Goal: Task Accomplishment & Management: Manage account settings

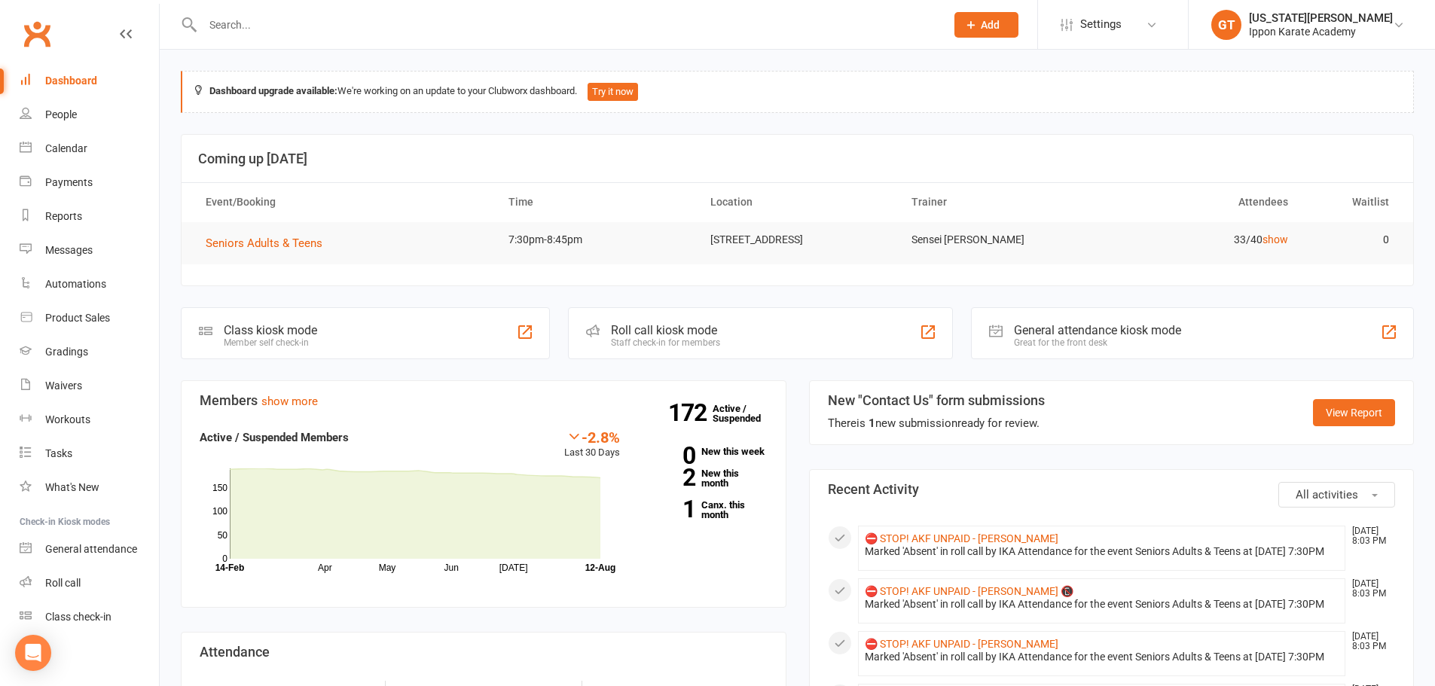
click at [355, 28] on input "text" at bounding box center [566, 24] width 737 height 21
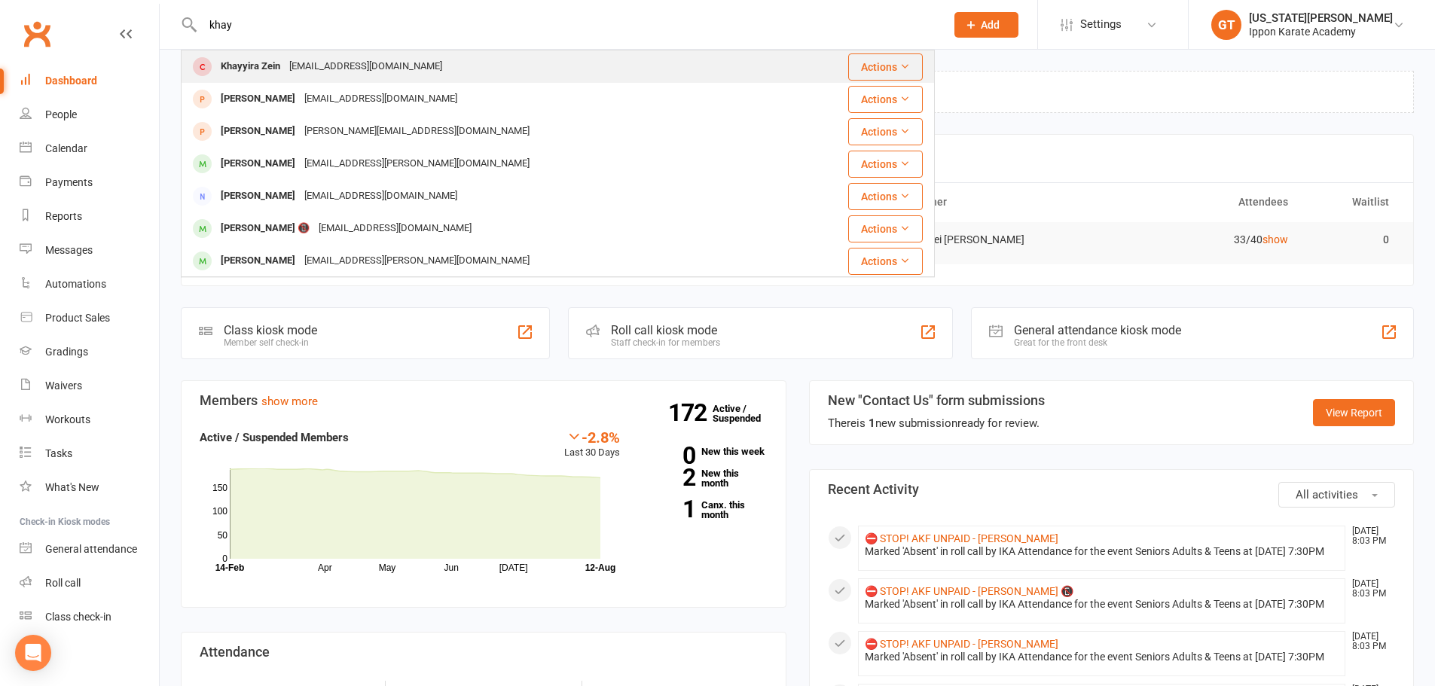
type input "khay"
click at [316, 71] on div "jusufzein@hotmail.com" at bounding box center [366, 67] width 162 height 22
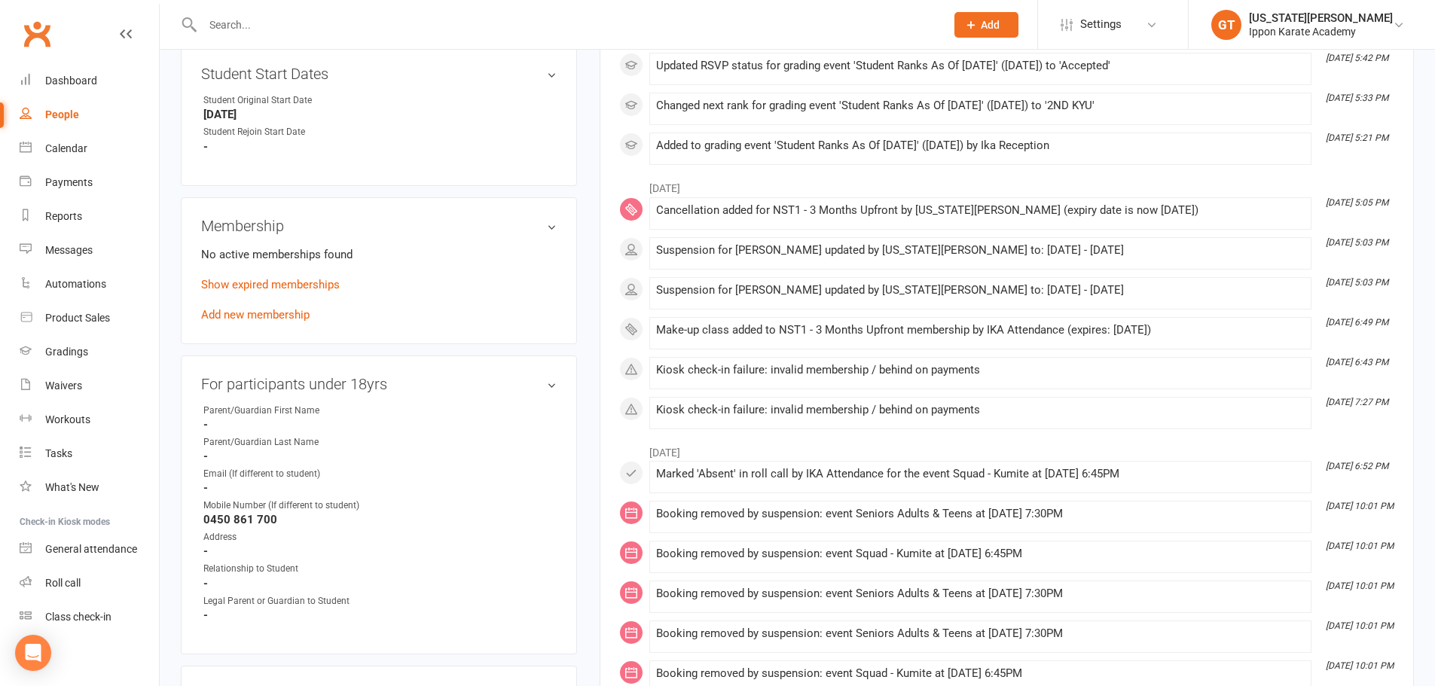
scroll to position [603, 0]
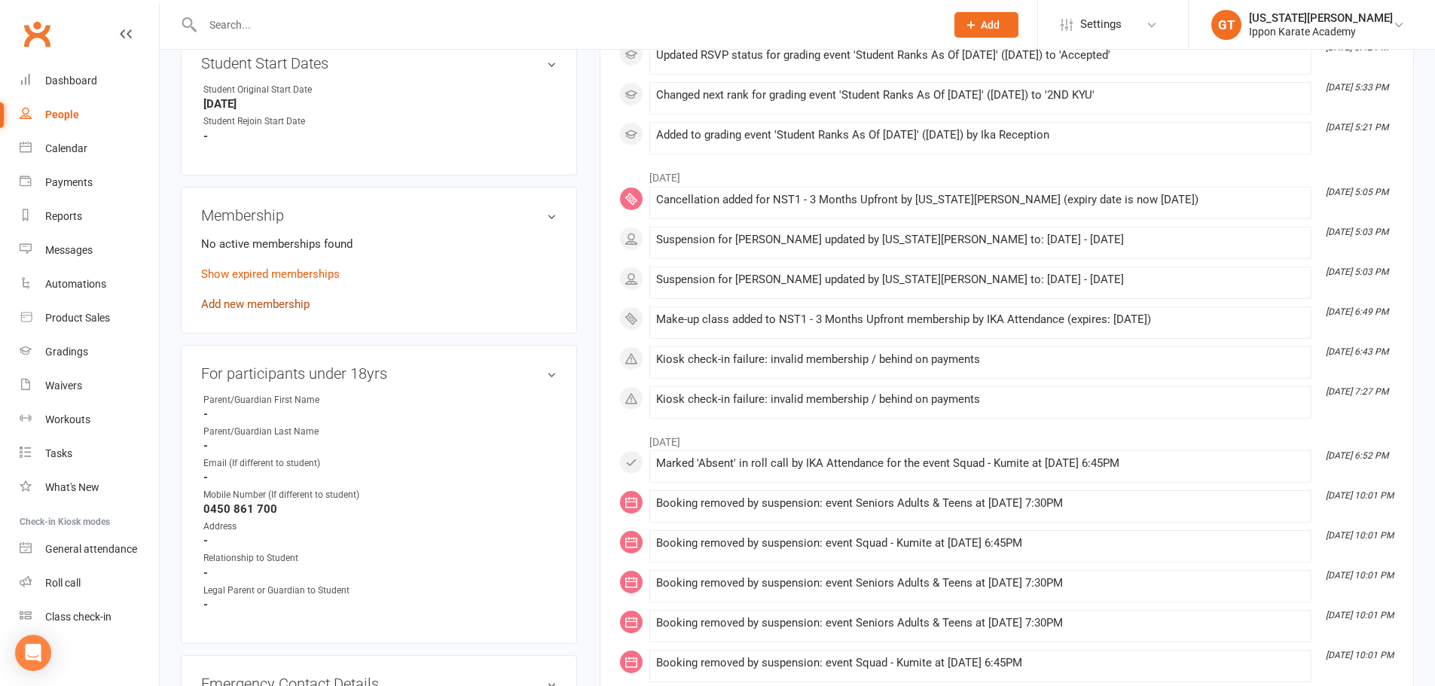
click at [230, 308] on link "Add new membership" at bounding box center [255, 305] width 108 height 14
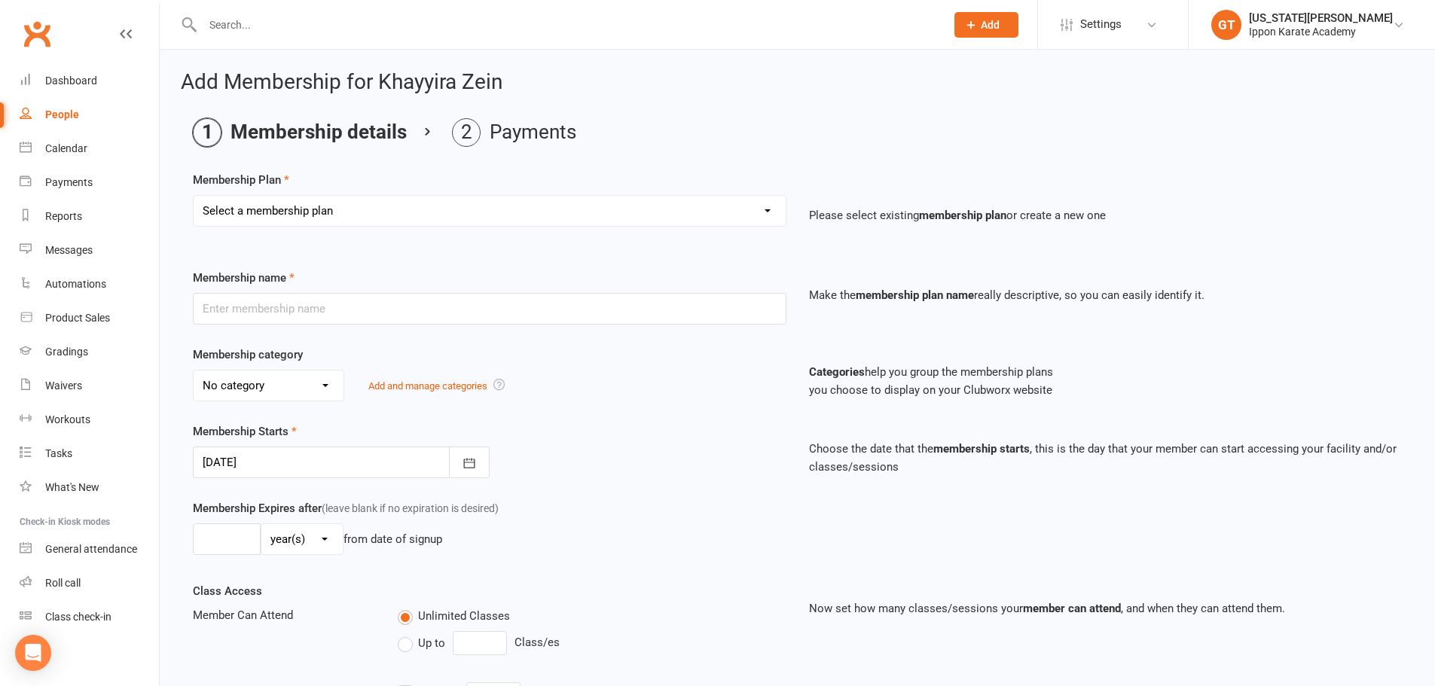
click at [328, 212] on select "Select a membership plan Create new Membership Plan FREE CLASSES - New Student …" at bounding box center [490, 211] width 592 height 30
select select "5"
click at [194, 196] on select "Select a membership plan Create new Membership Plan FREE CLASSES - New Student …" at bounding box center [490, 211] width 592 height 30
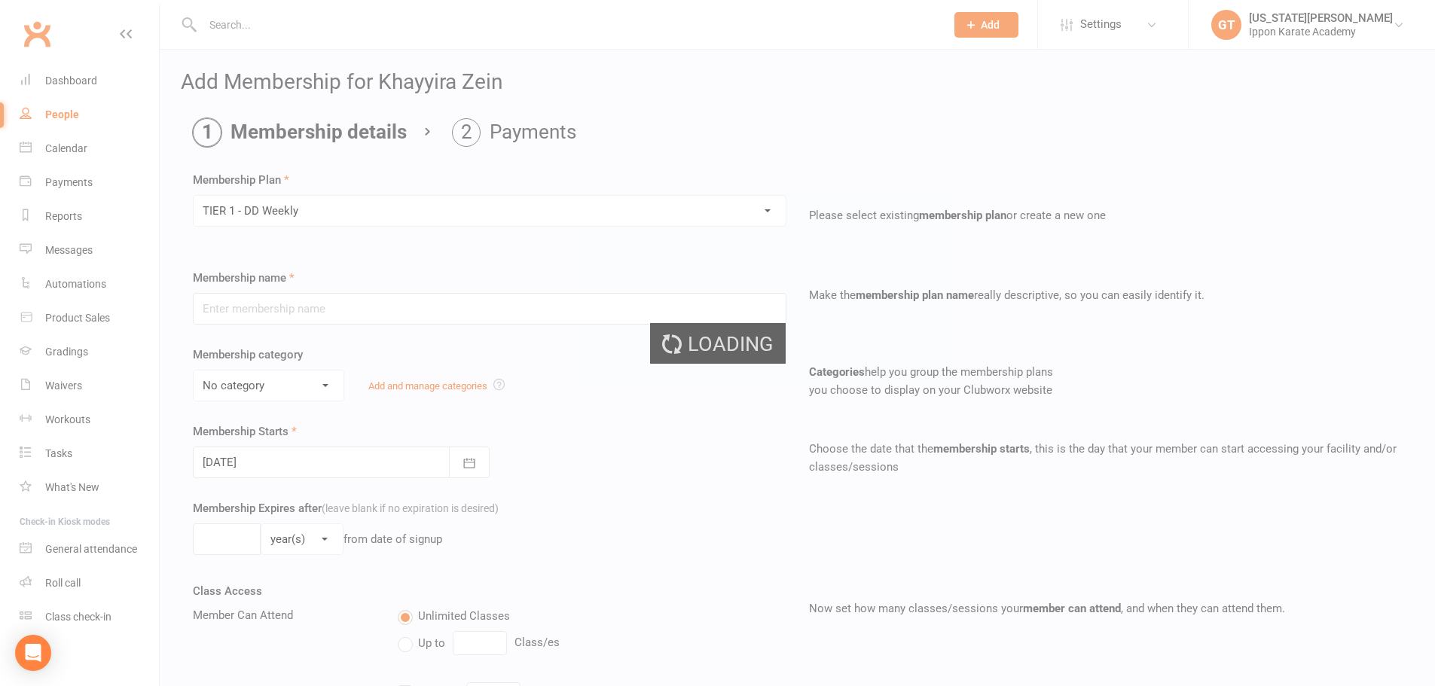
type input "TIER 1 - DD Weekly"
select select "0"
type input "0"
select select "0"
type input "2"
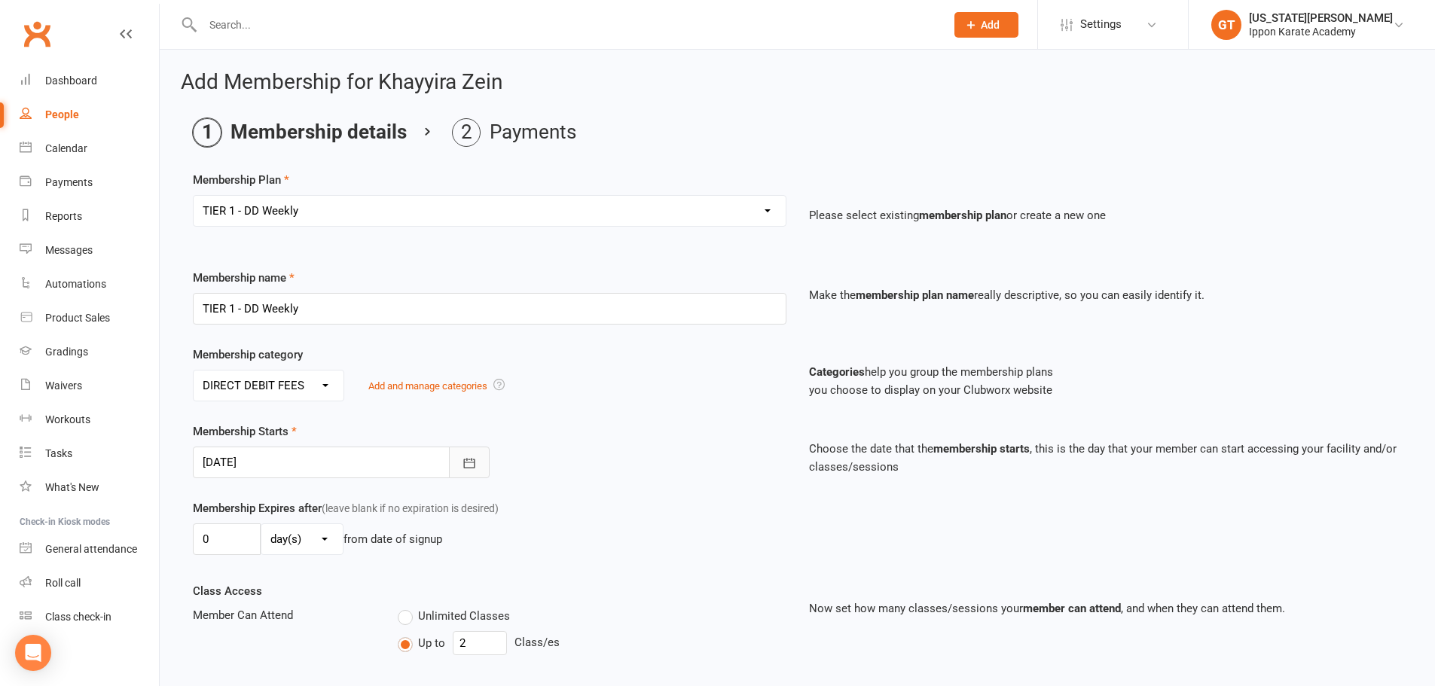
click at [480, 461] on button "button" at bounding box center [469, 463] width 41 height 32
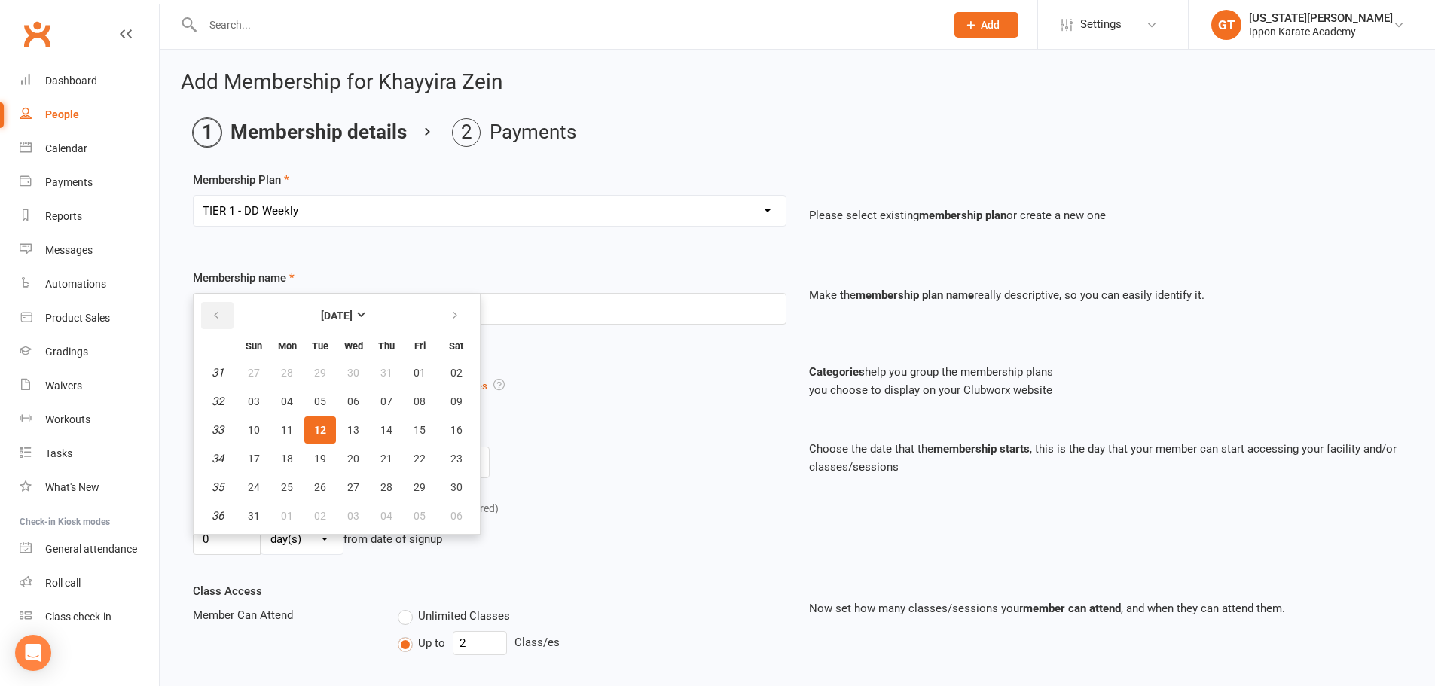
click at [216, 318] on icon "button" at bounding box center [216, 316] width 11 height 12
click at [323, 490] on span "29" at bounding box center [320, 487] width 12 height 12
type input "29 Jul 2025"
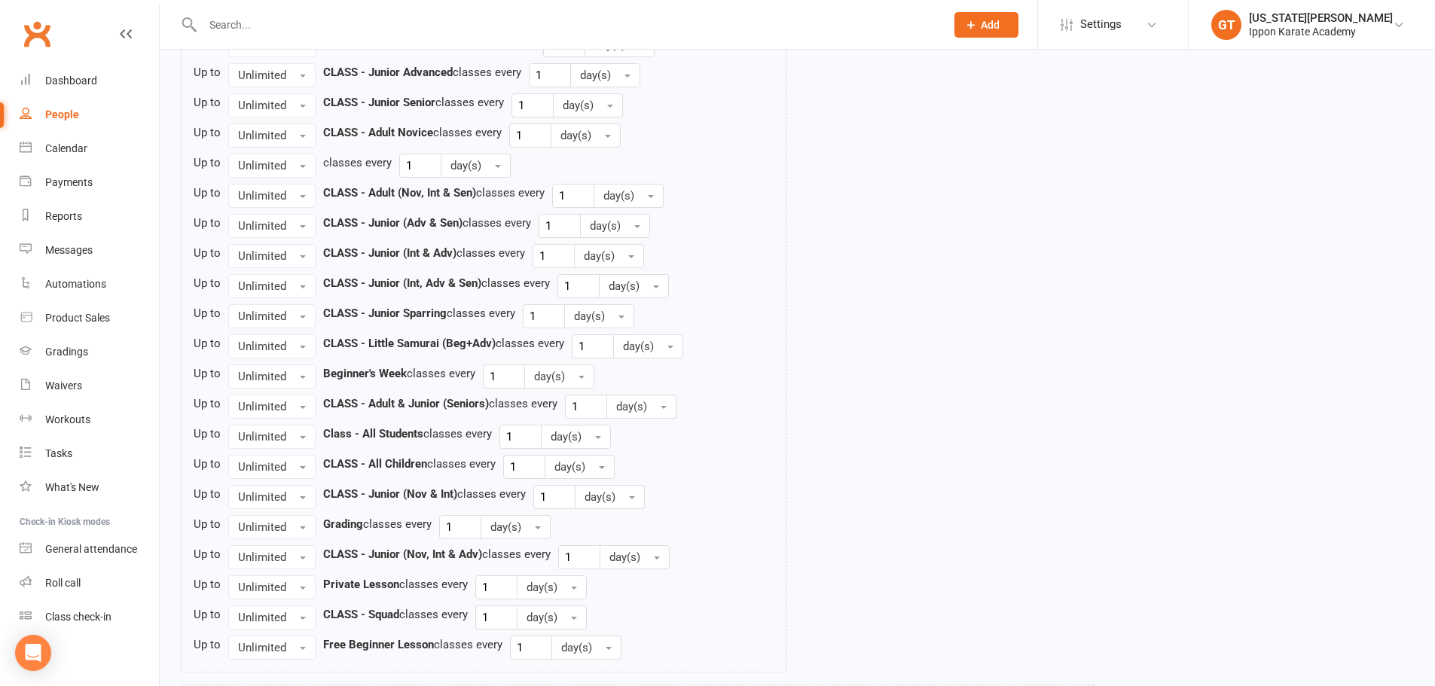
scroll to position [1693, 0]
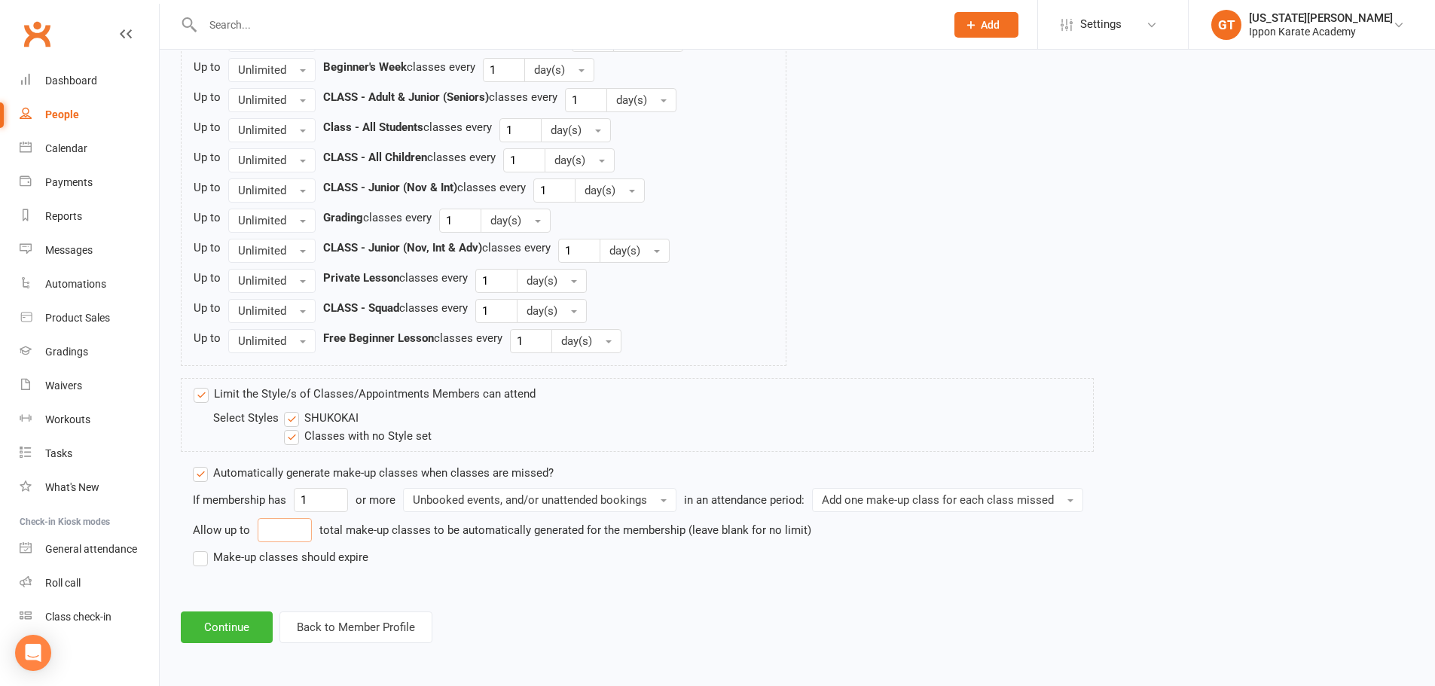
click at [285, 534] on input "number" at bounding box center [285, 530] width 54 height 24
click at [264, 562] on label "Make-up classes should expire" at bounding box center [281, 557] width 176 height 18
click at [203, 548] on input "Make-up classes should expire" at bounding box center [198, 548] width 10 height 0
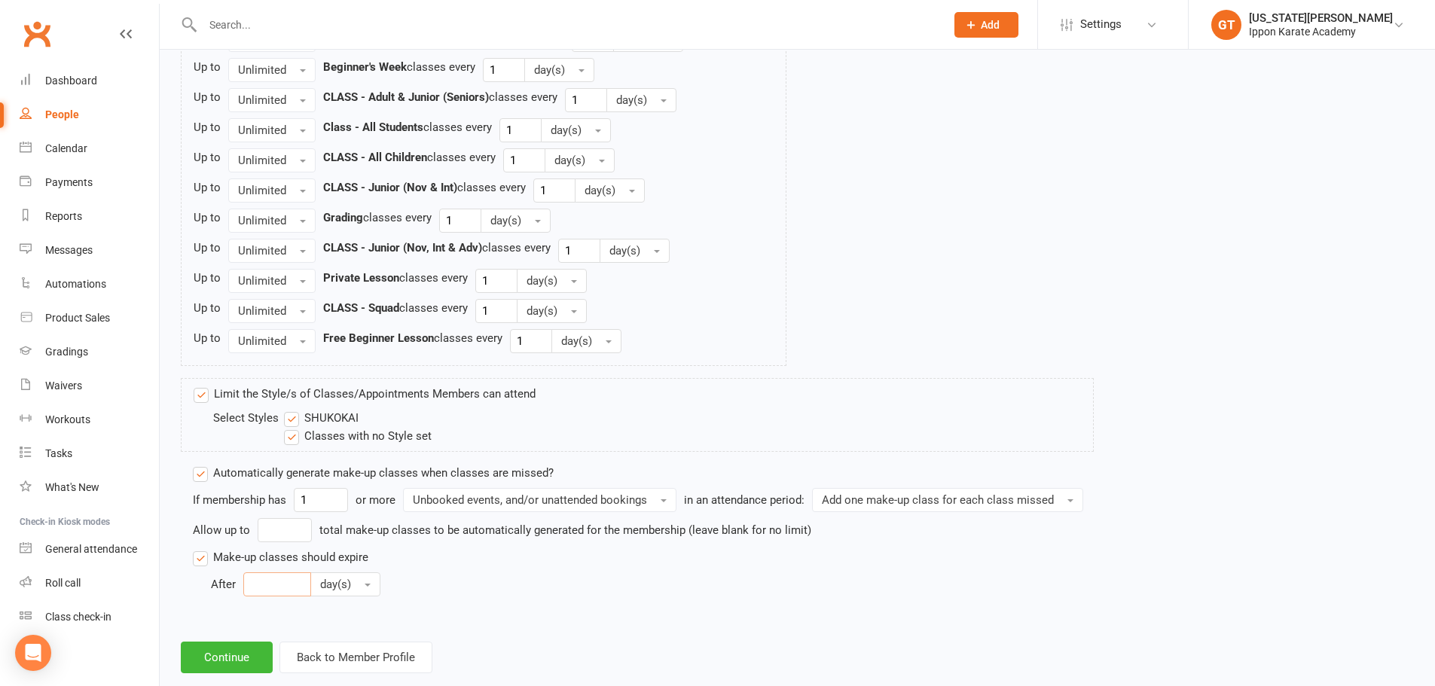
click at [267, 581] on input "number" at bounding box center [277, 584] width 68 height 24
type input "30"
click at [227, 658] on button "Continue" at bounding box center [227, 658] width 92 height 32
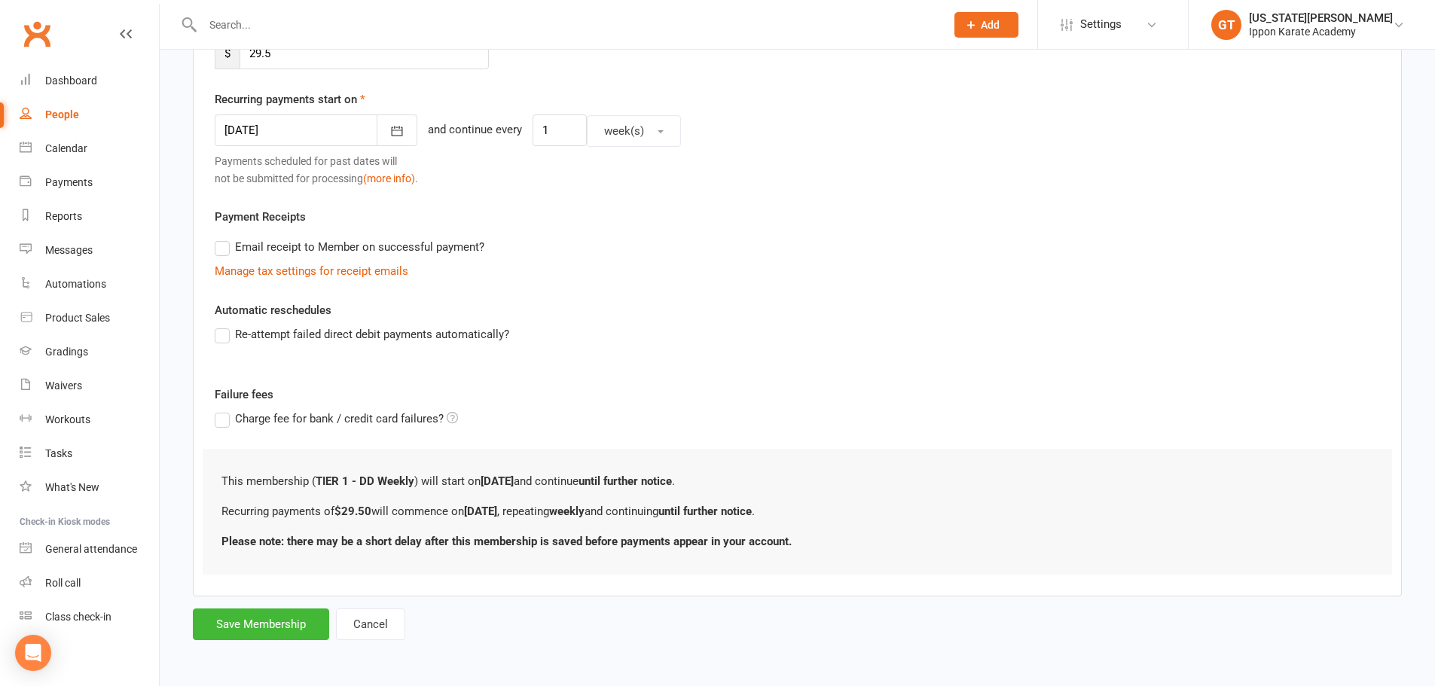
scroll to position [0, 0]
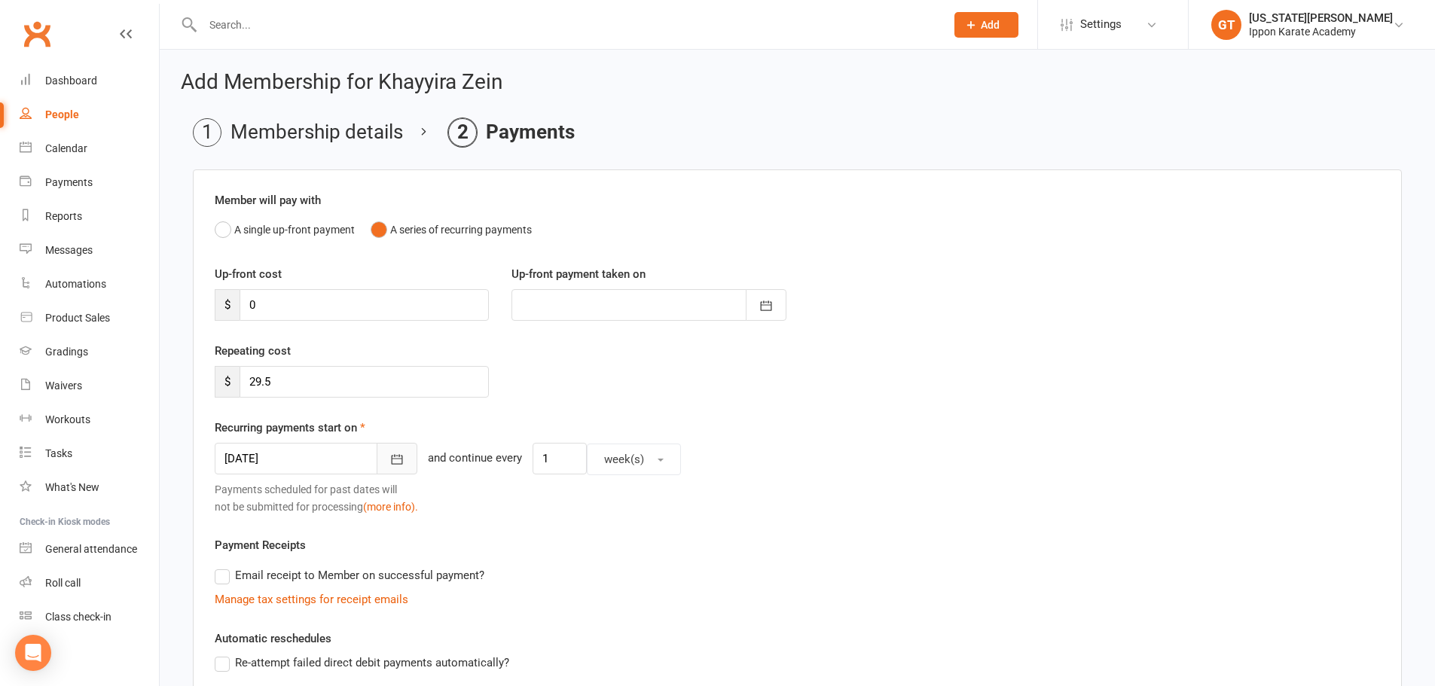
click at [392, 462] on icon "button" at bounding box center [397, 460] width 11 height 10
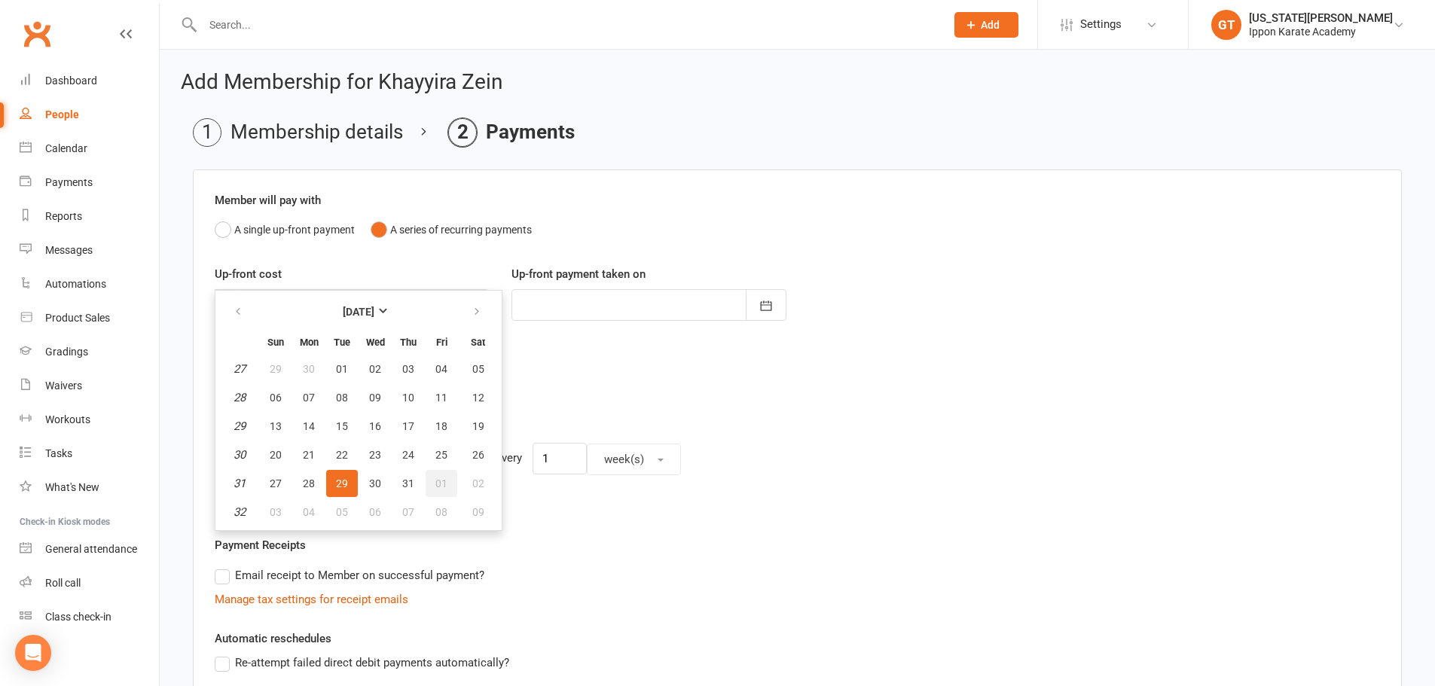
click at [438, 483] on span "01" at bounding box center [441, 484] width 12 height 12
type input "[DATE]"
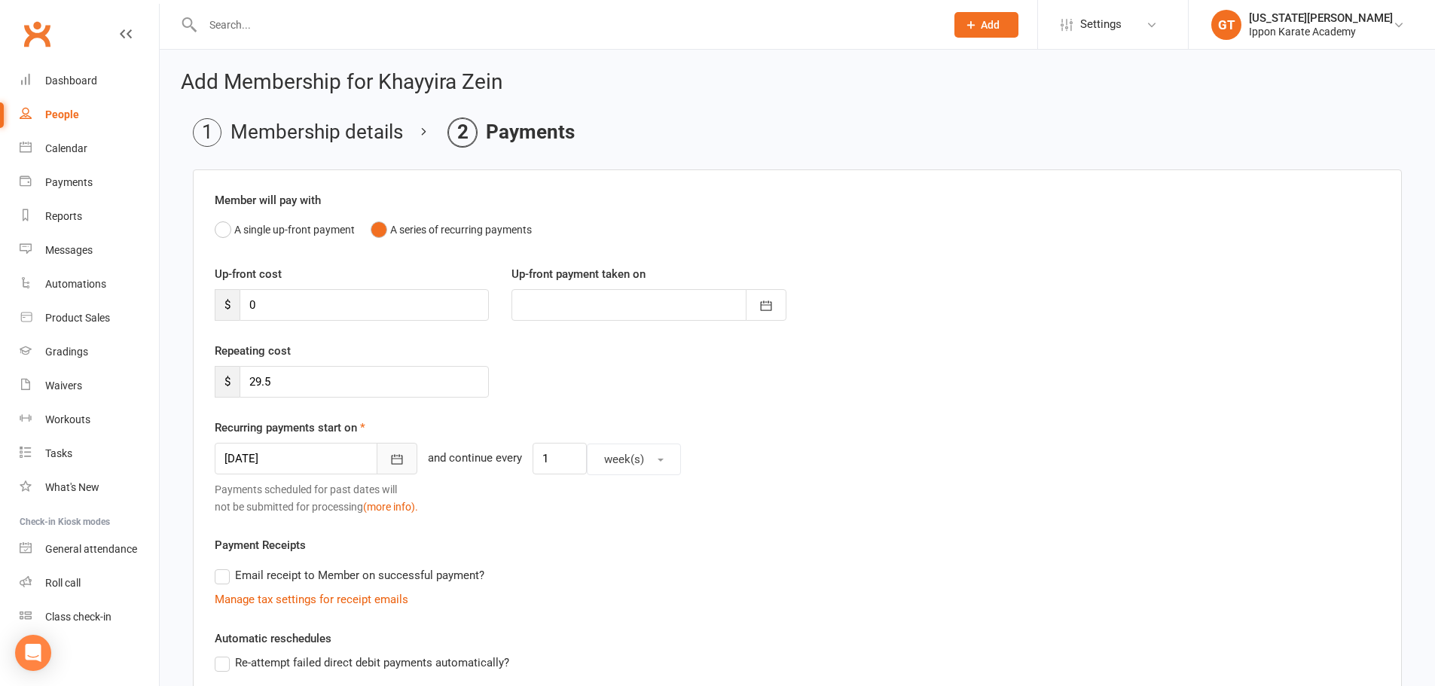
click at [392, 459] on icon "button" at bounding box center [397, 460] width 11 height 10
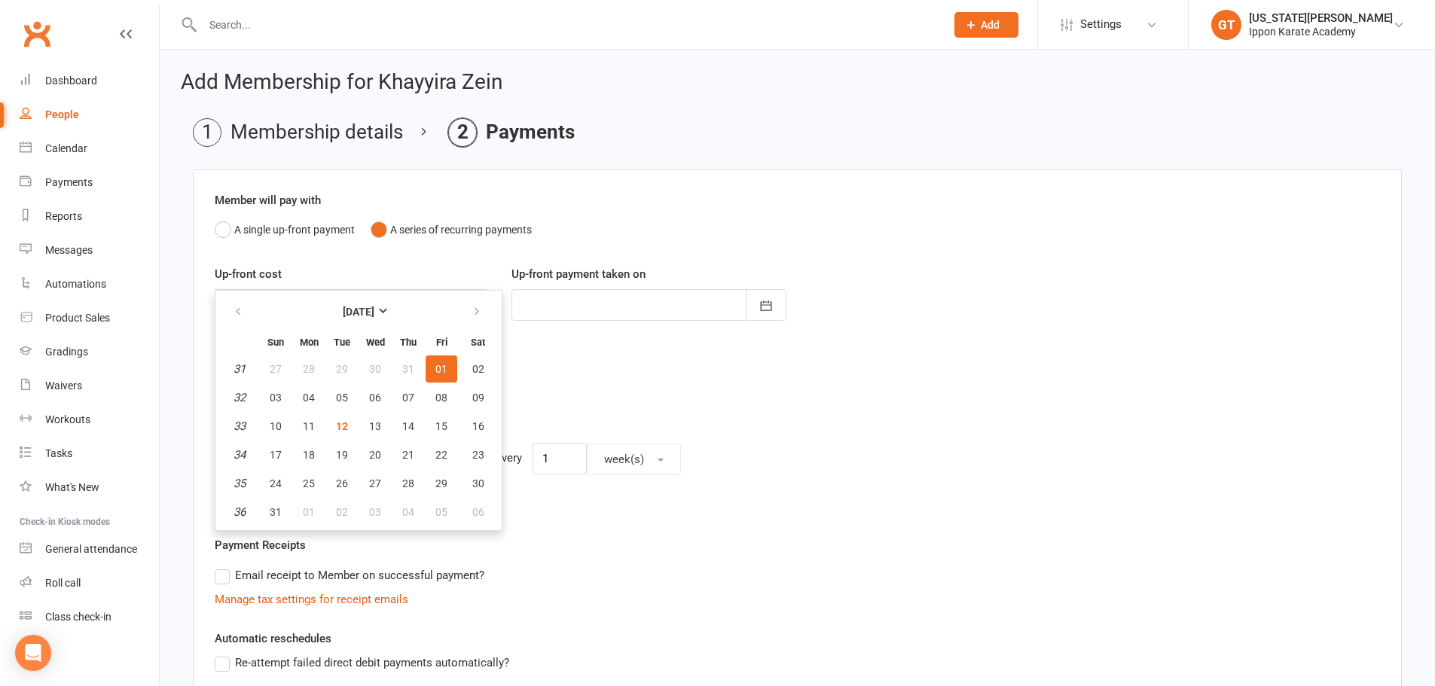
click at [807, 511] on div "Payments scheduled for past dates will not be submitted for processing (more in…" at bounding box center [797, 498] width 1165 height 34
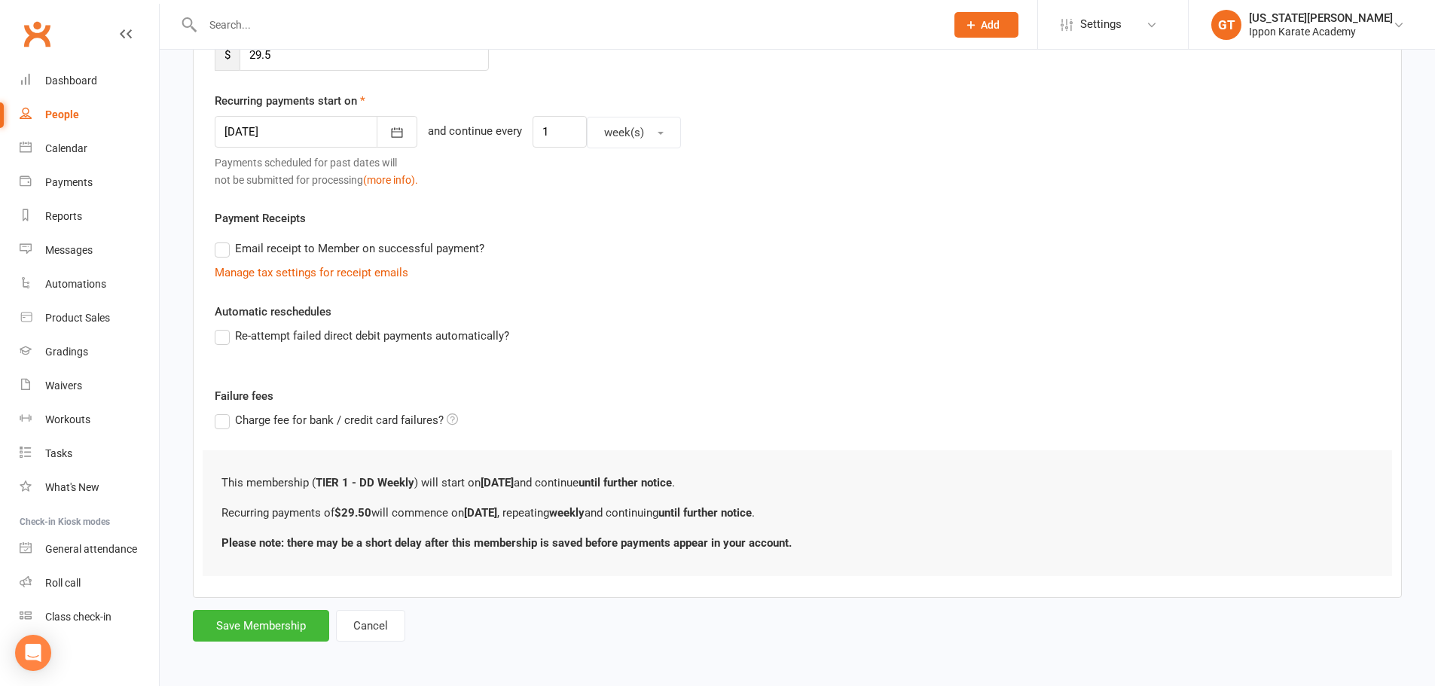
scroll to position [328, 0]
click at [280, 625] on button "Save Membership" at bounding box center [261, 625] width 136 height 32
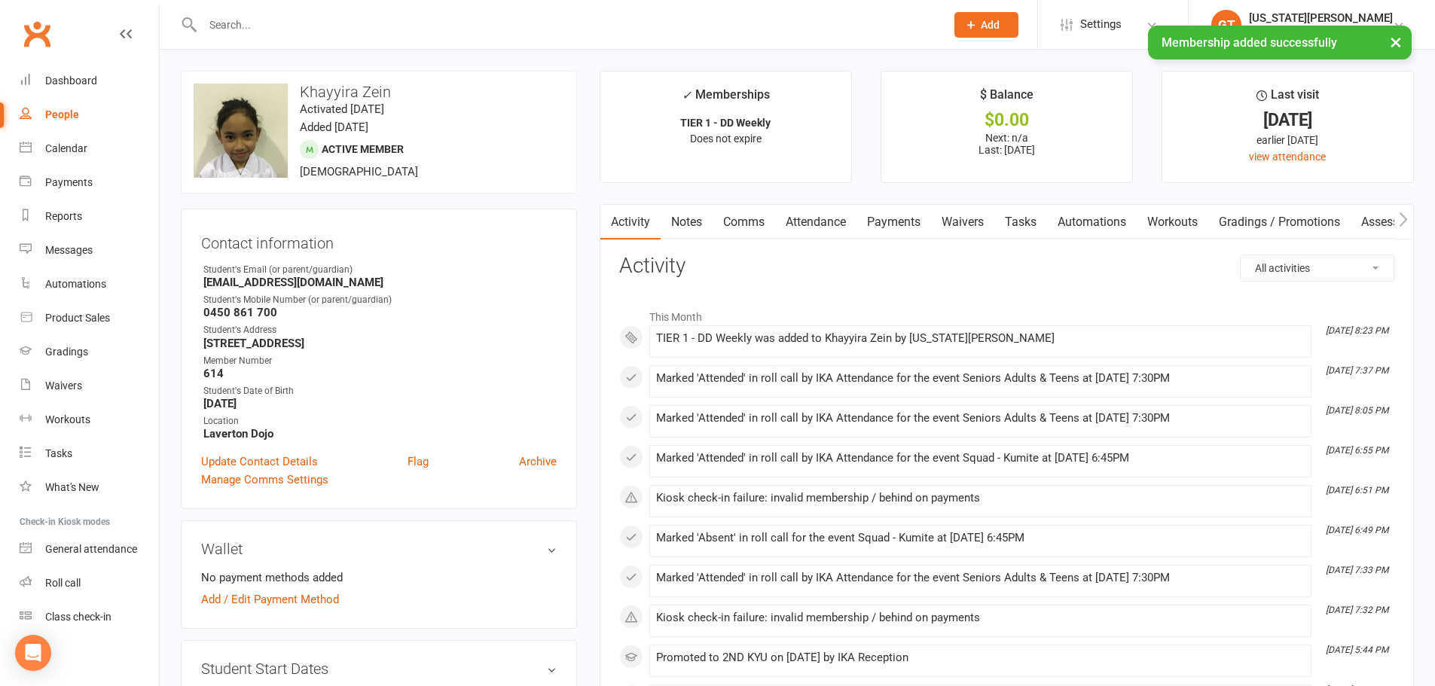
click at [271, 26] on div "× Membership added successfully" at bounding box center [707, 26] width 1415 height 0
click at [229, 22] on input "text" at bounding box center [566, 24] width 737 height 21
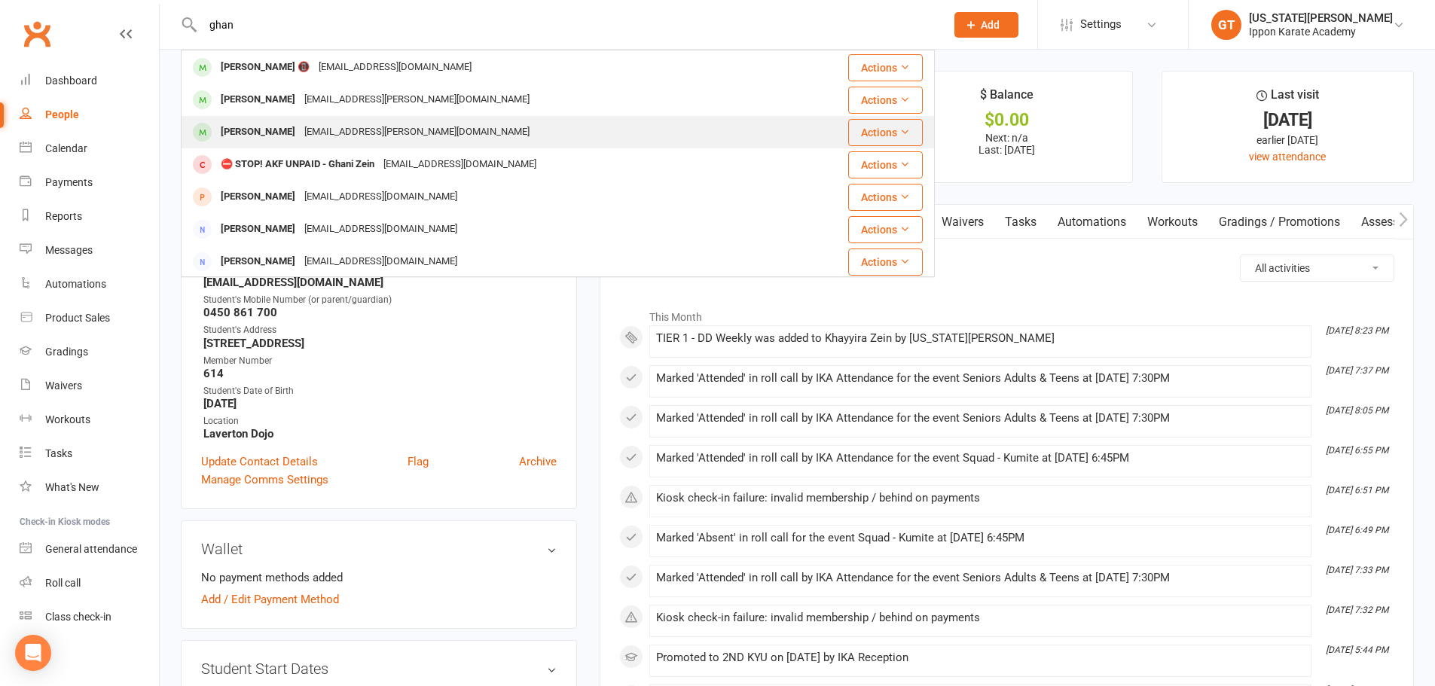
scroll to position [260, 0]
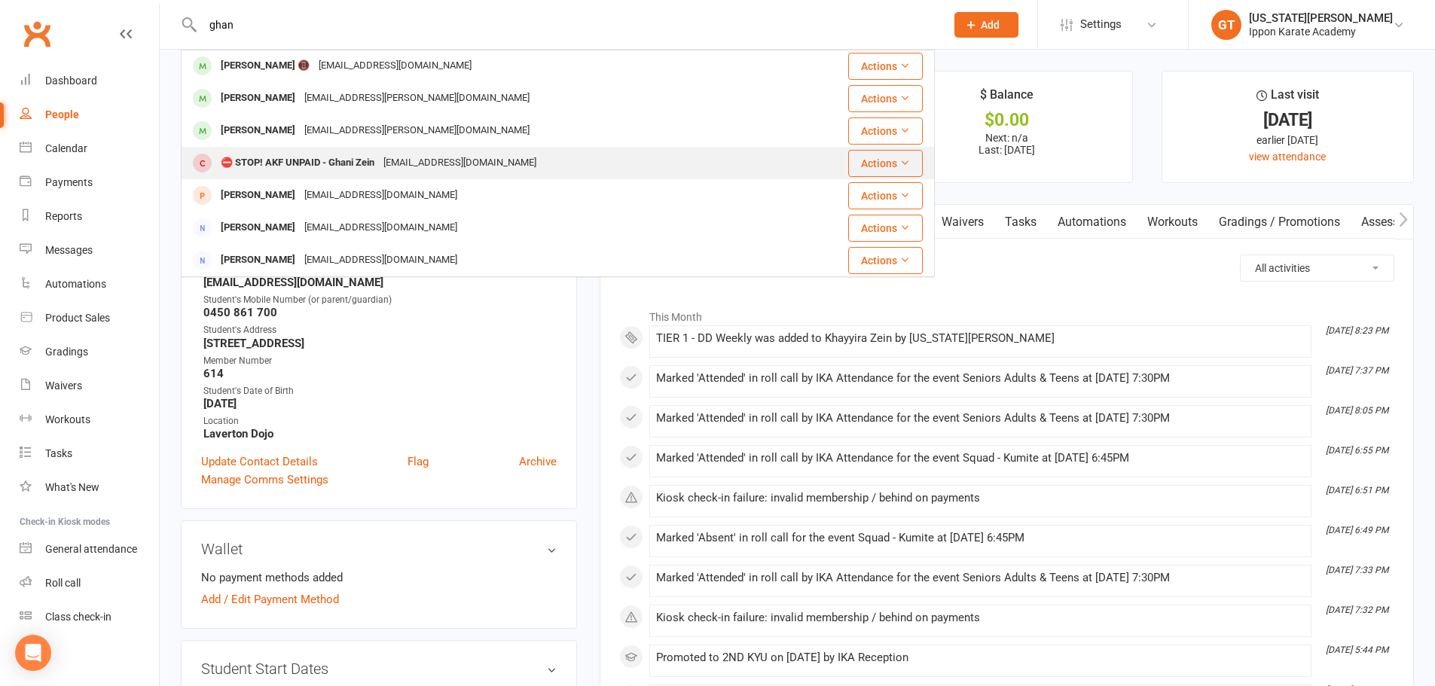
type input "ghan"
click at [301, 155] on div "⛔ STOP! AKF UNPAID - Ghani Zein" at bounding box center [297, 163] width 163 height 22
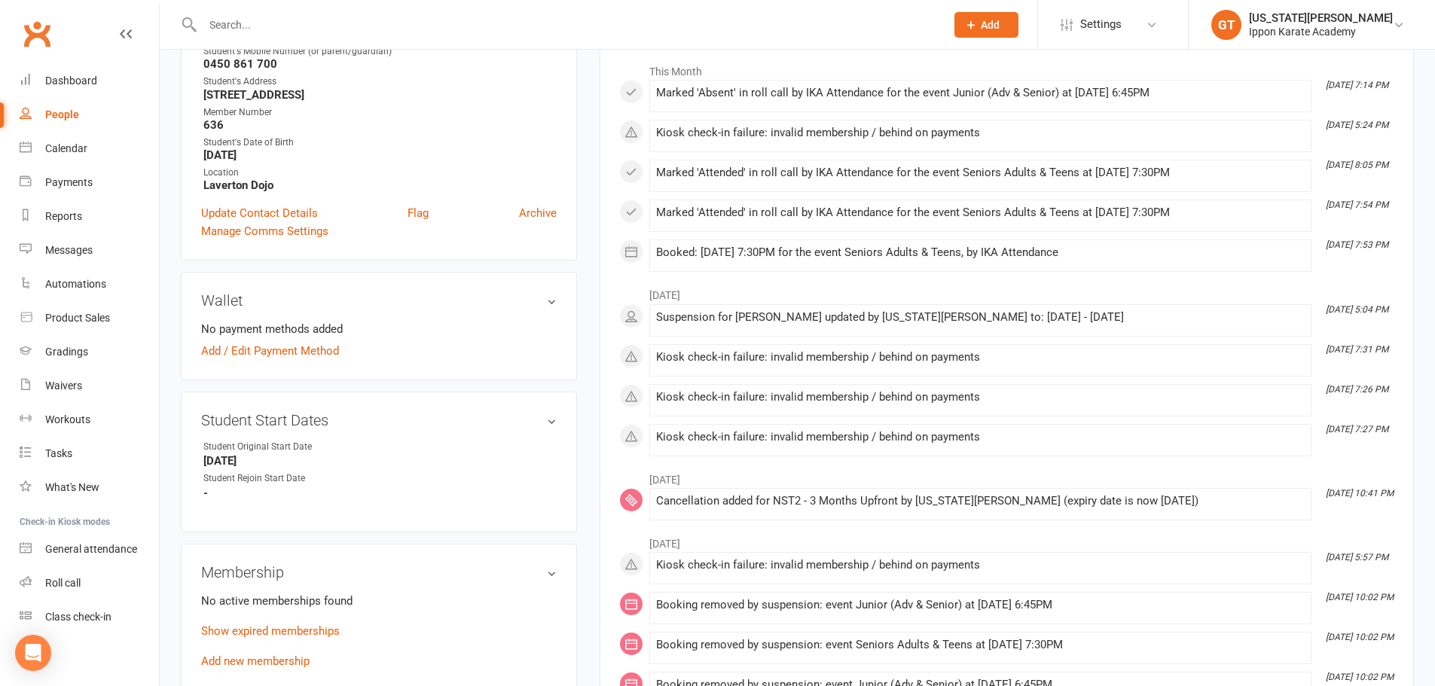
scroll to position [452, 0]
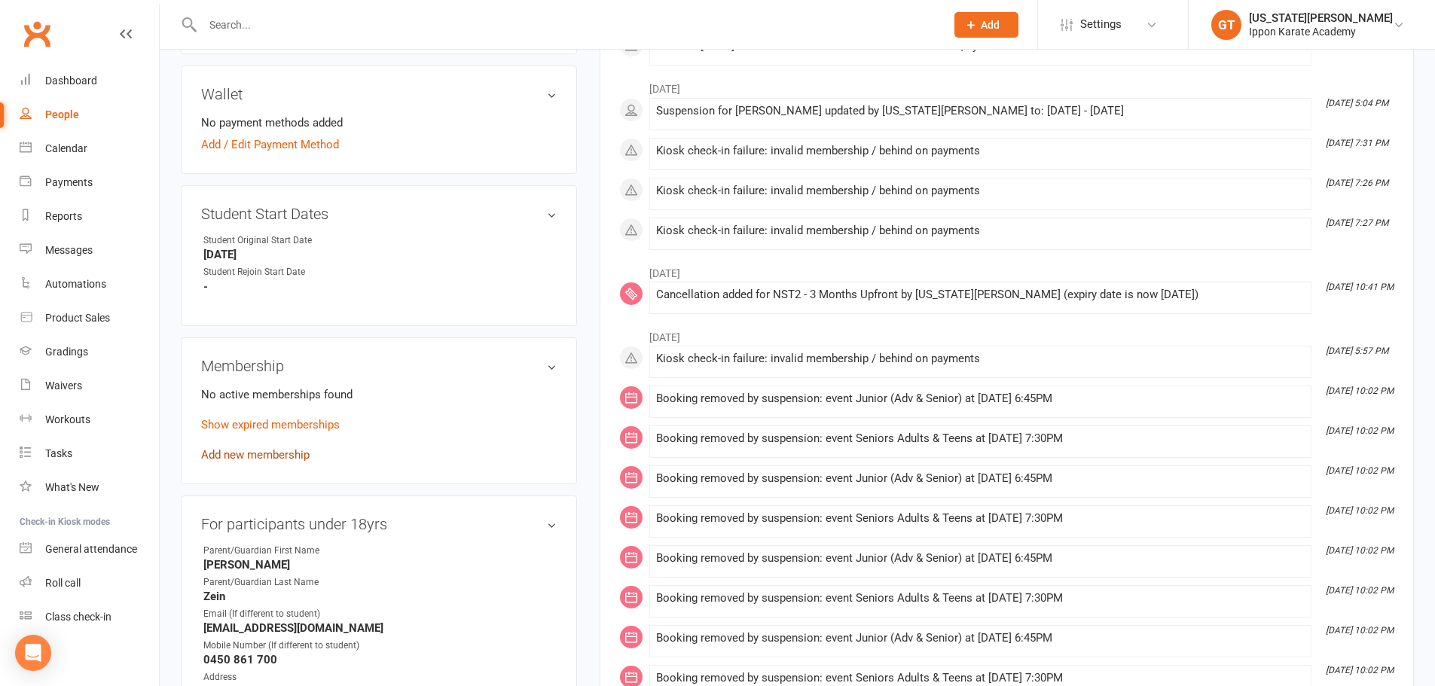
click at [282, 453] on link "Add new membership" at bounding box center [255, 455] width 108 height 14
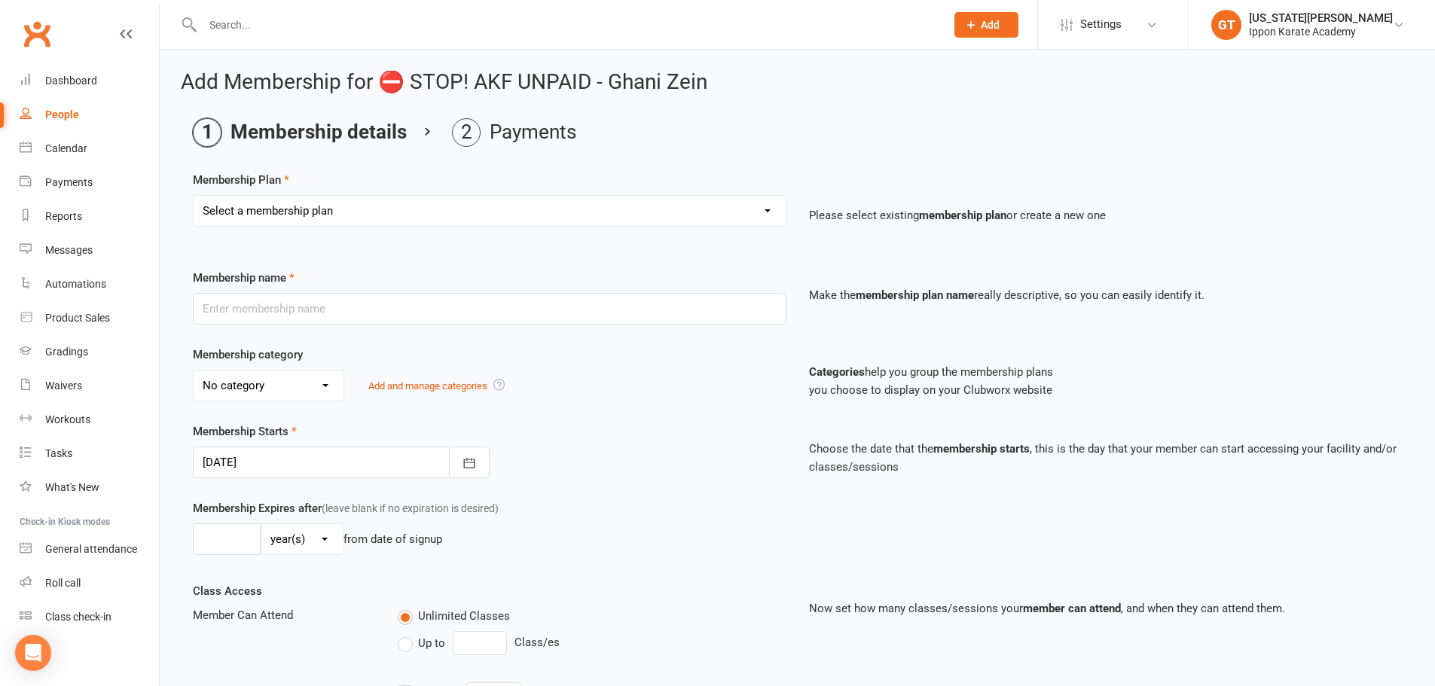
click at [325, 216] on select "Select a membership plan Create new Membership Plan FREE CLASSES - New Student …" at bounding box center [490, 211] width 592 height 30
select select "10"
click at [194, 196] on select "Select a membership plan Create new Membership Plan FREE CLASSES - New Student …" at bounding box center [490, 211] width 592 height 30
type input "TIER 2 - DD Weekly"
select select "0"
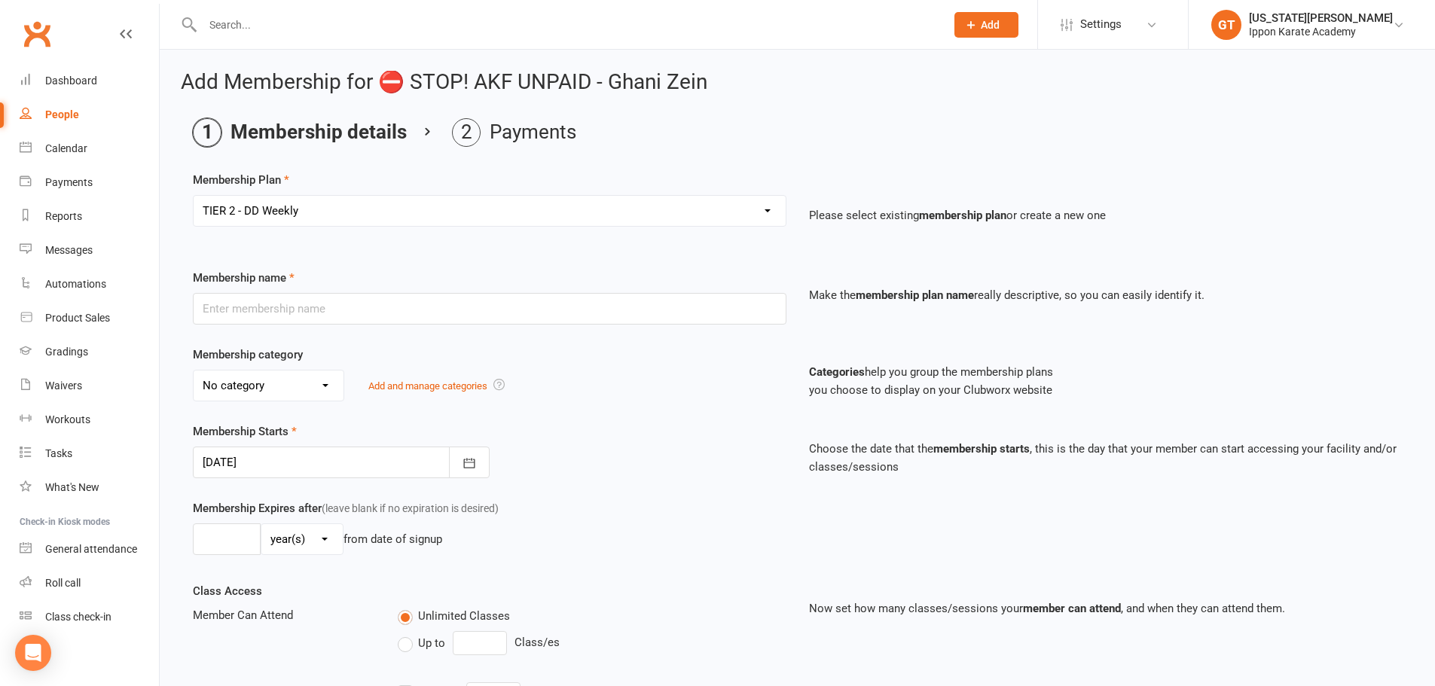
select select "0"
type input "2"
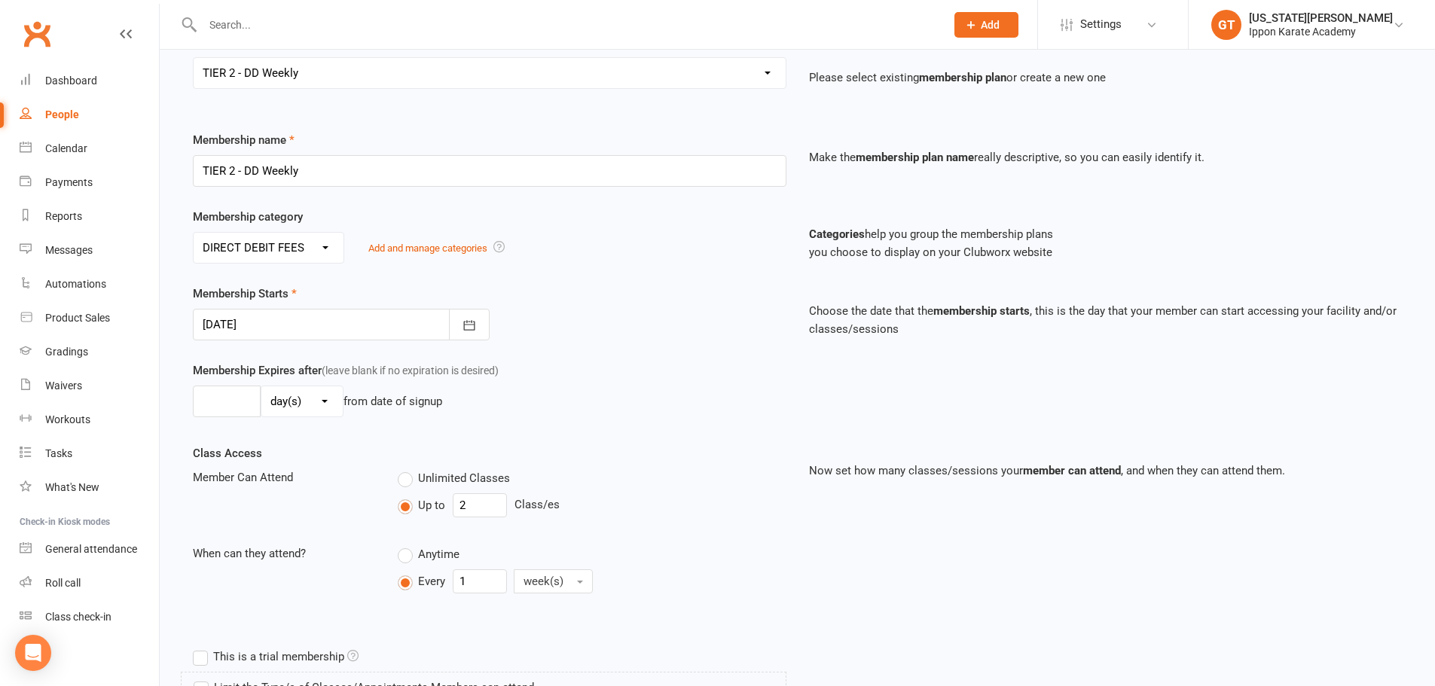
scroll to position [151, 0]
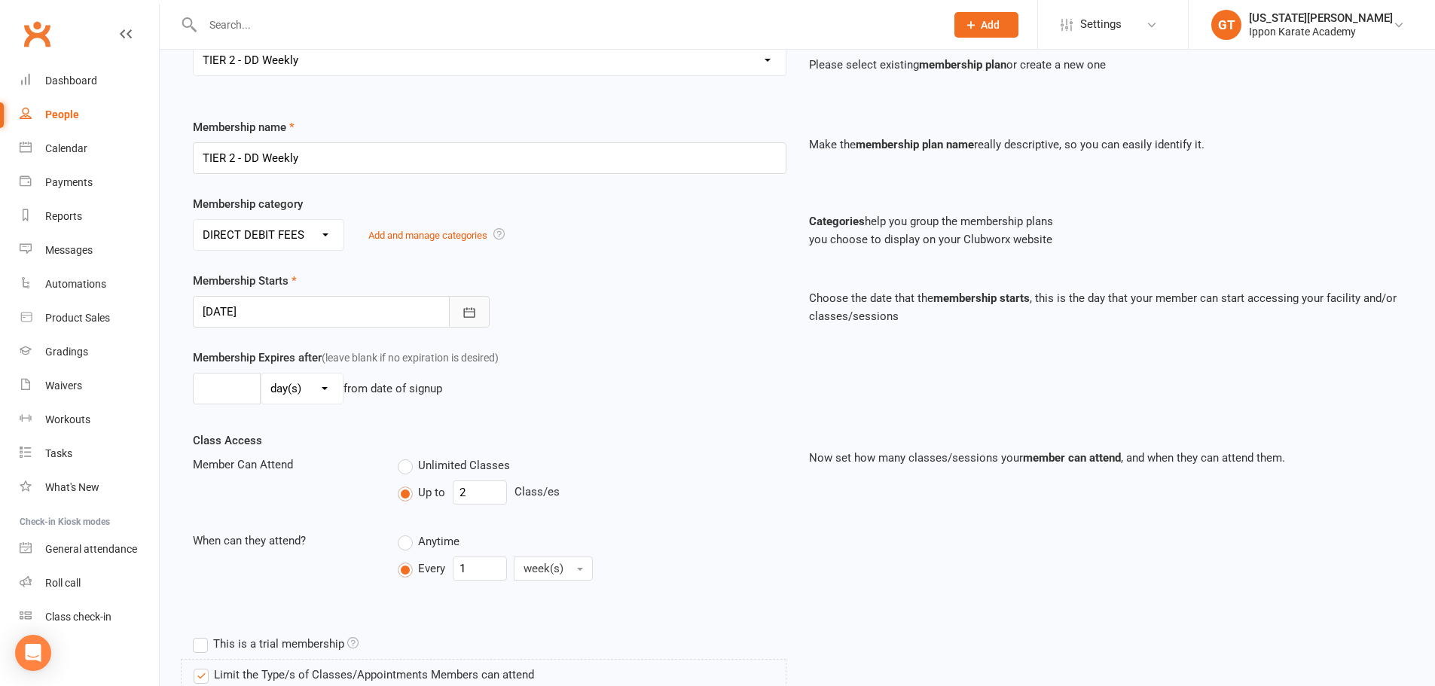
click at [469, 308] on icon "button" at bounding box center [469, 312] width 15 height 15
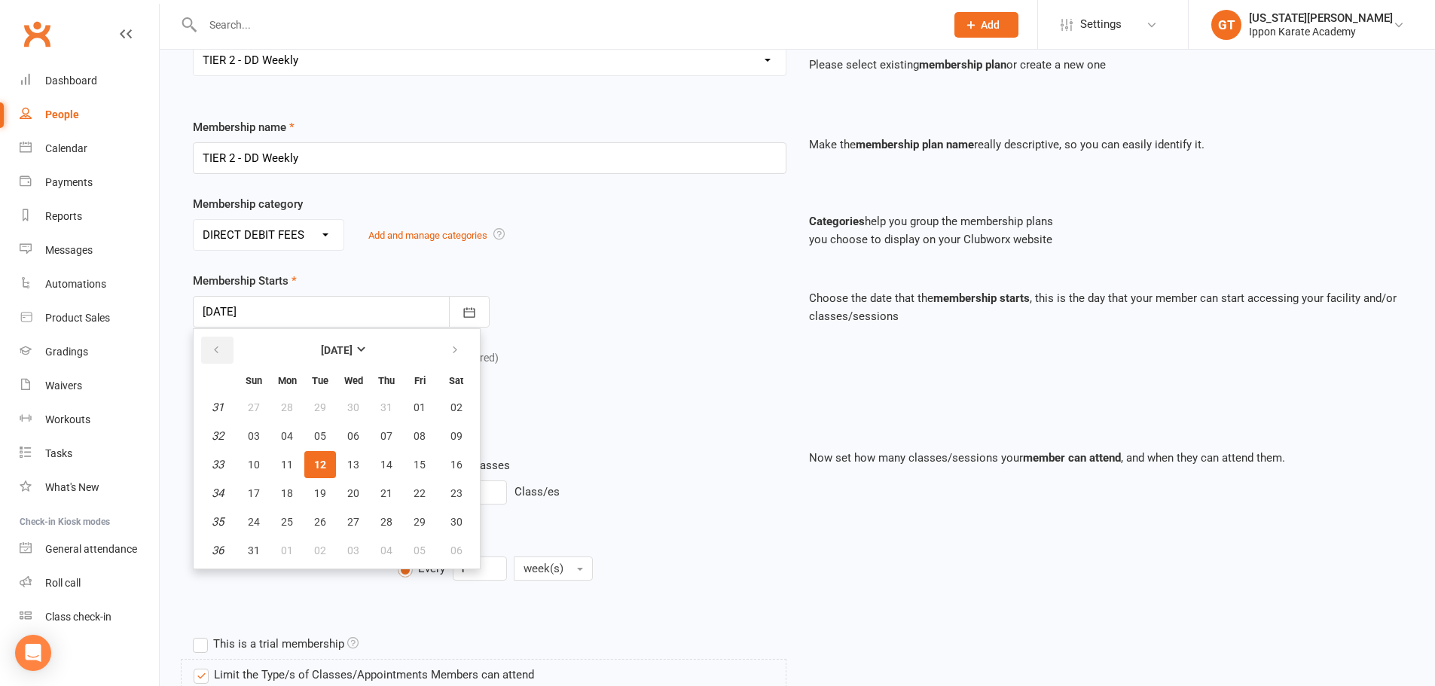
click at [201, 360] on th at bounding box center [217, 350] width 38 height 33
click at [216, 351] on icon "button" at bounding box center [216, 350] width 11 height 12
click at [318, 517] on span "29" at bounding box center [320, 522] width 12 height 12
type input "29 Jul 2025"
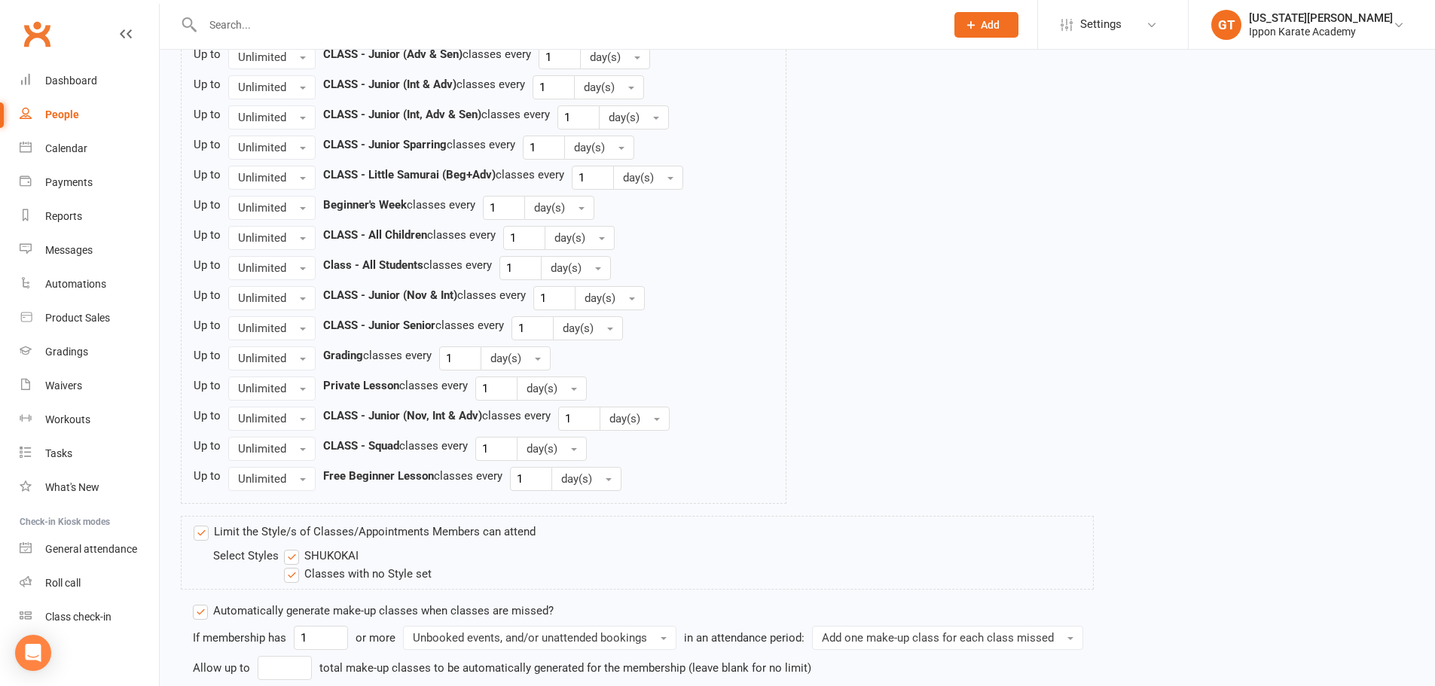
scroll to position [1693, 0]
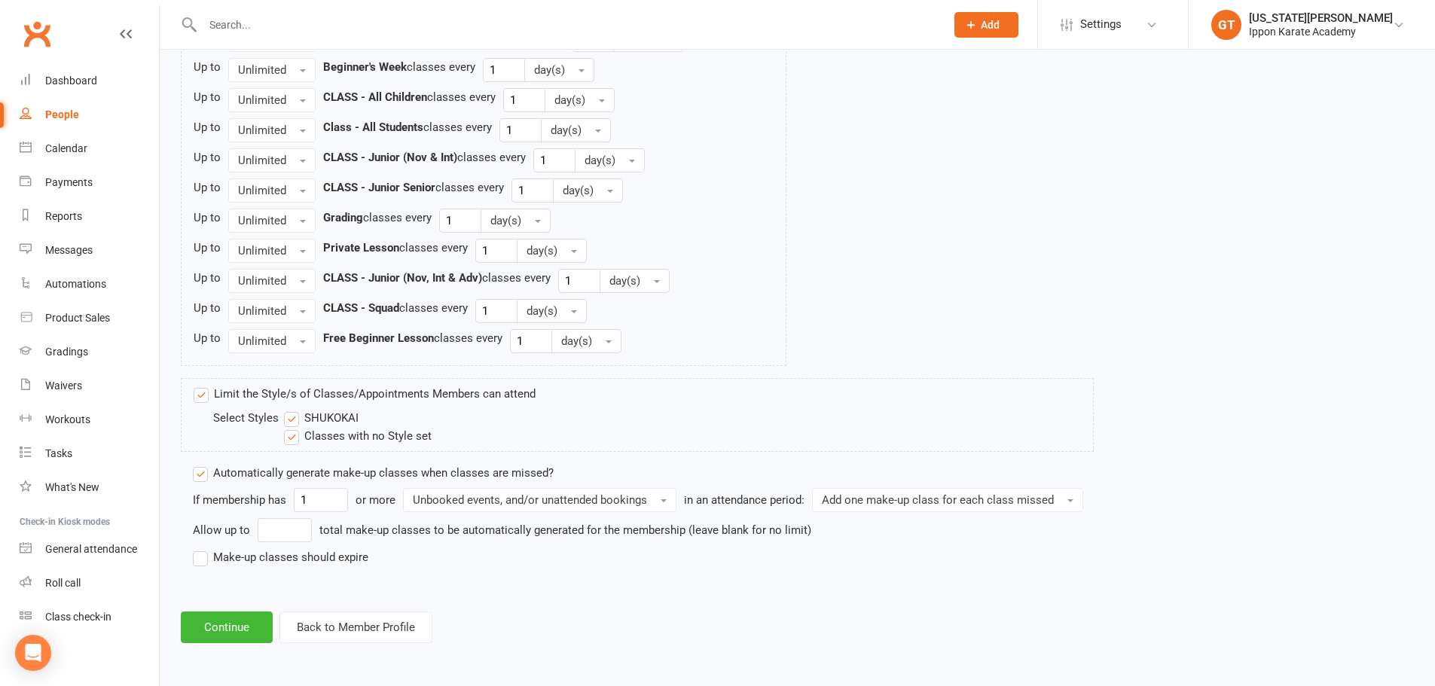
click at [249, 551] on label "Make-up classes should expire" at bounding box center [281, 557] width 176 height 18
click at [203, 548] on input "Make-up classes should expire" at bounding box center [198, 548] width 10 height 0
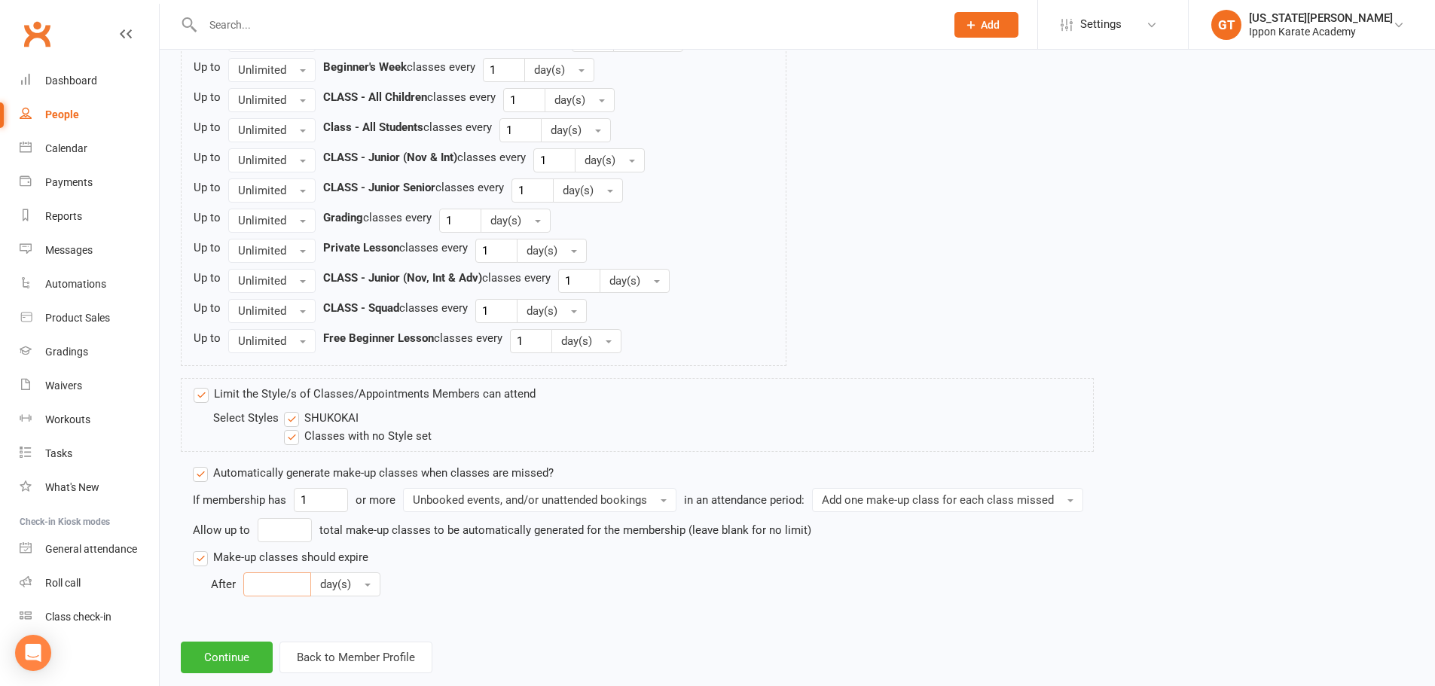
click at [263, 585] on input "number" at bounding box center [277, 584] width 68 height 24
type input "30"
click at [215, 670] on button "Continue" at bounding box center [227, 658] width 92 height 32
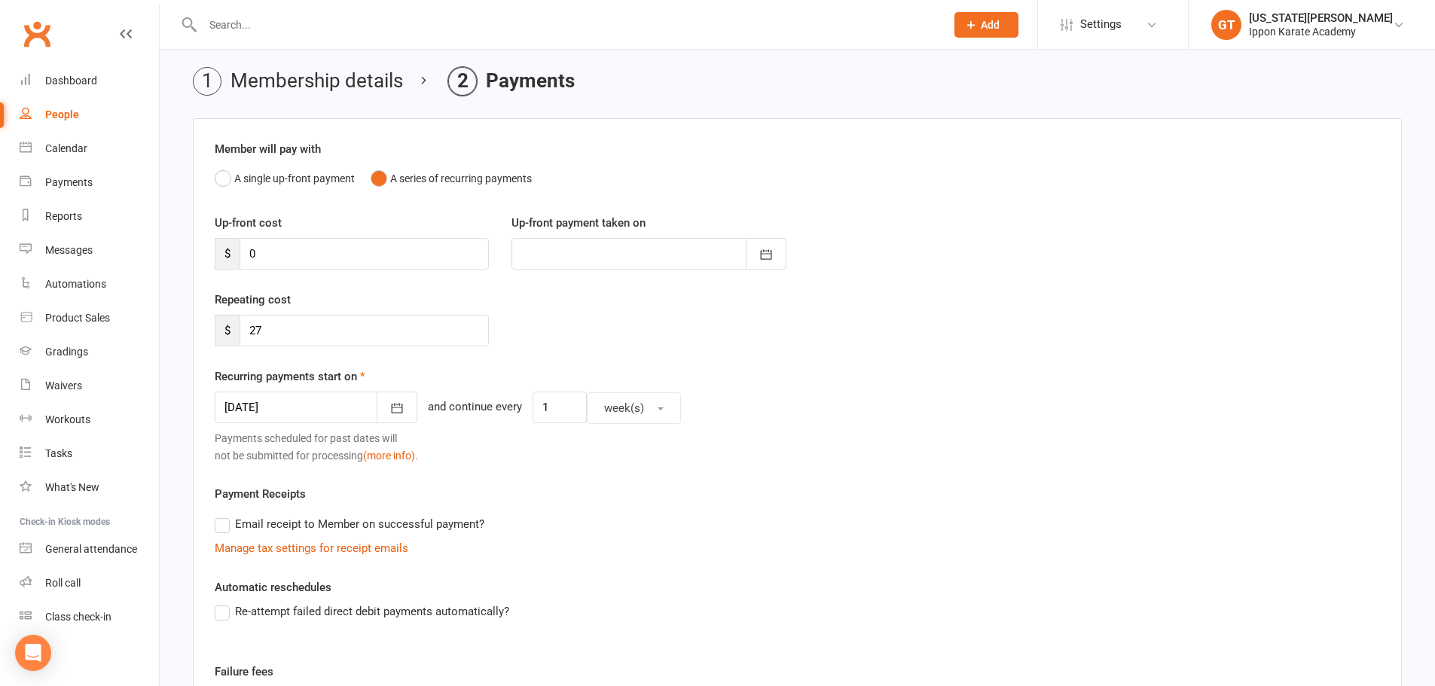
scroll to position [75, 0]
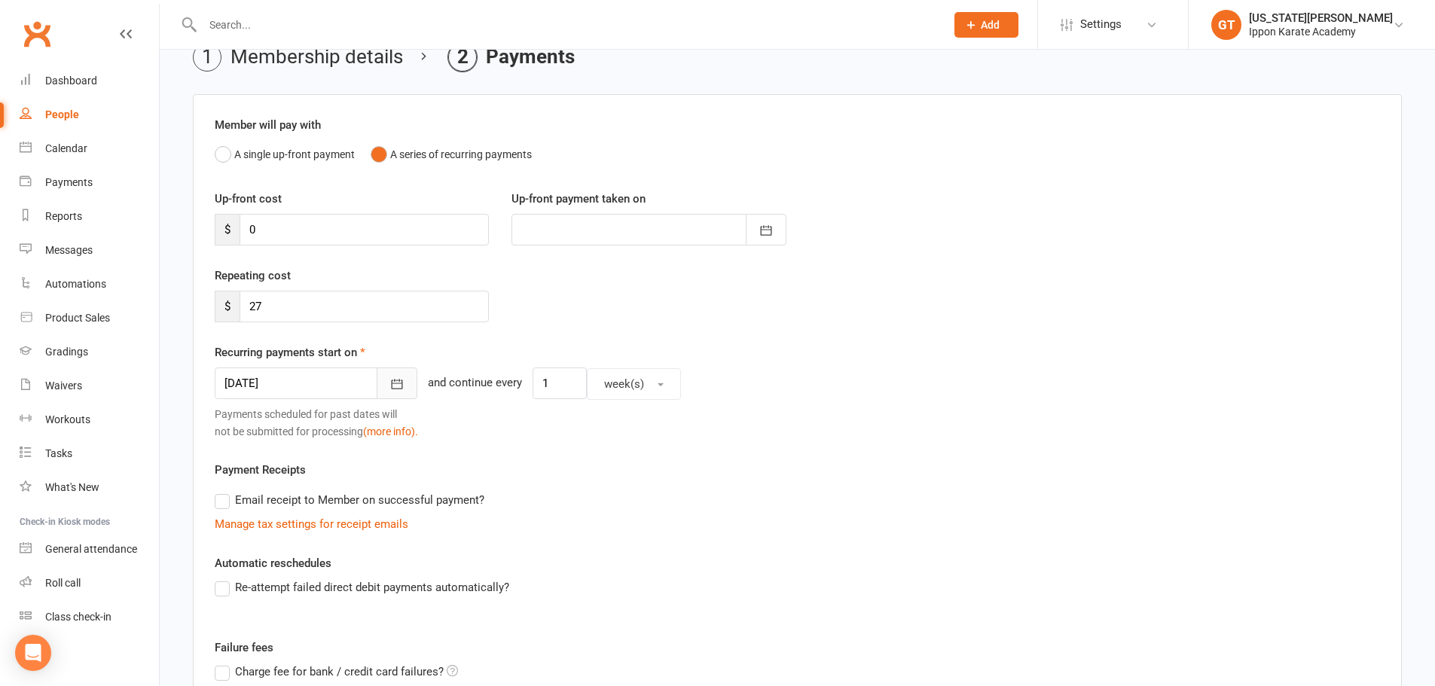
click at [389, 386] on icon "button" at bounding box center [396, 384] width 15 height 15
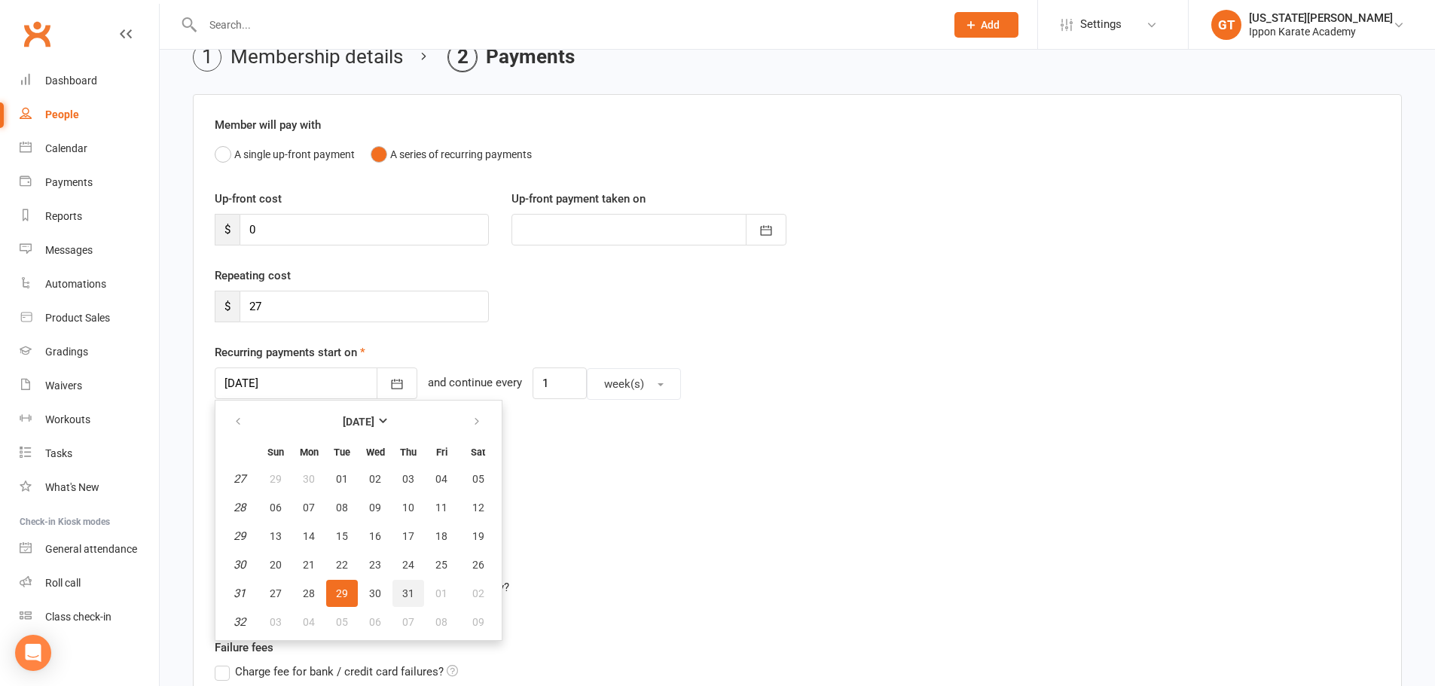
click at [406, 586] on button "31" at bounding box center [408, 593] width 32 height 27
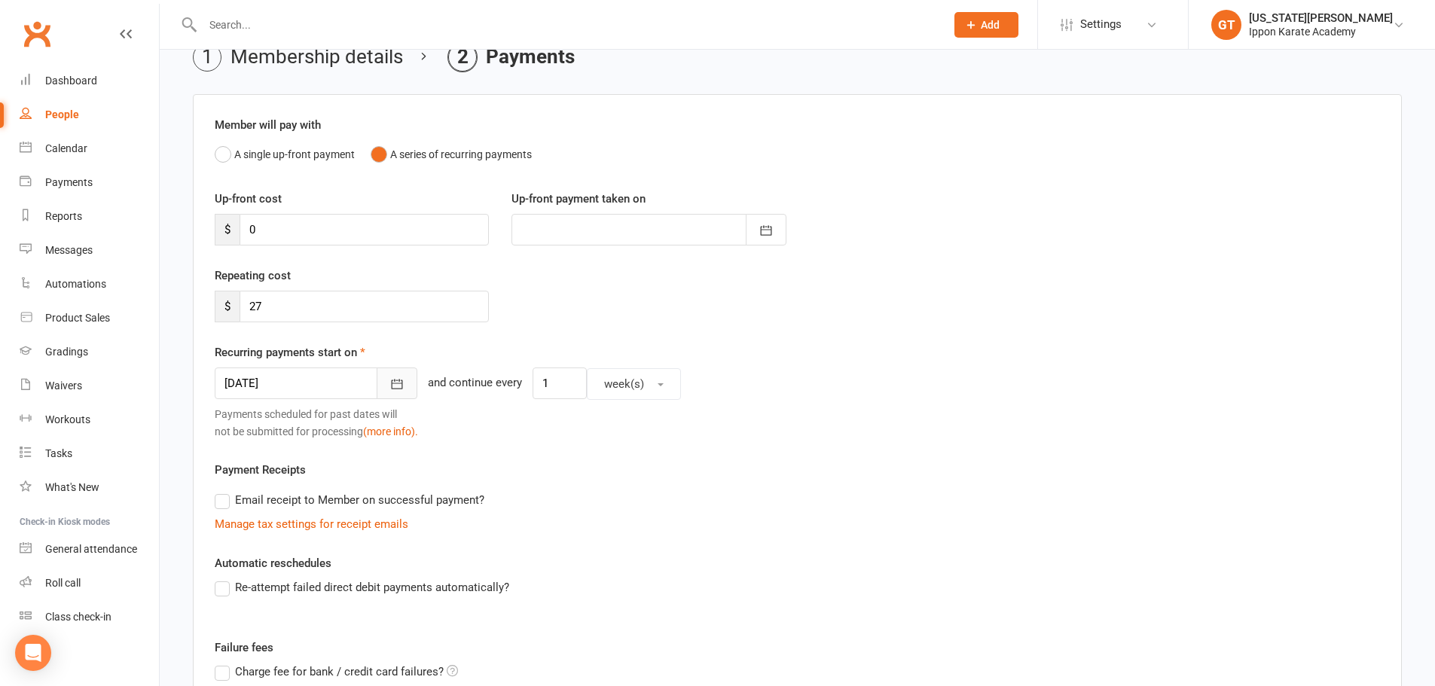
click at [389, 387] on icon "button" at bounding box center [396, 384] width 15 height 15
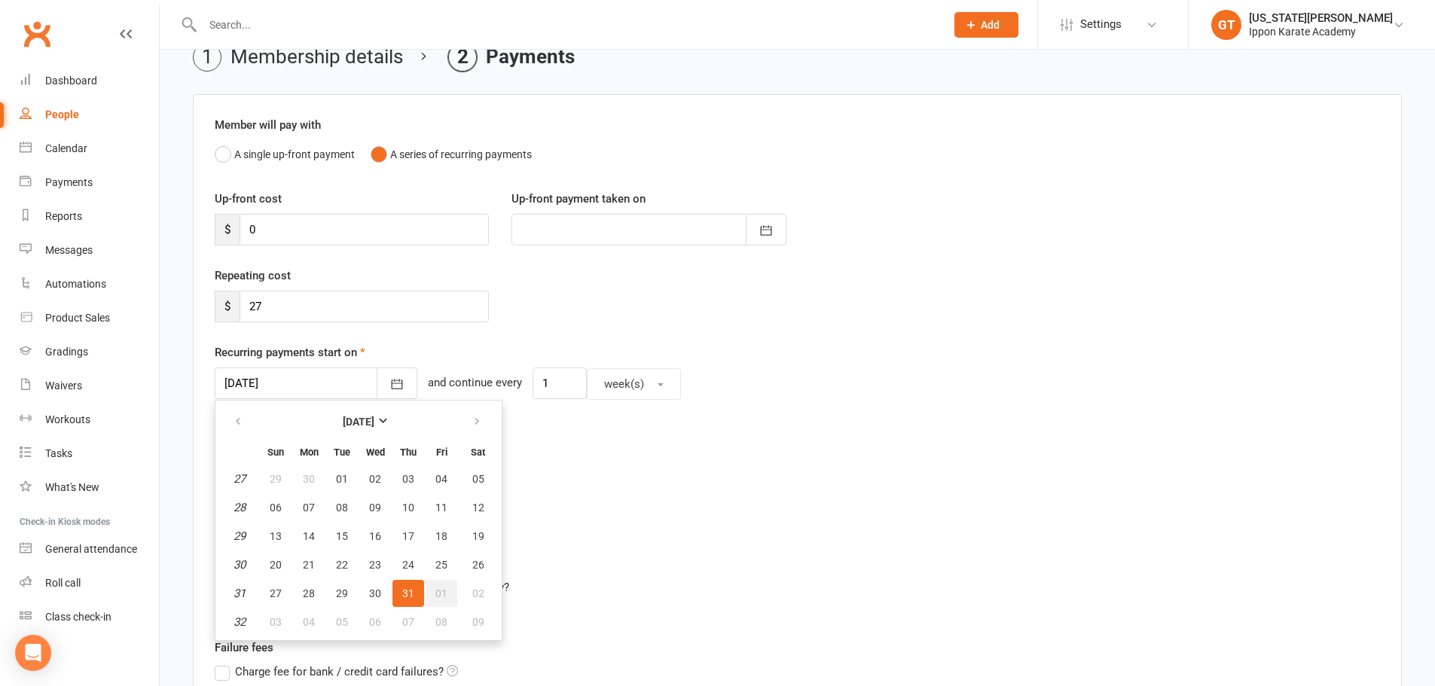
click at [441, 591] on span "01" at bounding box center [441, 594] width 12 height 12
type input "[DATE]"
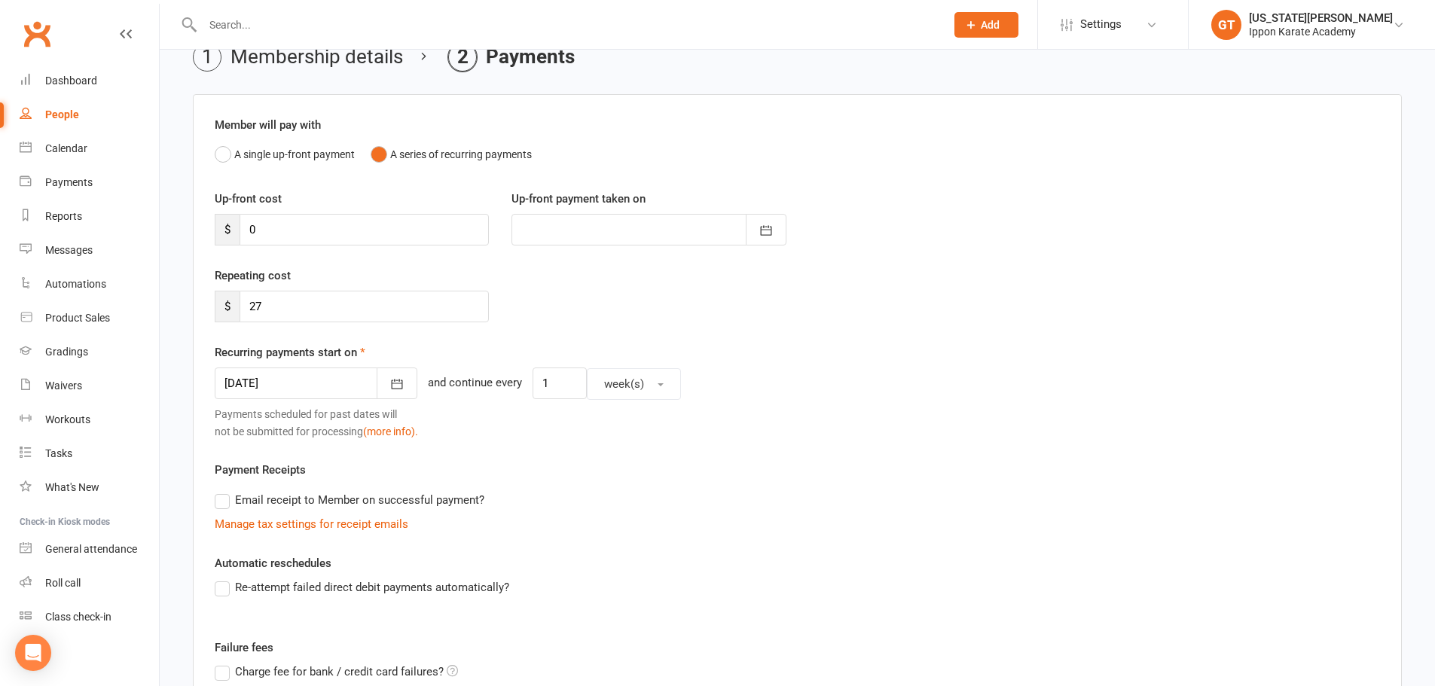
click at [850, 527] on div "Manage tax settings for receipt emails" at bounding box center [797, 524] width 1165 height 18
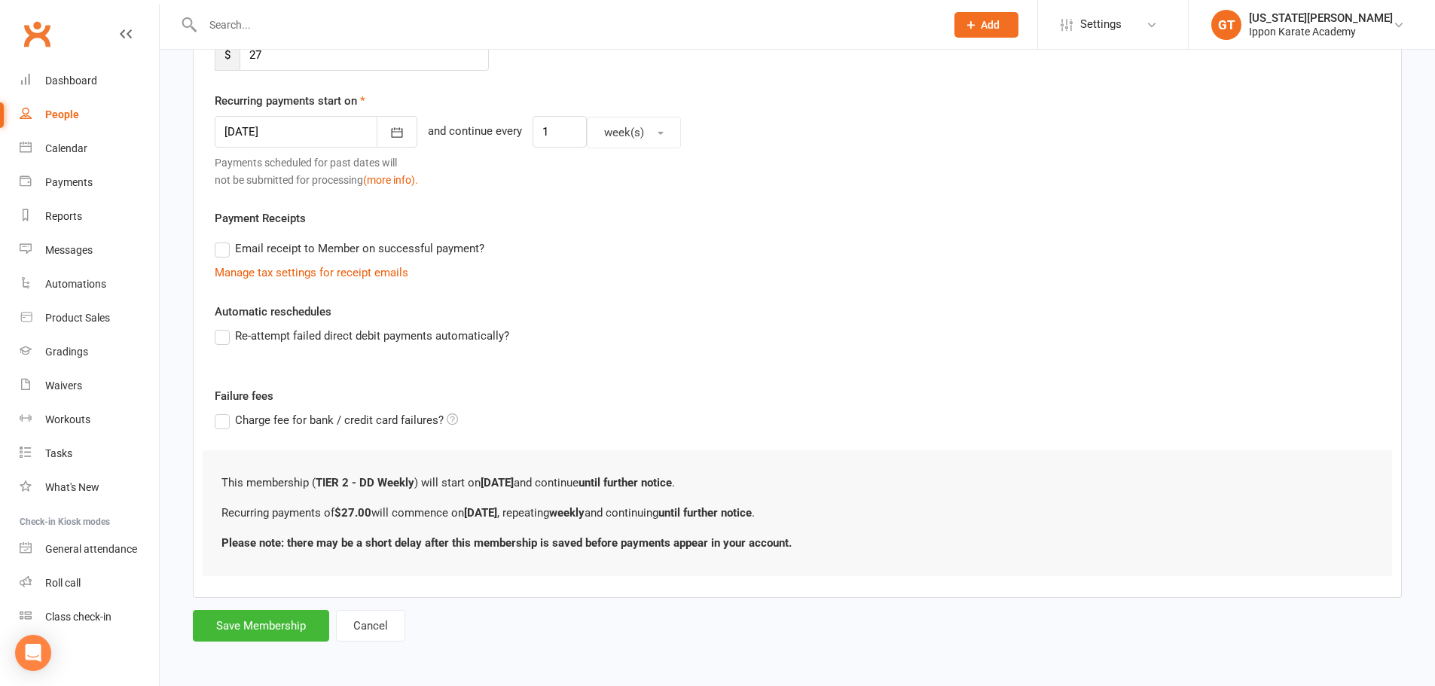
scroll to position [328, 0]
click at [245, 631] on button "Save Membership" at bounding box center [261, 625] width 136 height 32
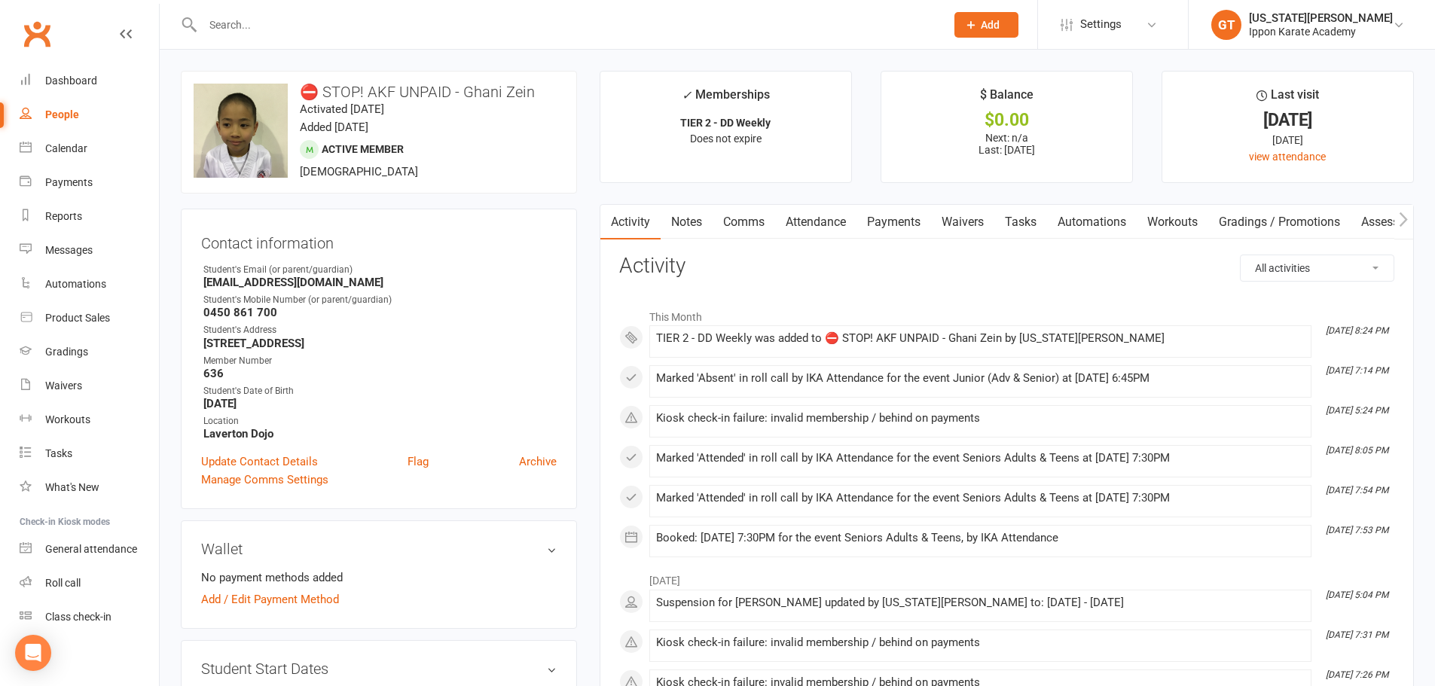
click at [532, 346] on strong "31 Railway Avenue Laverton 3028" at bounding box center [379, 344] width 353 height 14
click at [1091, 527] on li "Aug 5, 7:53 PM Booked: 05 Aug 2025 at 7:30PM for the event Seniors Adults & Tee…" at bounding box center [980, 541] width 662 height 32
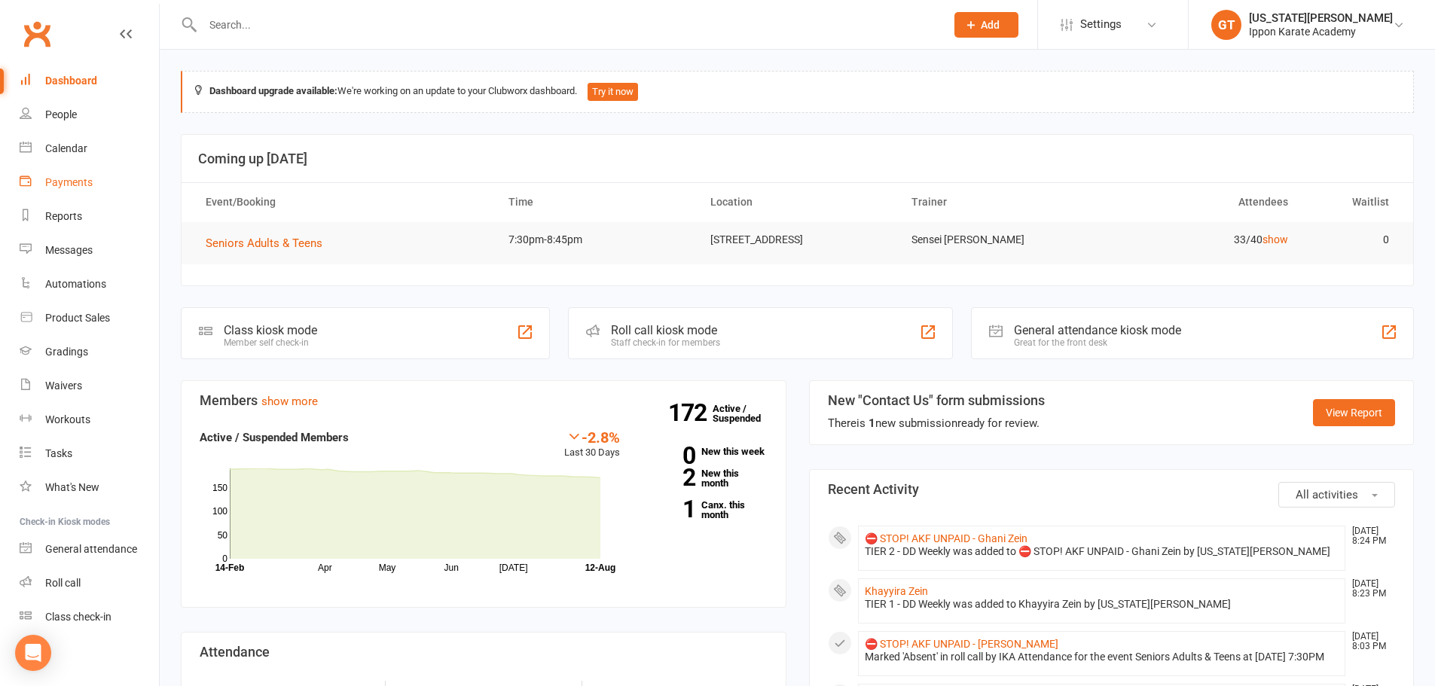
click at [64, 184] on div "Payments" at bounding box center [68, 182] width 47 height 12
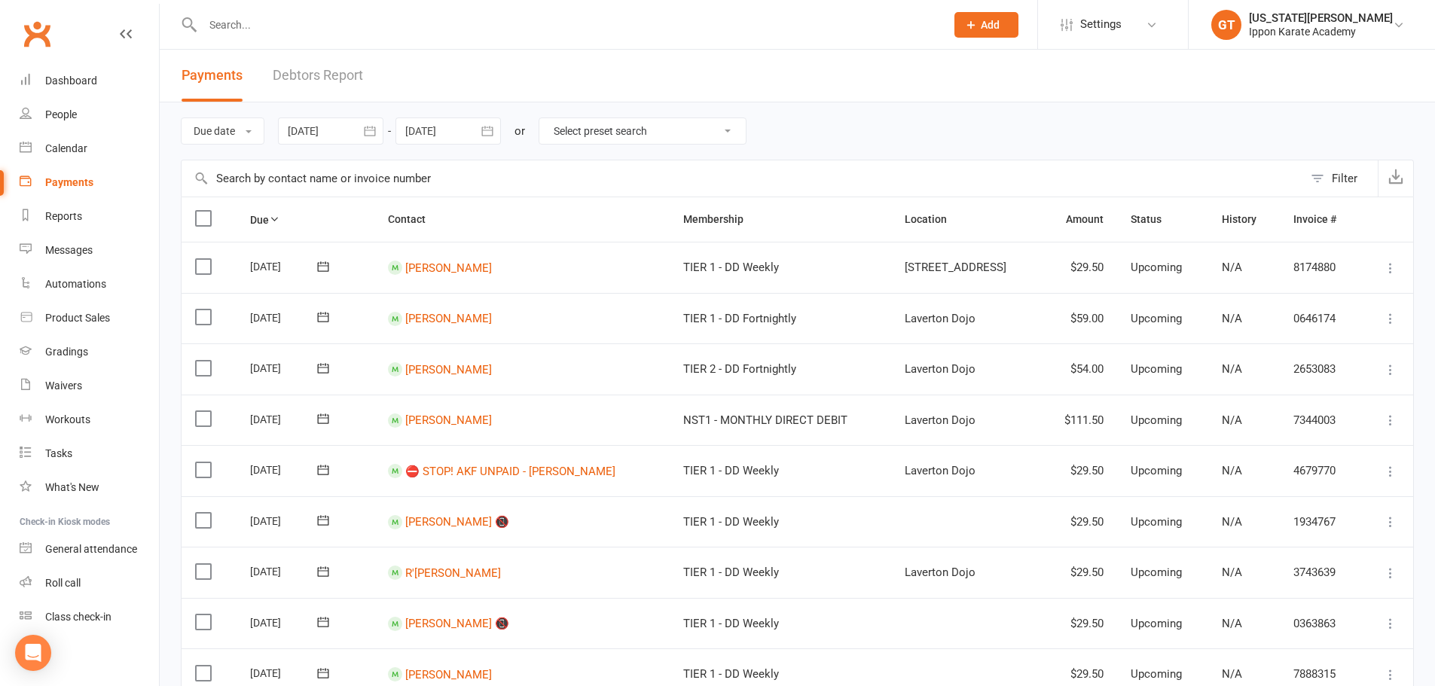
click at [593, 276] on td "[PERSON_NAME]" at bounding box center [521, 267] width 295 height 51
click at [294, 134] on div at bounding box center [330, 131] width 105 height 27
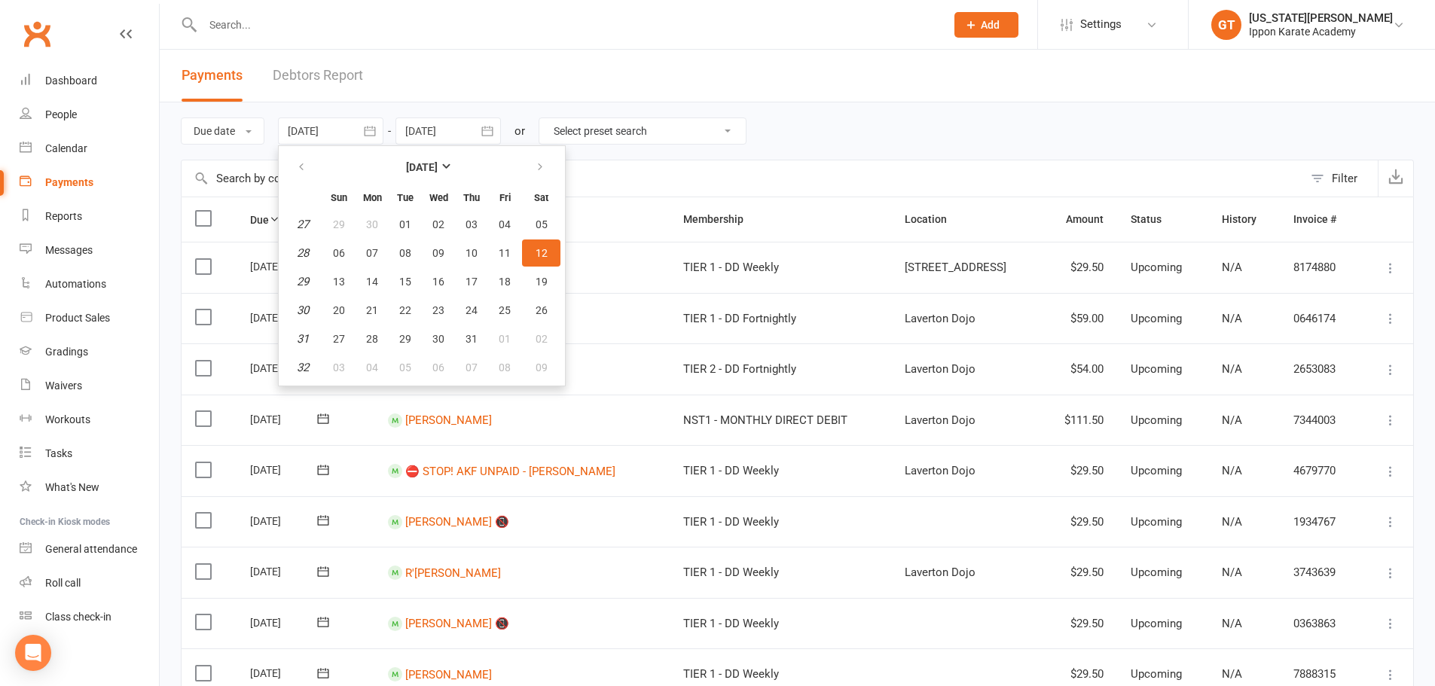
click at [480, 130] on button "button" at bounding box center [487, 131] width 27 height 27
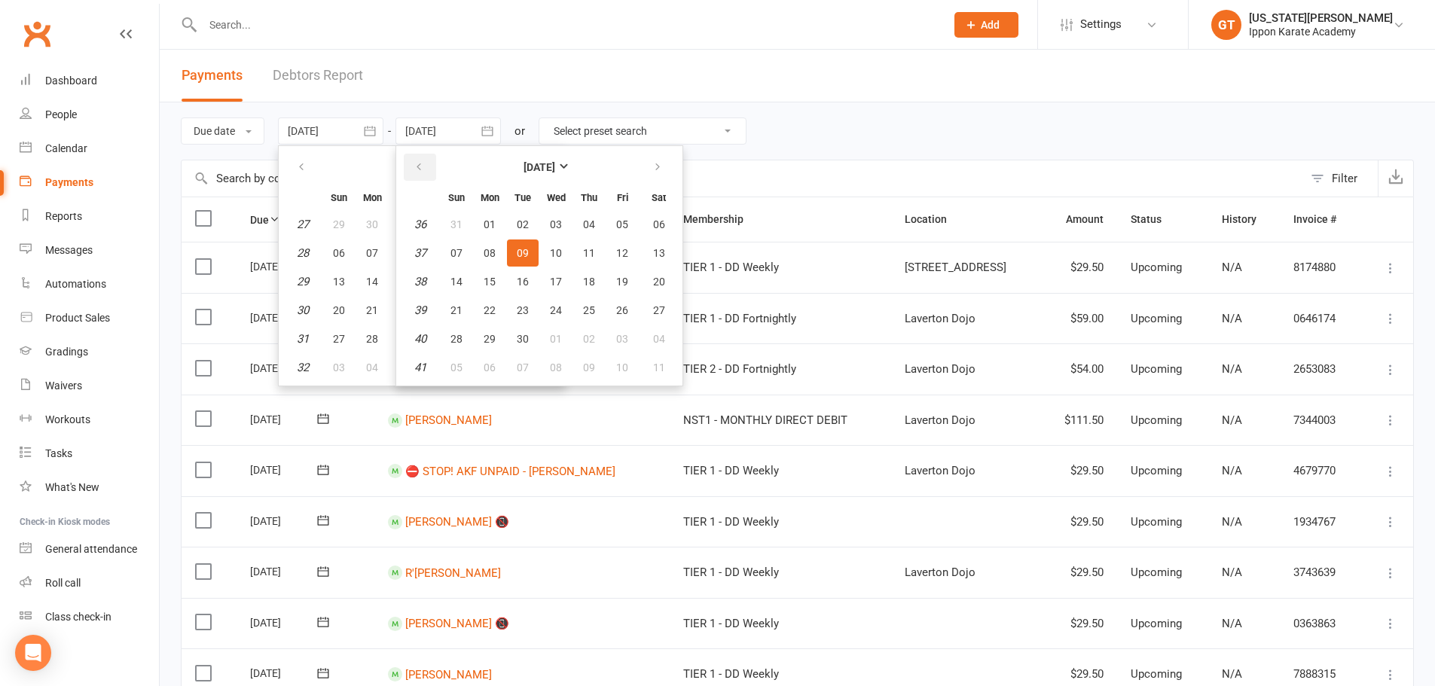
click at [429, 169] on button "button" at bounding box center [420, 167] width 32 height 27
click at [518, 276] on button "12" at bounding box center [523, 281] width 32 height 27
type input "[DATE]"
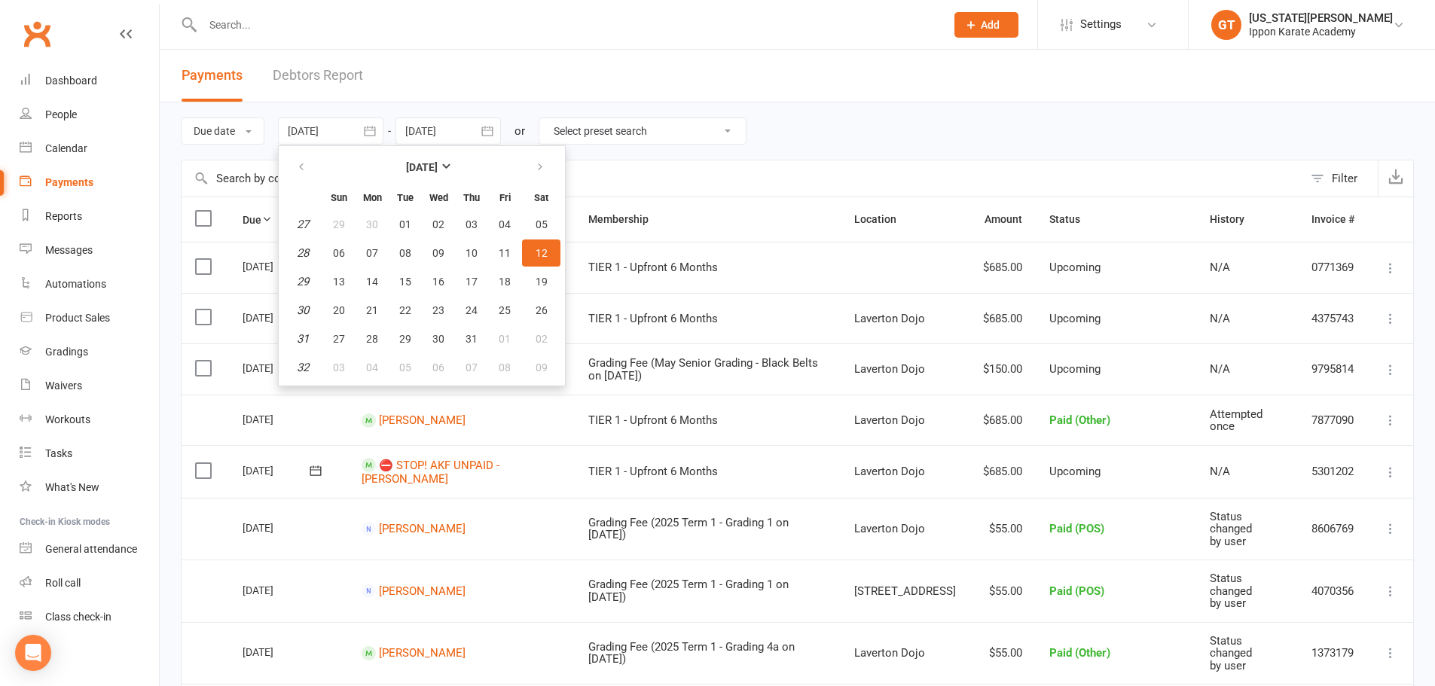
click at [559, 78] on header "Payments Debtors Report" at bounding box center [797, 76] width 1275 height 53
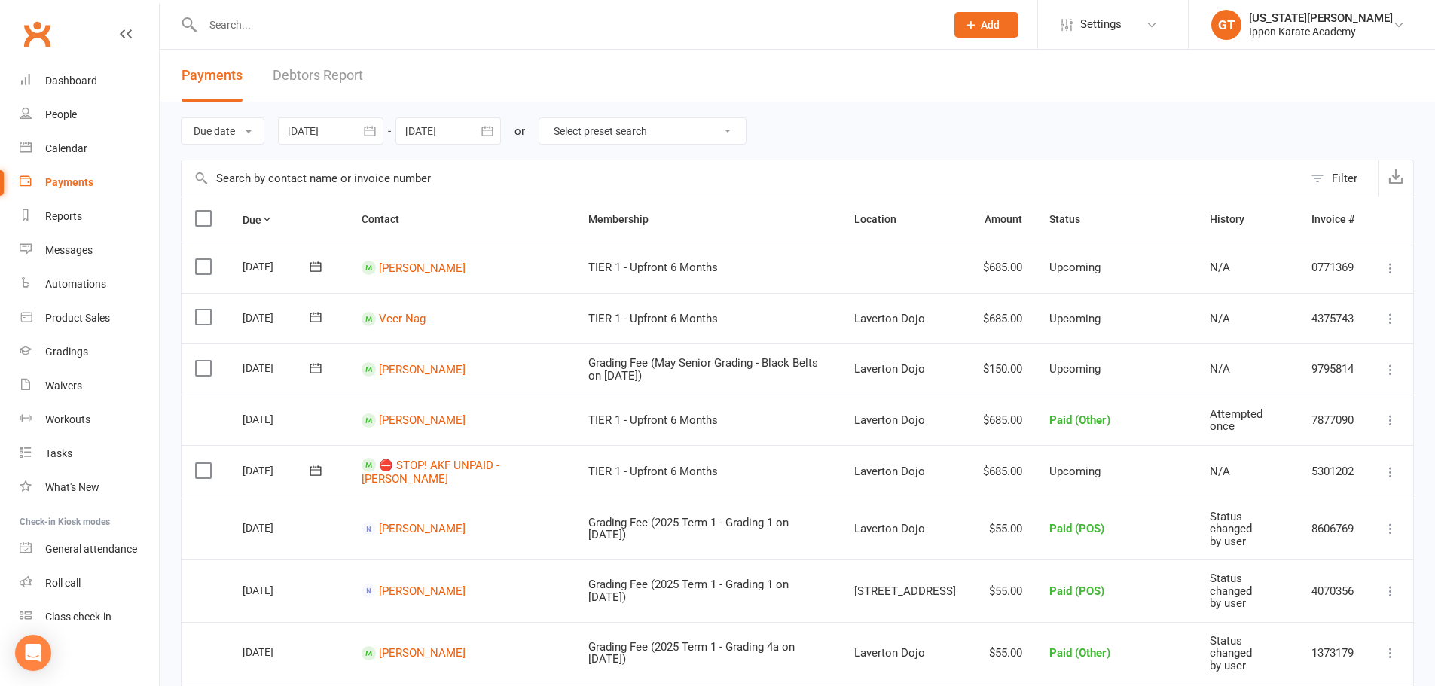
click at [352, 134] on div at bounding box center [330, 131] width 105 height 27
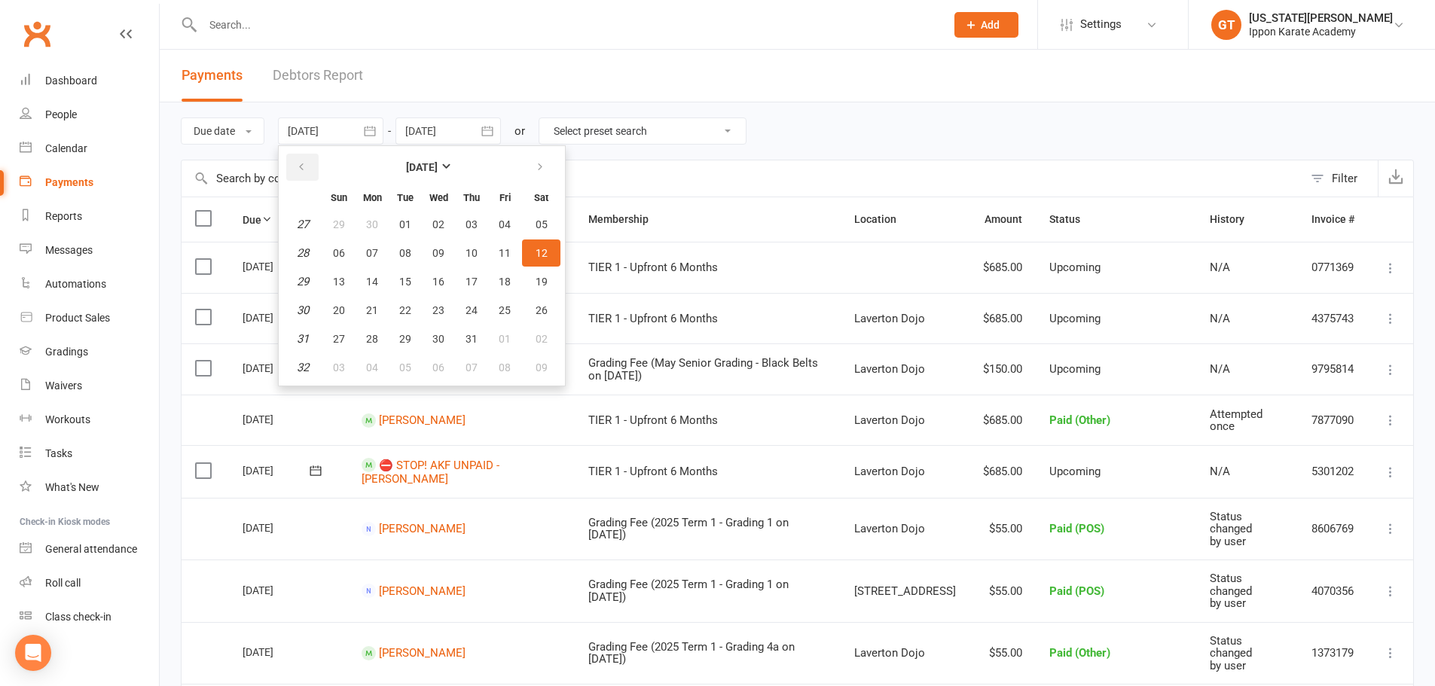
click at [312, 168] on button "button" at bounding box center [302, 167] width 32 height 27
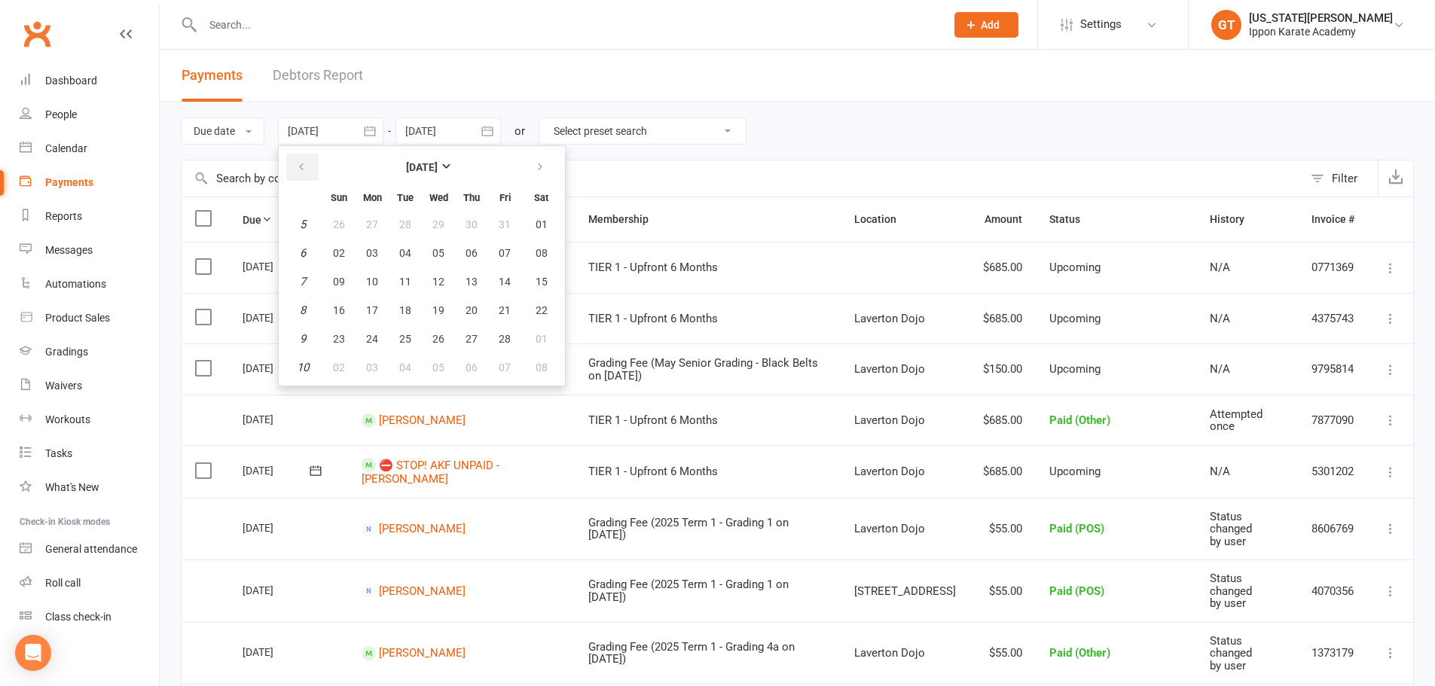
click at [312, 168] on button "button" at bounding box center [302, 167] width 32 height 27
click at [441, 224] on span "01" at bounding box center [438, 224] width 12 height 12
type input "[DATE]"
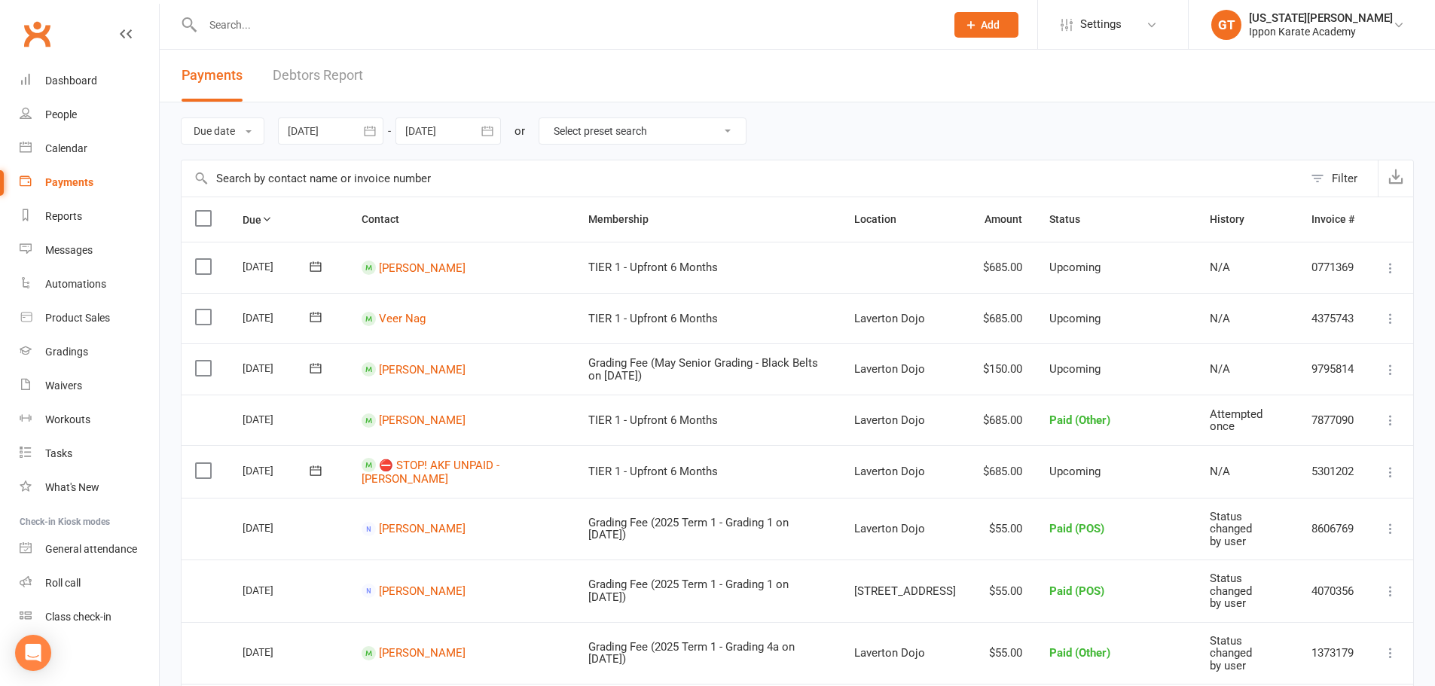
click at [1393, 373] on icon at bounding box center [1390, 369] width 15 height 15
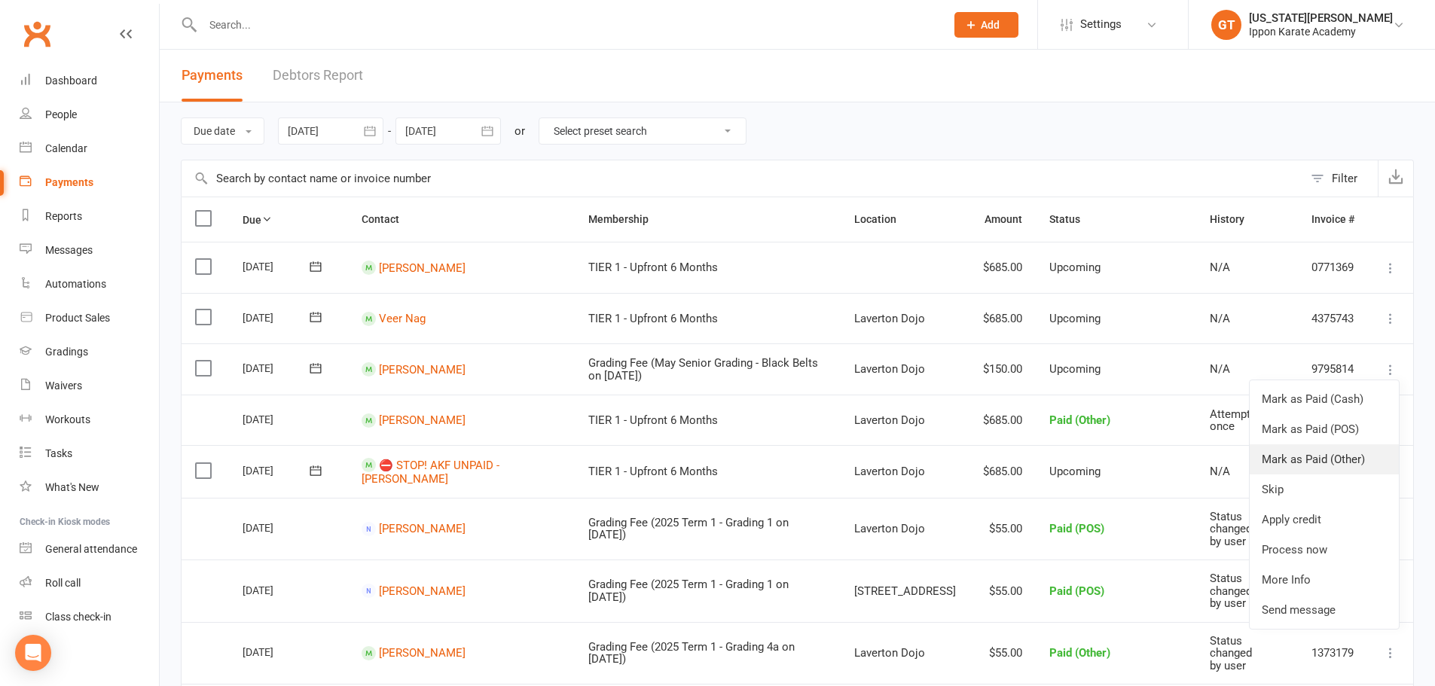
click at [1315, 461] on link "Mark as Paid (Other)" at bounding box center [1324, 459] width 149 height 30
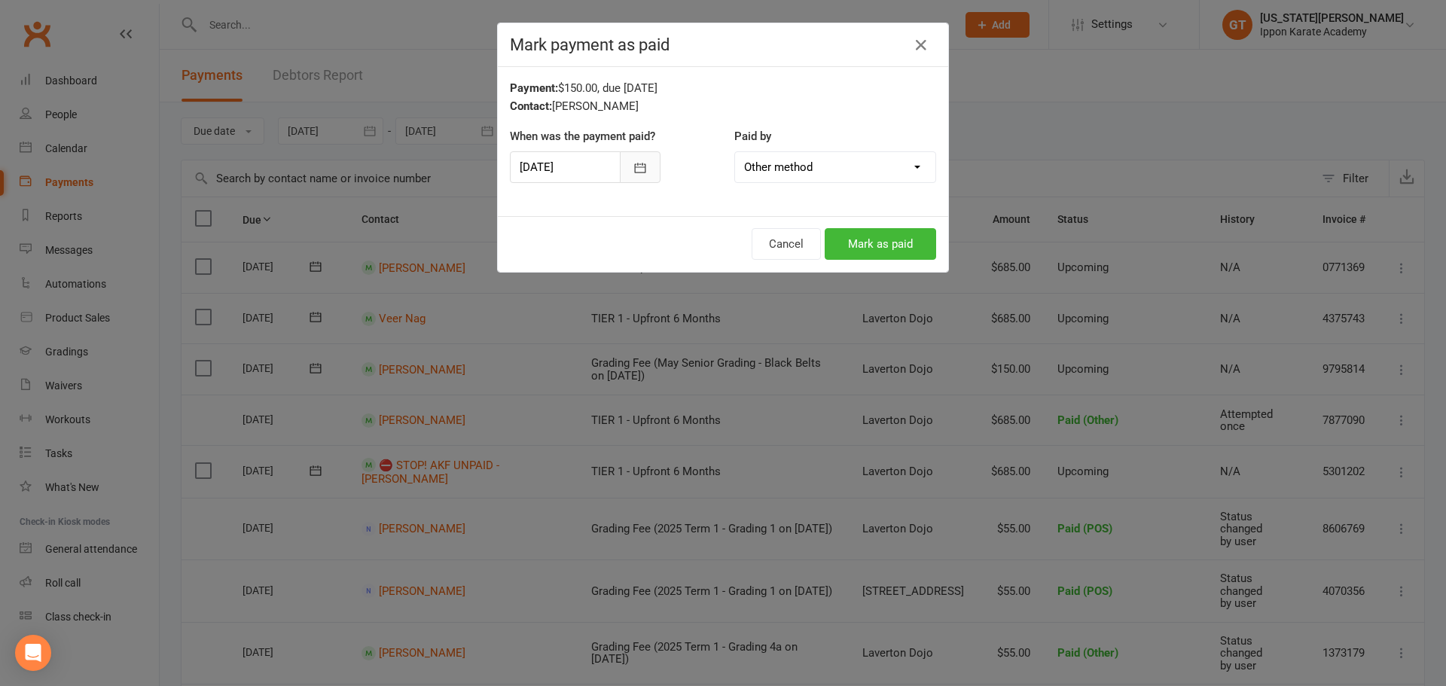
click at [633, 163] on icon "button" at bounding box center [640, 167] width 15 height 15
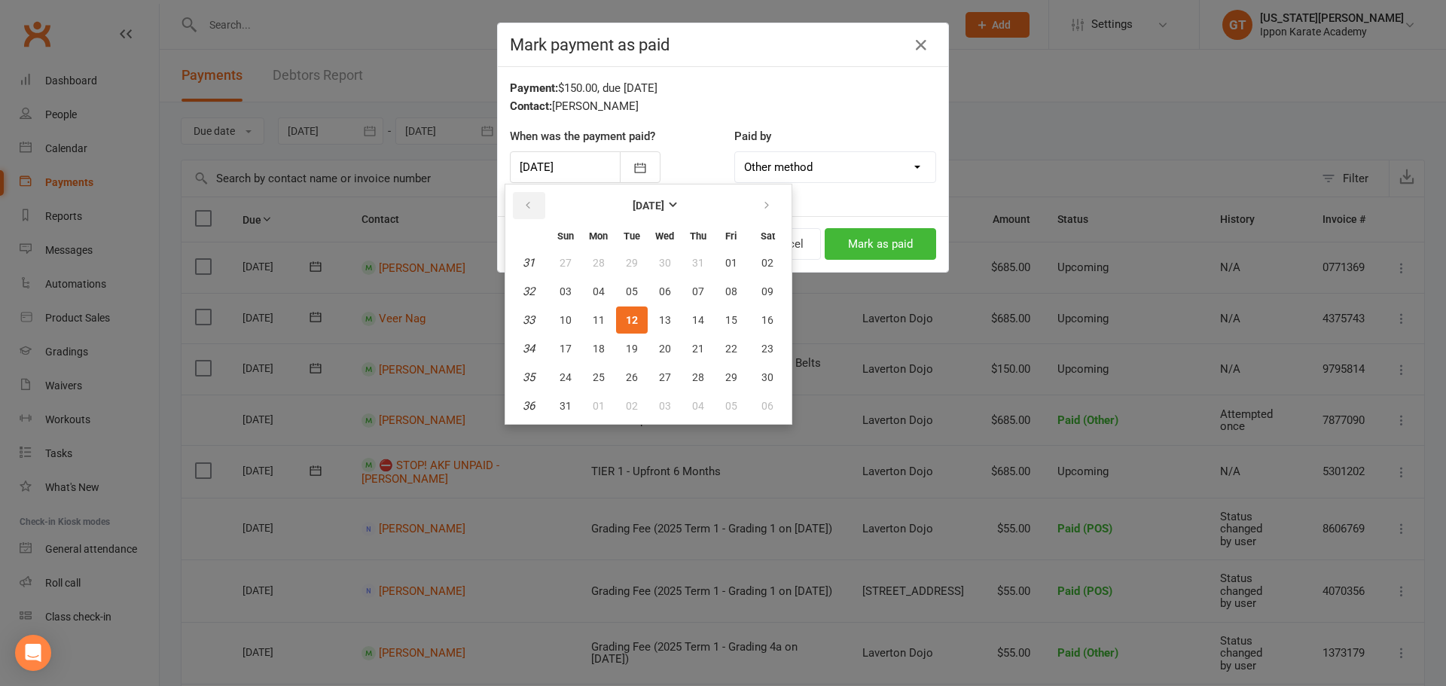
click at [536, 205] on button "button" at bounding box center [529, 205] width 32 height 27
click at [737, 319] on button "16" at bounding box center [732, 320] width 32 height 27
type input "[DATE]"
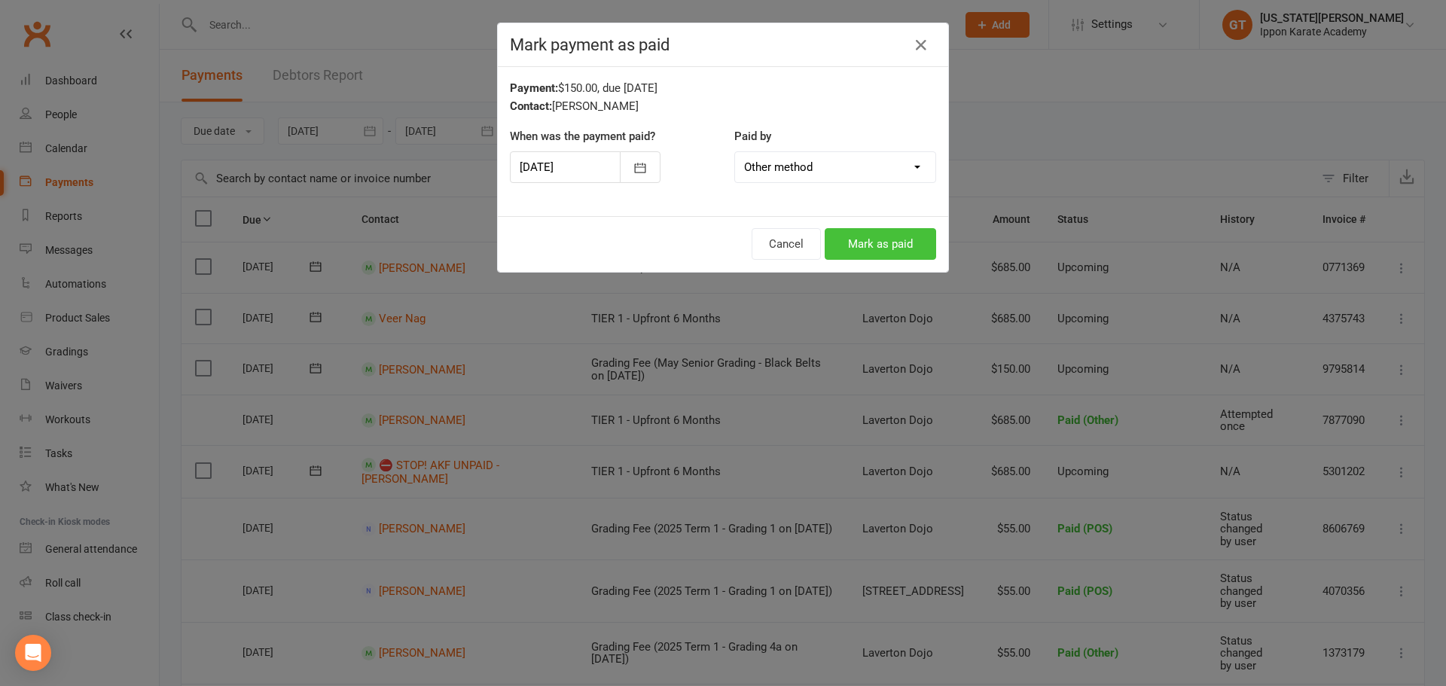
click at [892, 237] on button "Mark as paid" at bounding box center [880, 244] width 111 height 32
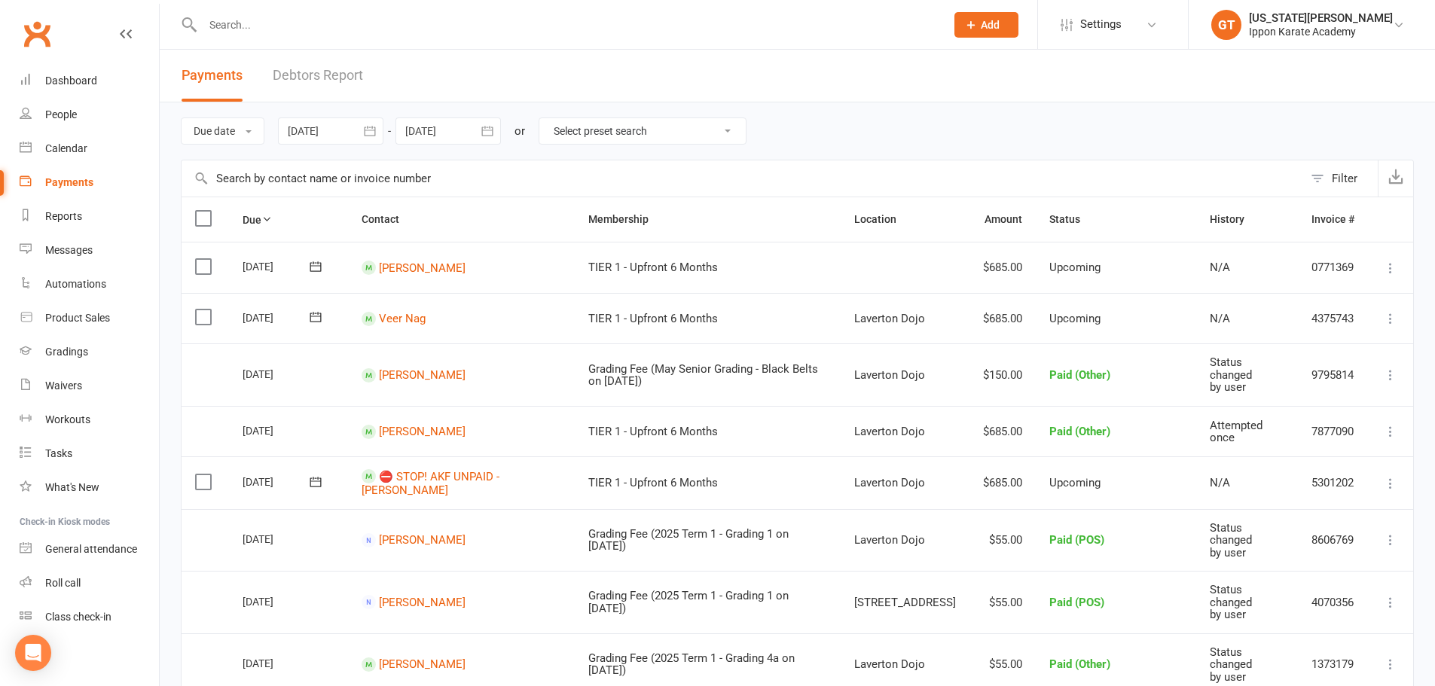
click at [642, 137] on select "Select preset search All failures All skipped payments All pending payments Suc…" at bounding box center [642, 131] width 206 height 26
select select "0"
click at [551, 118] on select "Select preset search All failures All skipped payments All pending payments Suc…" at bounding box center [642, 131] width 206 height 26
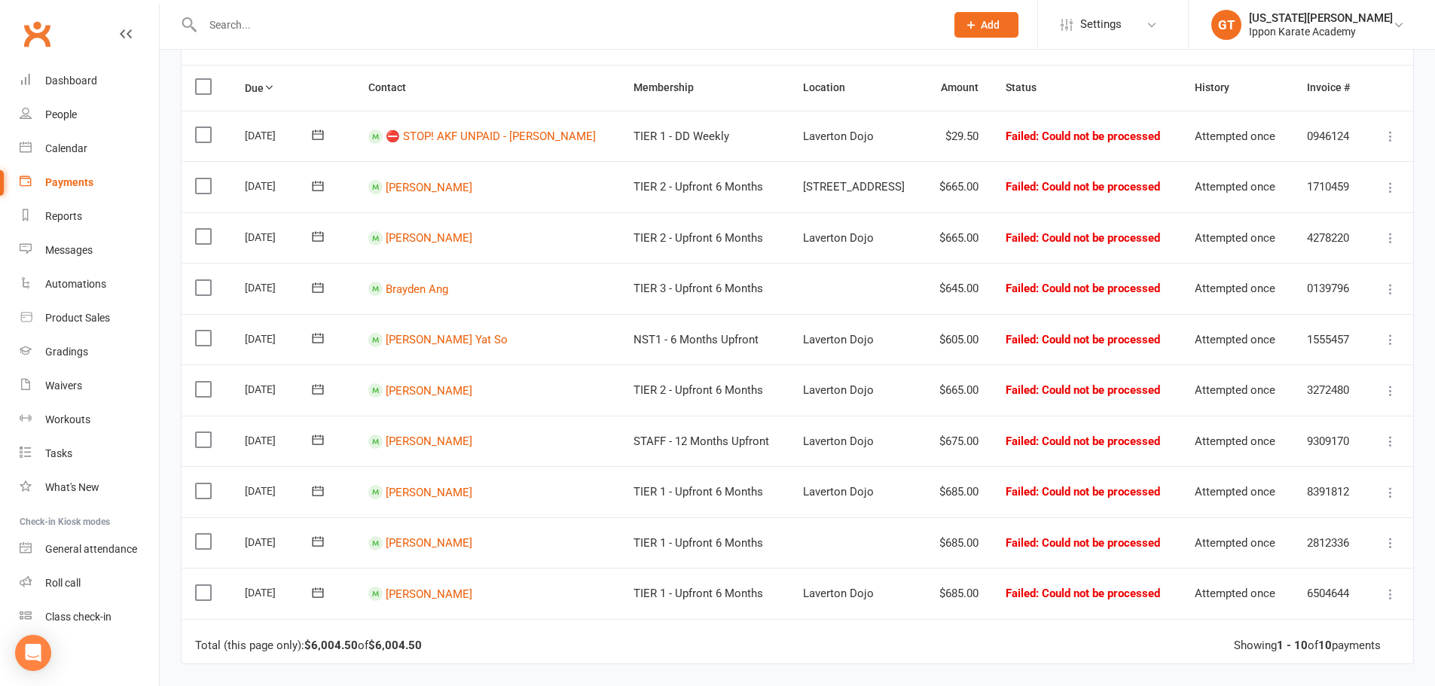
scroll to position [226, 0]
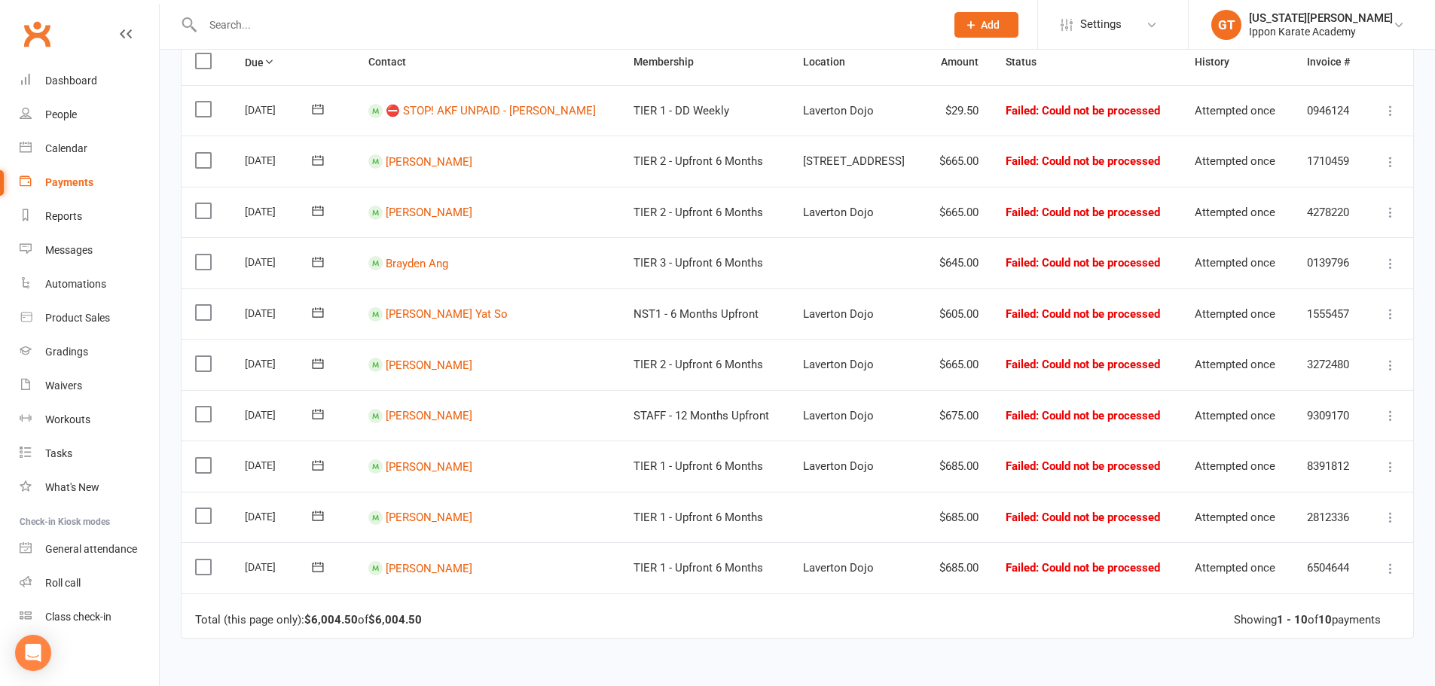
drag, startPoint x: 488, startPoint y: 573, endPoint x: 454, endPoint y: 501, distance: 79.9
click at [454, 501] on table "Due Contact Membership Location Amount Status History Invoice # Select this [DA…" at bounding box center [797, 339] width 1233 height 600
click at [1388, 571] on icon at bounding box center [1390, 568] width 15 height 15
click at [1317, 662] on link "Mark as Paid (Other)" at bounding box center [1324, 658] width 149 height 30
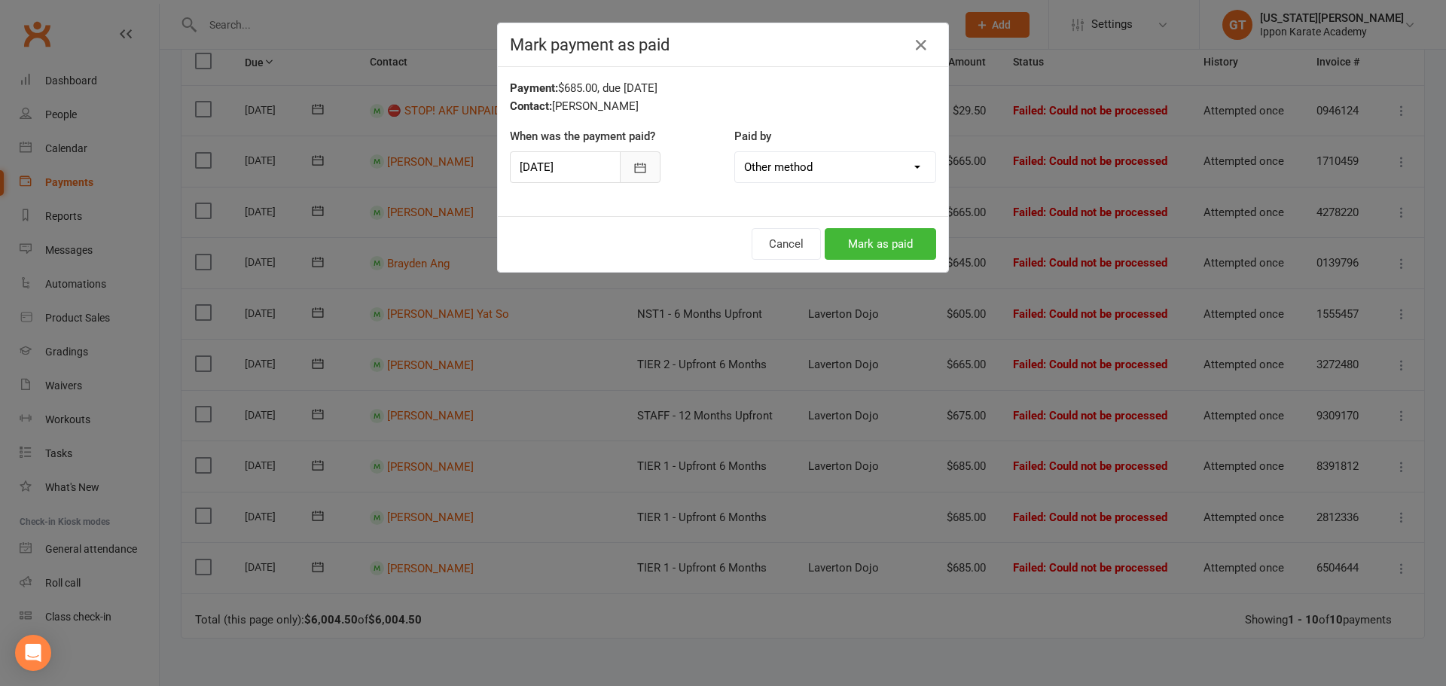
click at [633, 172] on icon "button" at bounding box center [640, 167] width 15 height 15
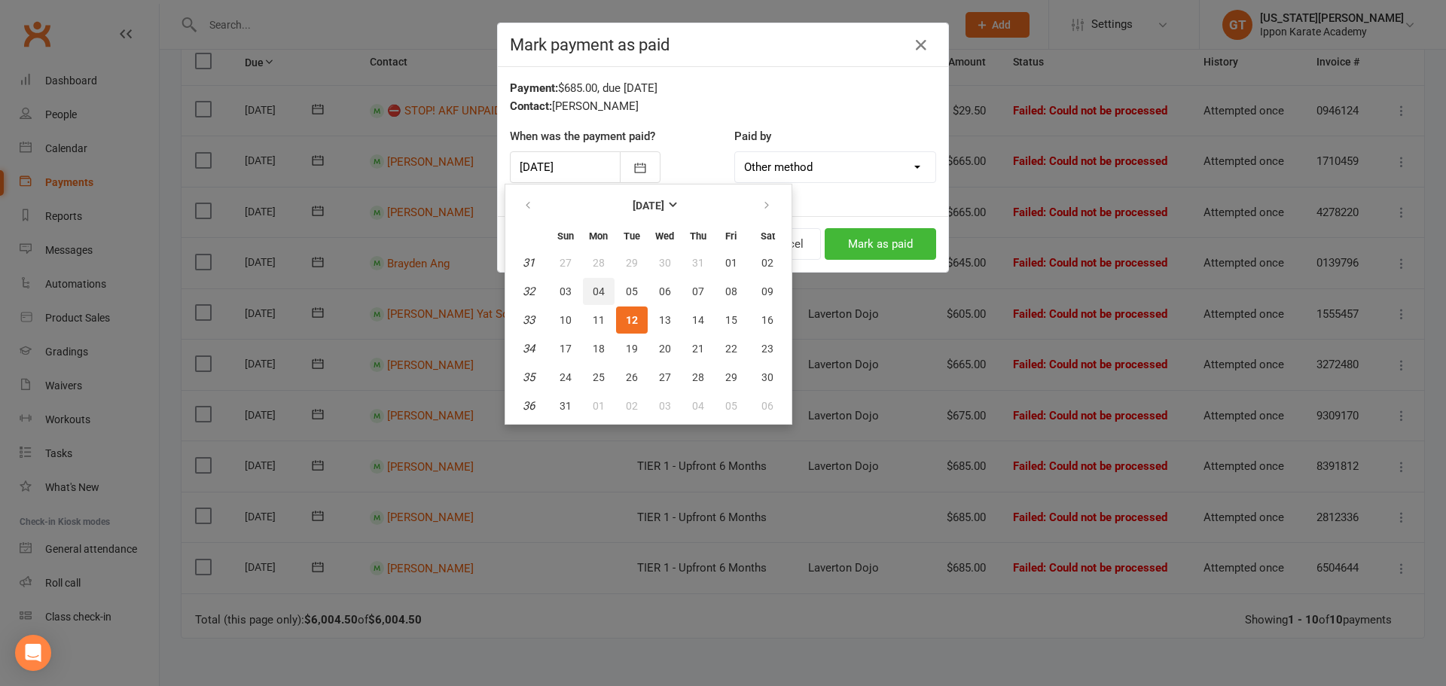
click at [594, 282] on button "04" at bounding box center [599, 291] width 32 height 27
type input "[DATE]"
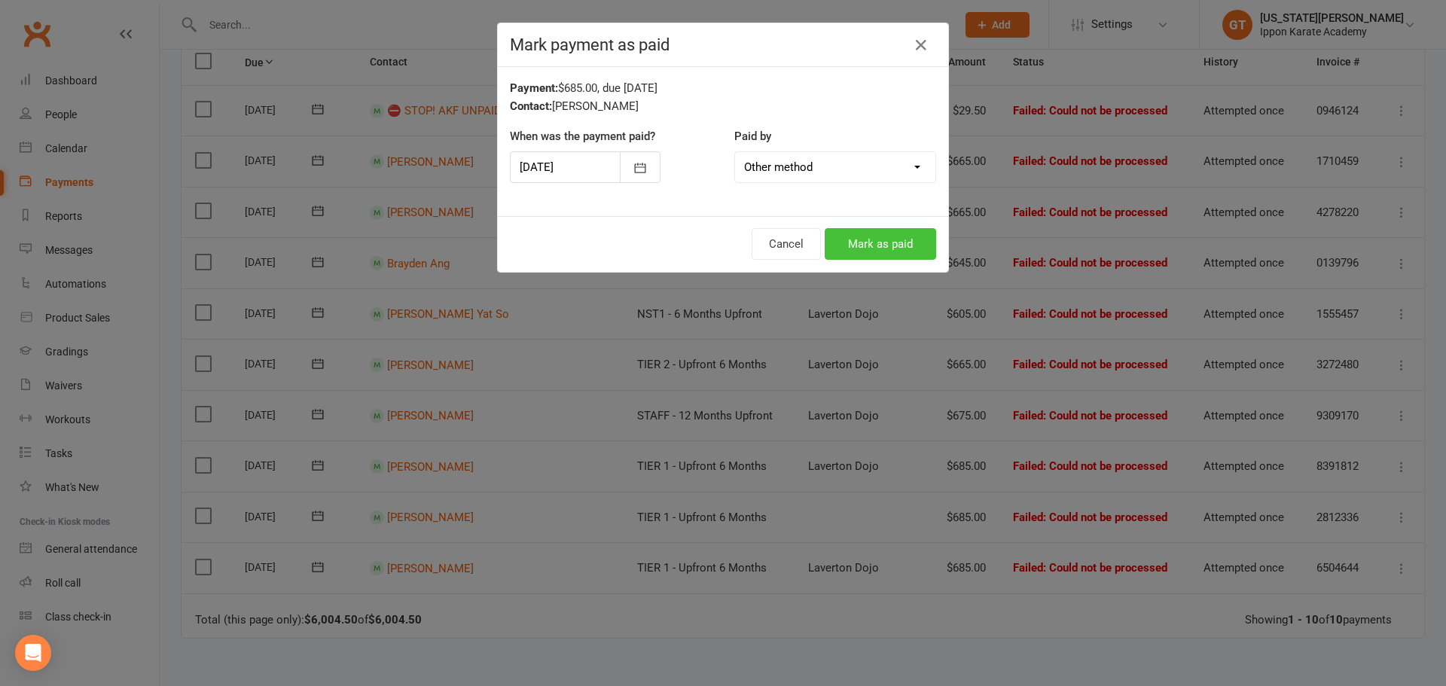
click at [904, 238] on button "Mark as paid" at bounding box center [880, 244] width 111 height 32
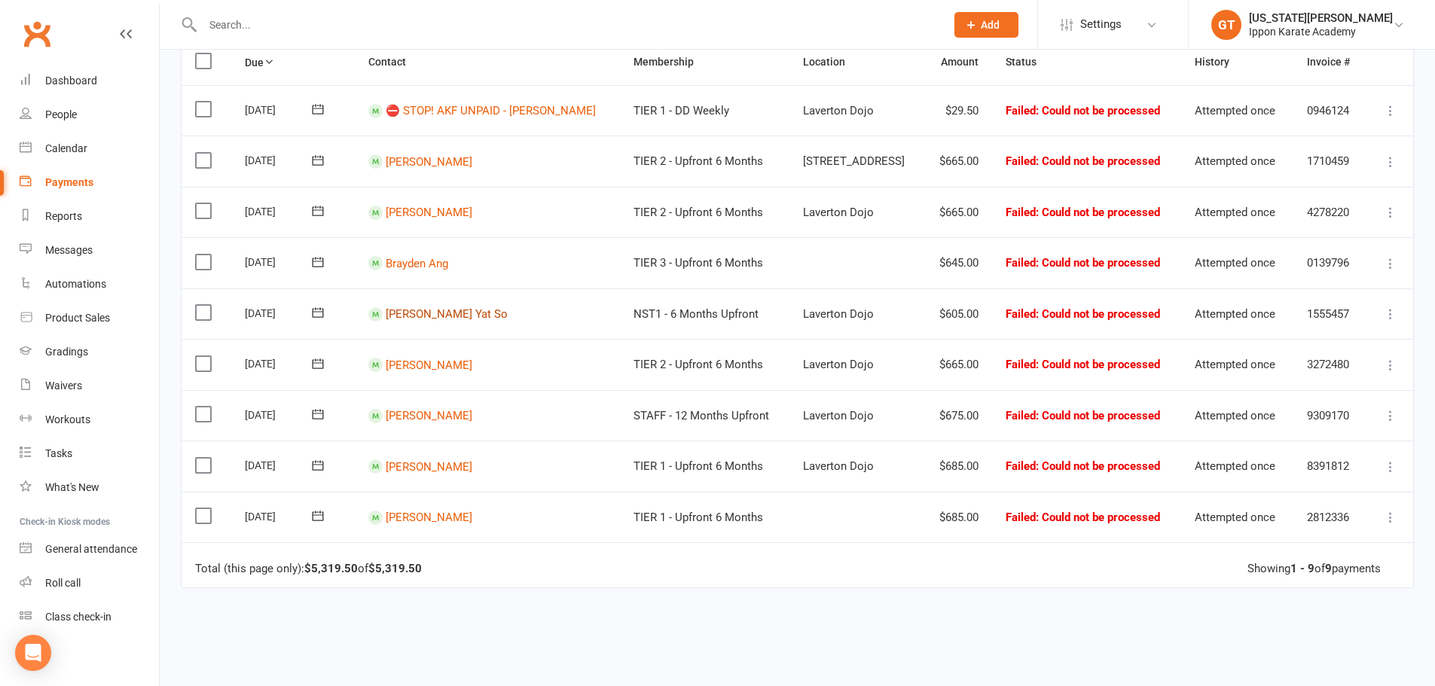
click at [416, 313] on link "[PERSON_NAME] Yat So" at bounding box center [447, 314] width 122 height 14
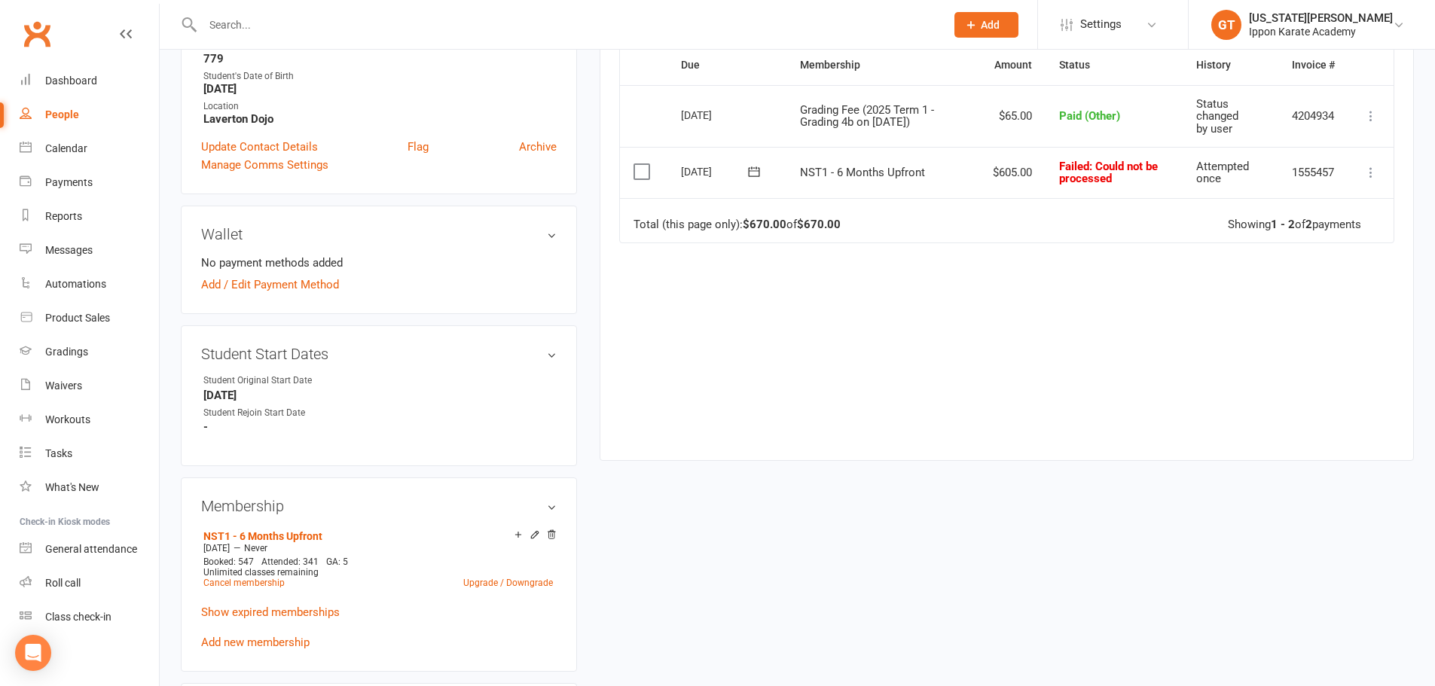
scroll to position [377, 0]
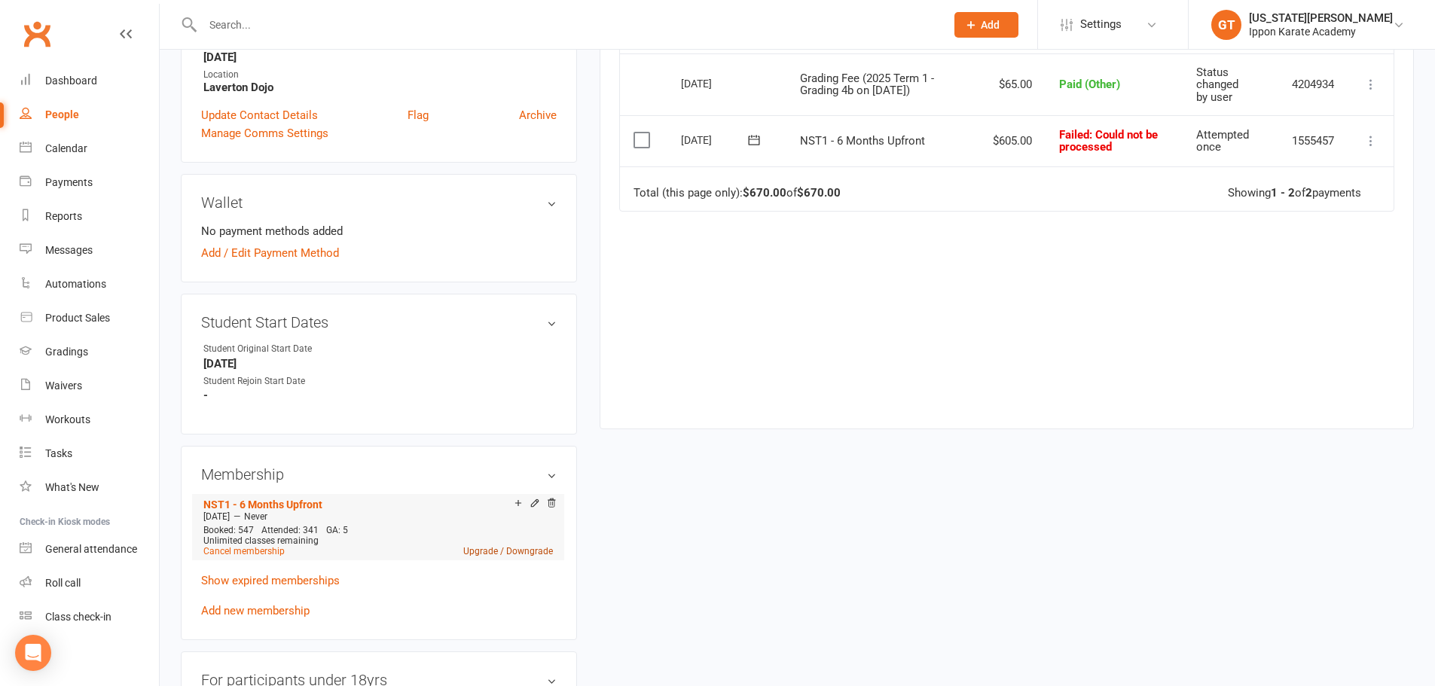
click at [475, 551] on link "Upgrade / Downgrade" at bounding box center [508, 551] width 90 height 11
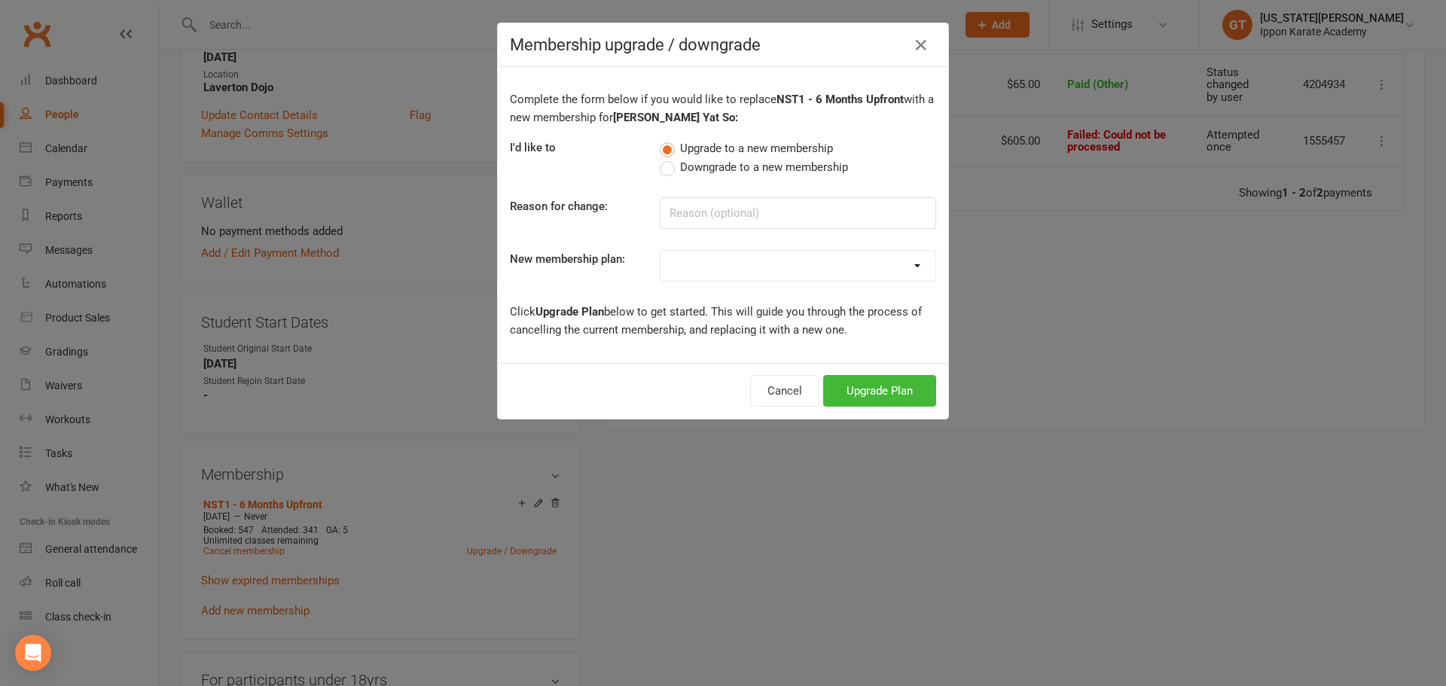
click at [807, 258] on select "FREE CLASSES - New Student Beginner Lesson FREE CLASSES - Beginner's Week Booki…" at bounding box center [798, 266] width 275 height 30
select select "4"
click at [661, 251] on select "FREE CLASSES - New Student Beginner Lesson FREE CLASSES - Beginner's Week Booki…" at bounding box center [798, 266] width 275 height 30
click at [884, 390] on button "Upgrade Plan" at bounding box center [879, 391] width 113 height 32
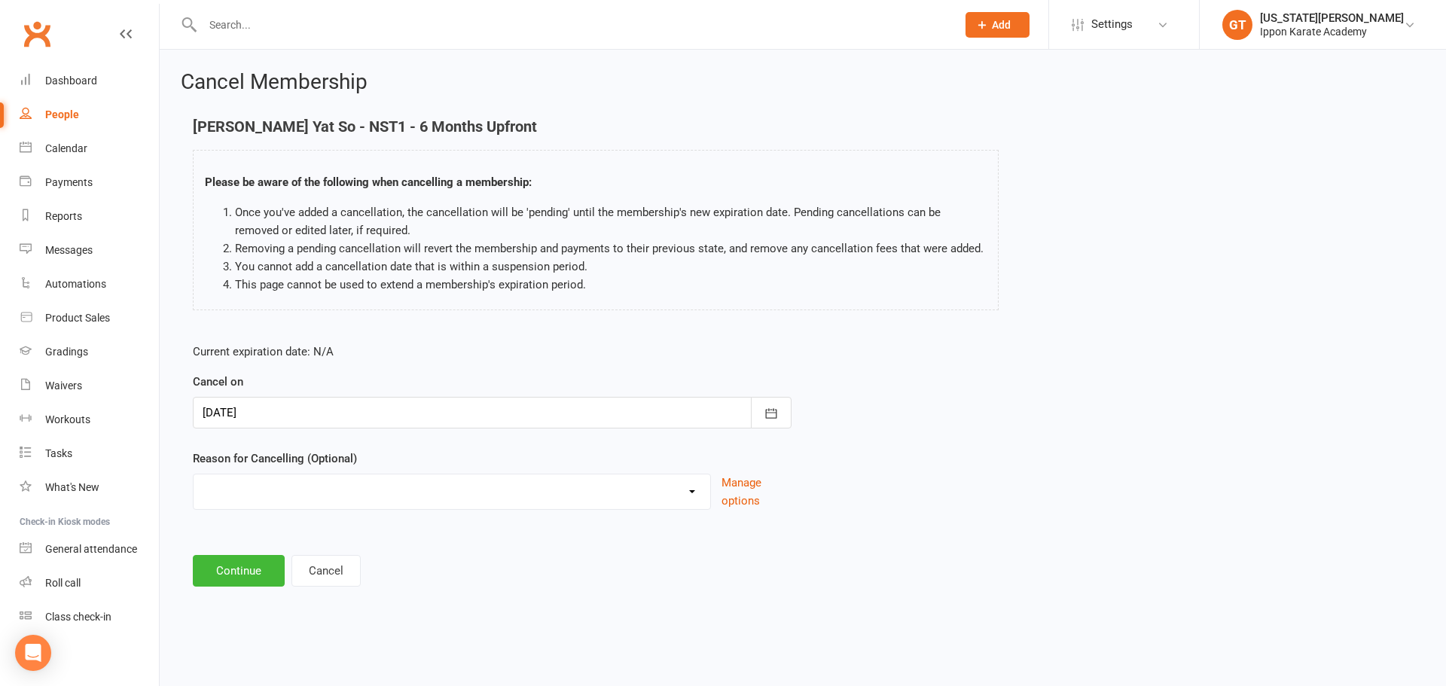
click at [549, 419] on div at bounding box center [492, 413] width 599 height 32
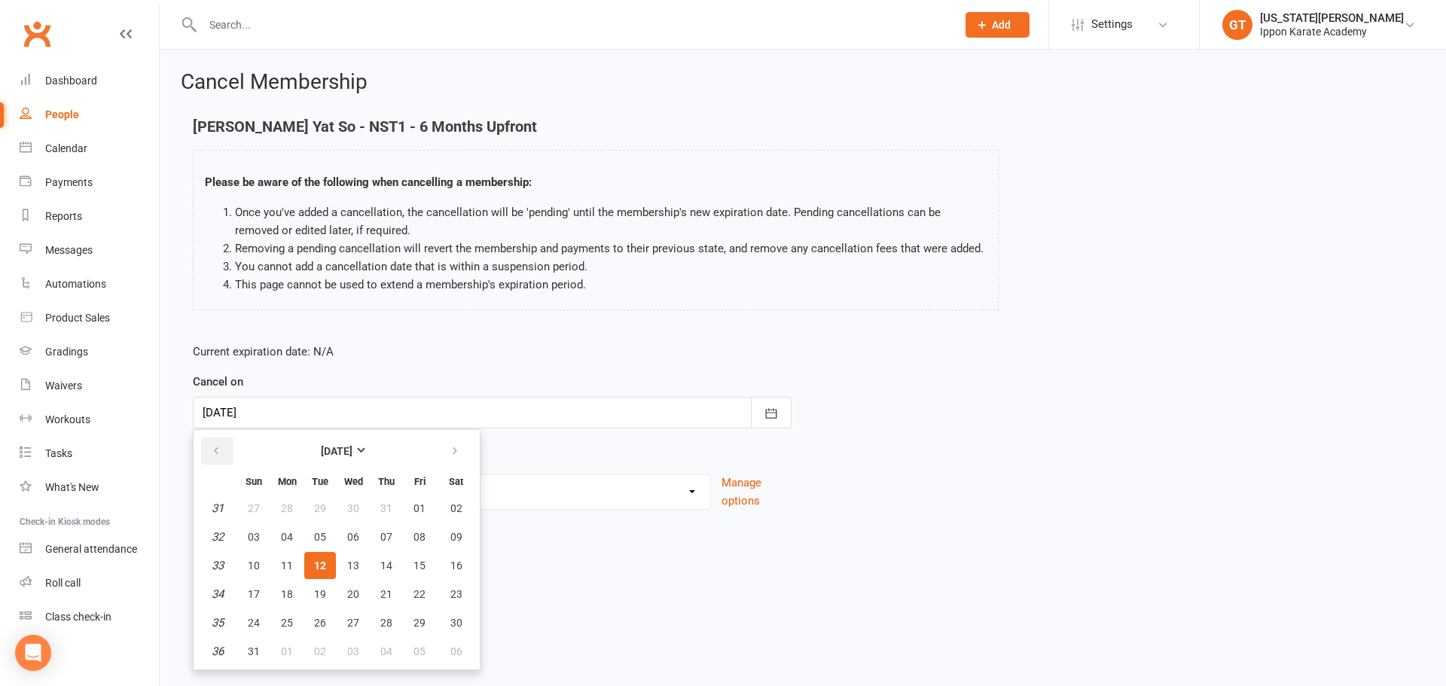
click at [213, 447] on icon "button" at bounding box center [216, 451] width 11 height 12
click at [421, 597] on span "27" at bounding box center [420, 594] width 12 height 12
type input "[DATE]"
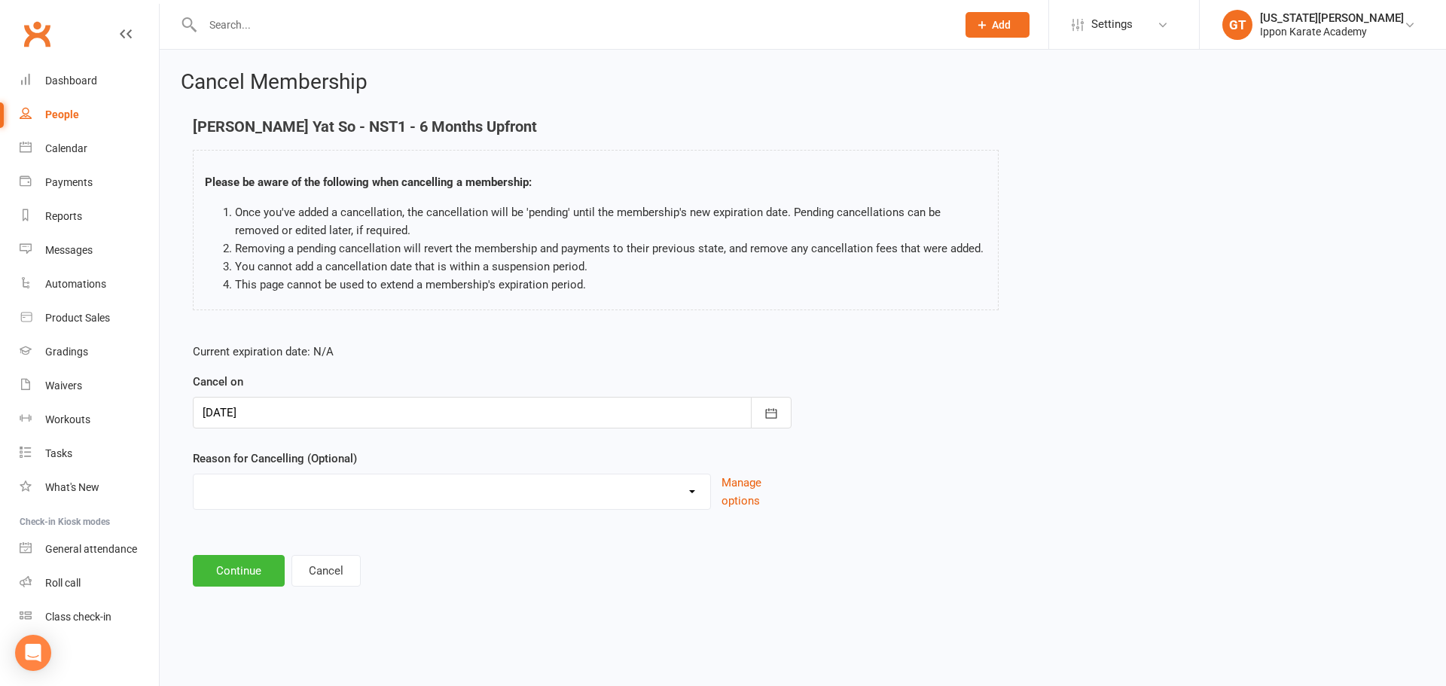
click at [265, 475] on select "Abandoned Membership Changing Membership Type Changing Sports Finances Holiday …" at bounding box center [452, 490] width 517 height 30
select select "1"
click at [194, 475] on select "Abandoned Membership Changing Membership Type Changing Sports Finances Holiday …" at bounding box center [452, 490] width 517 height 30
click at [236, 575] on button "Continue" at bounding box center [239, 571] width 92 height 32
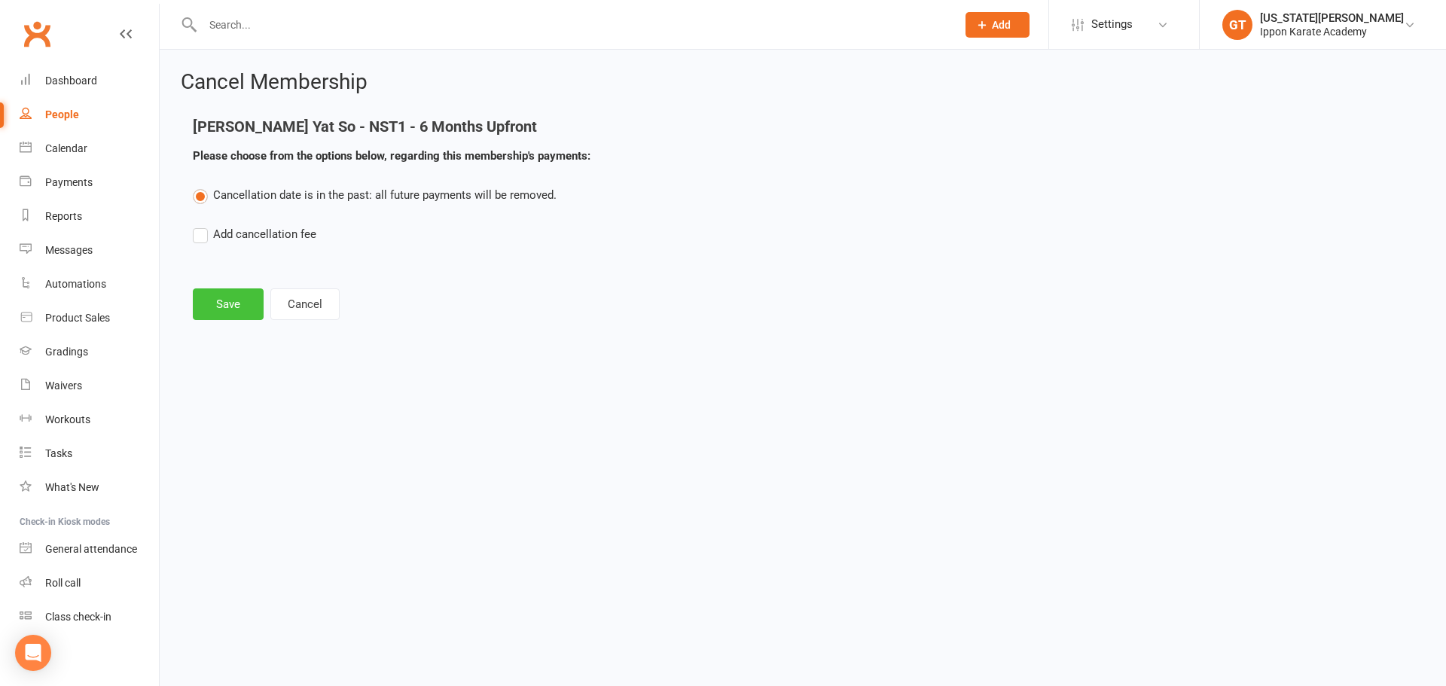
click at [203, 294] on button "Save" at bounding box center [228, 304] width 71 height 32
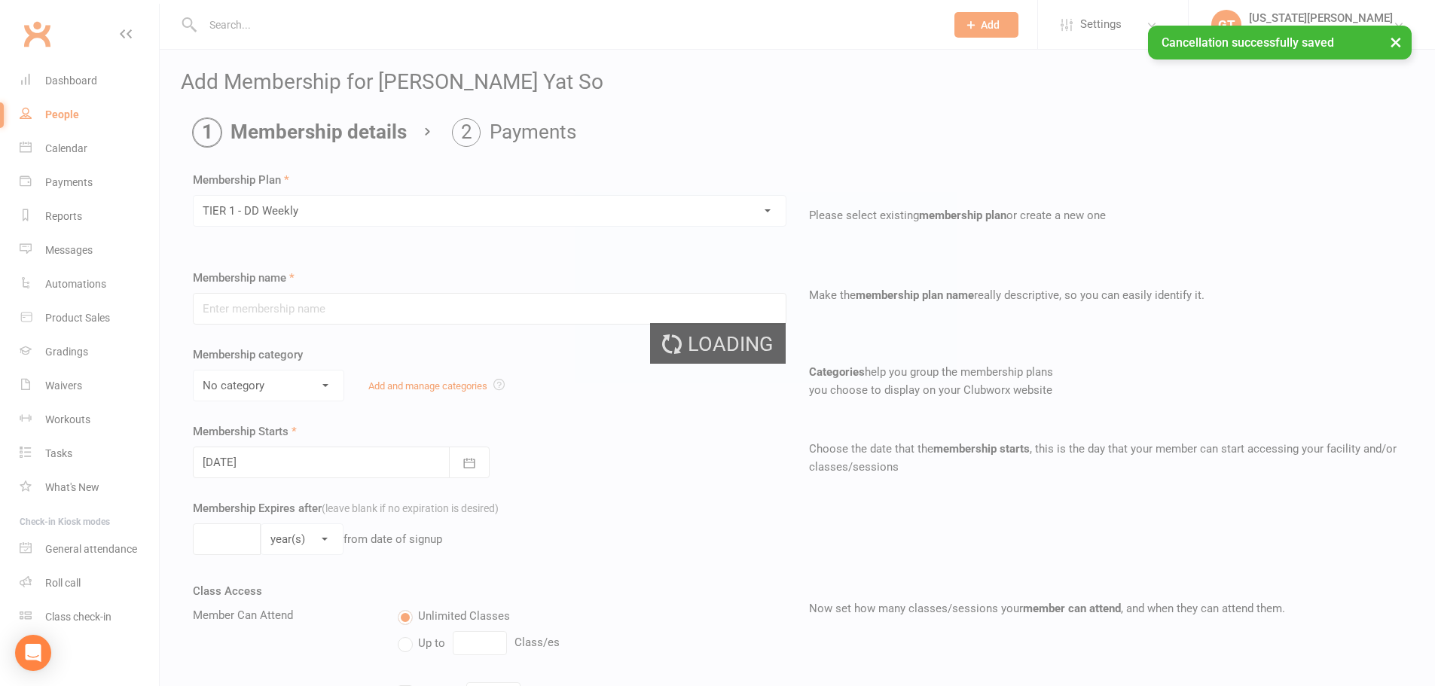
type input "TIER 1 - DD Weekly"
select select "0"
type input "0"
select select "0"
type input "2"
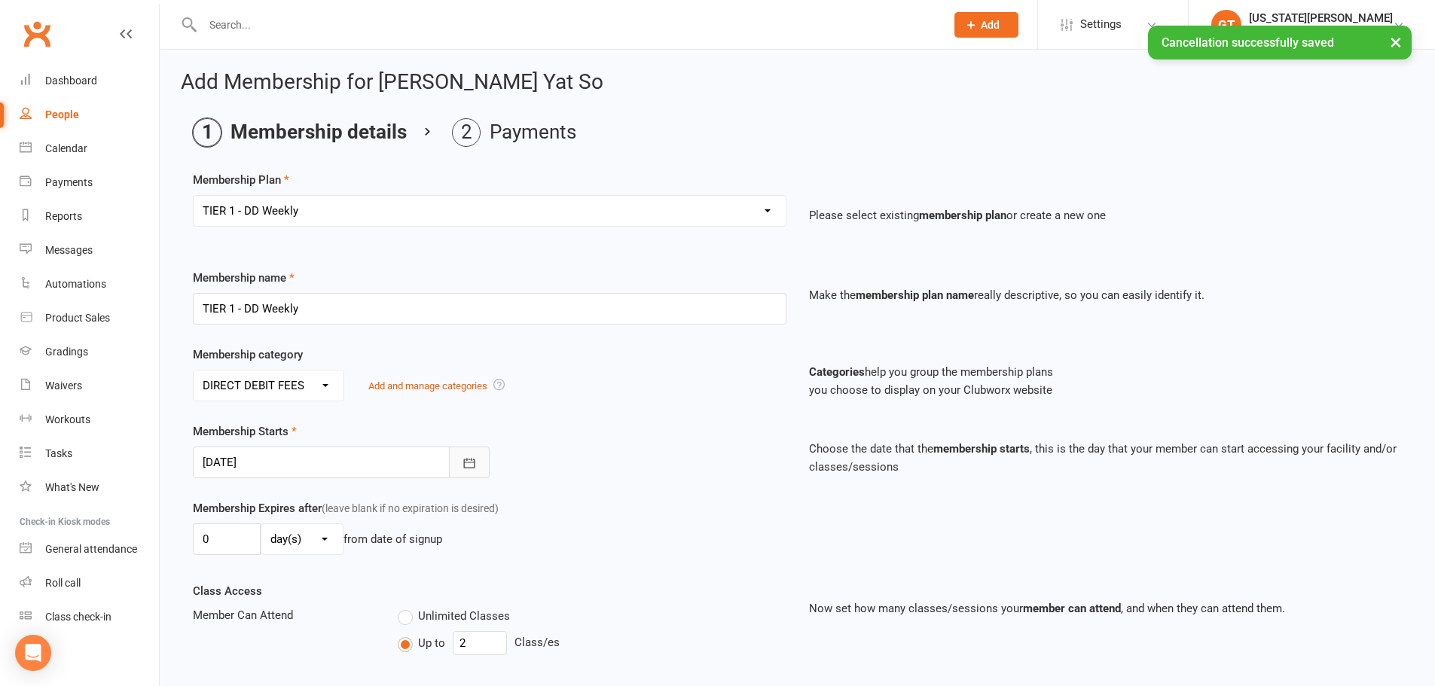
click at [458, 466] on button "button" at bounding box center [469, 463] width 41 height 32
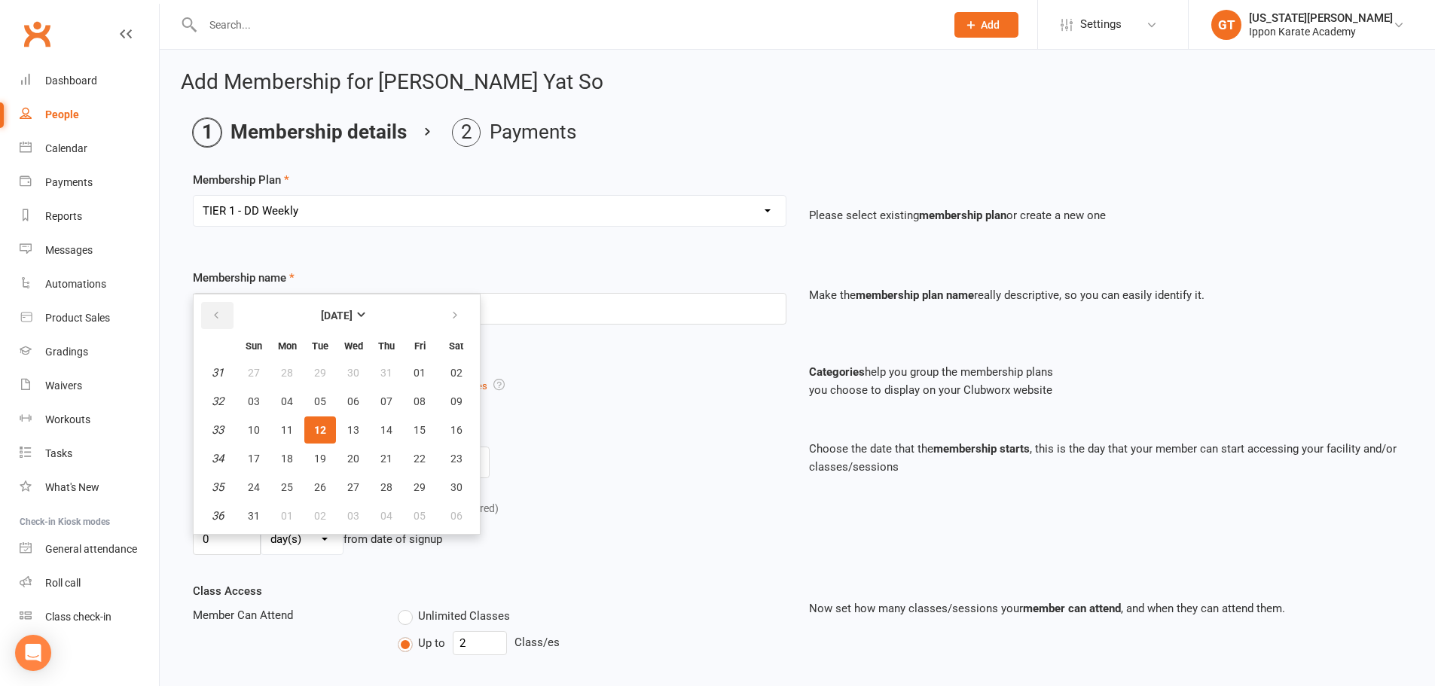
click at [220, 316] on icon "button" at bounding box center [216, 316] width 11 height 12
click at [418, 490] on span "04" at bounding box center [420, 487] width 12 height 12
type input "[DATE]"
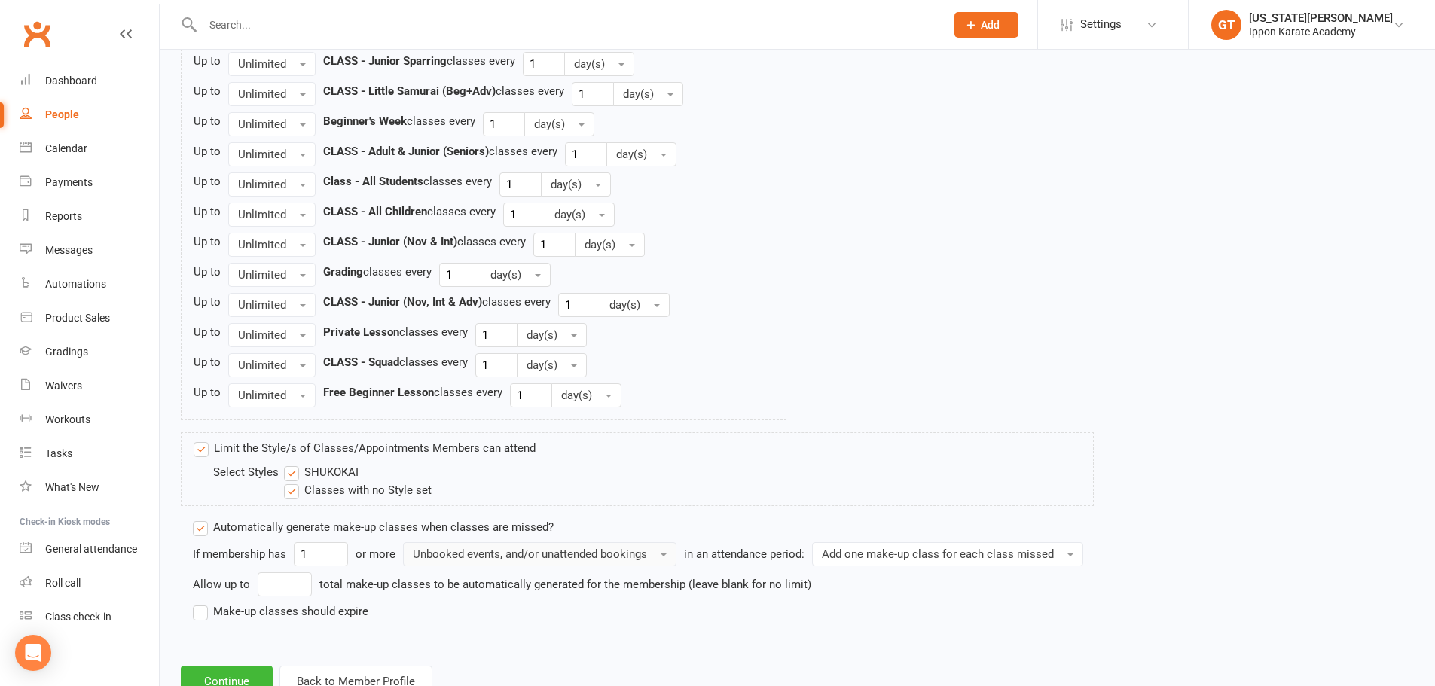
scroll to position [1693, 0]
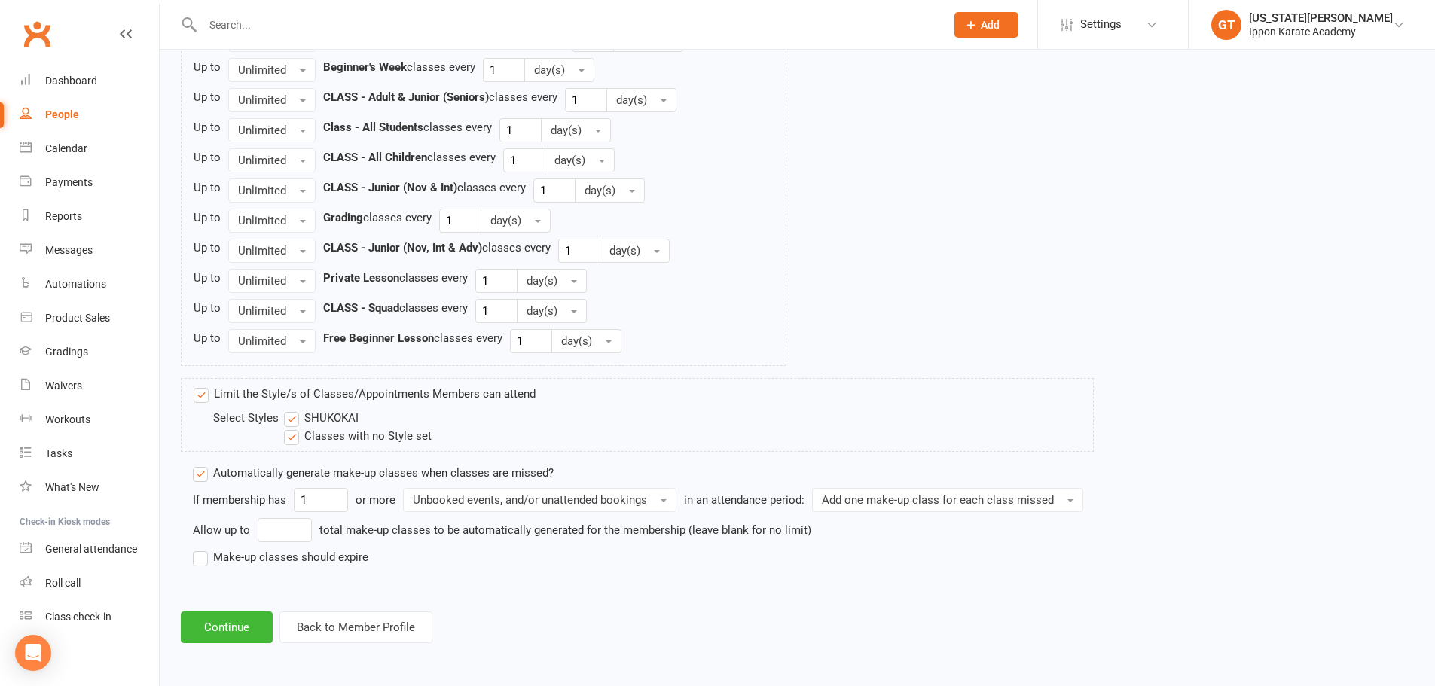
click at [282, 557] on label "Make-up classes should expire" at bounding box center [281, 557] width 176 height 18
click at [203, 548] on input "Make-up classes should expire" at bounding box center [198, 548] width 10 height 0
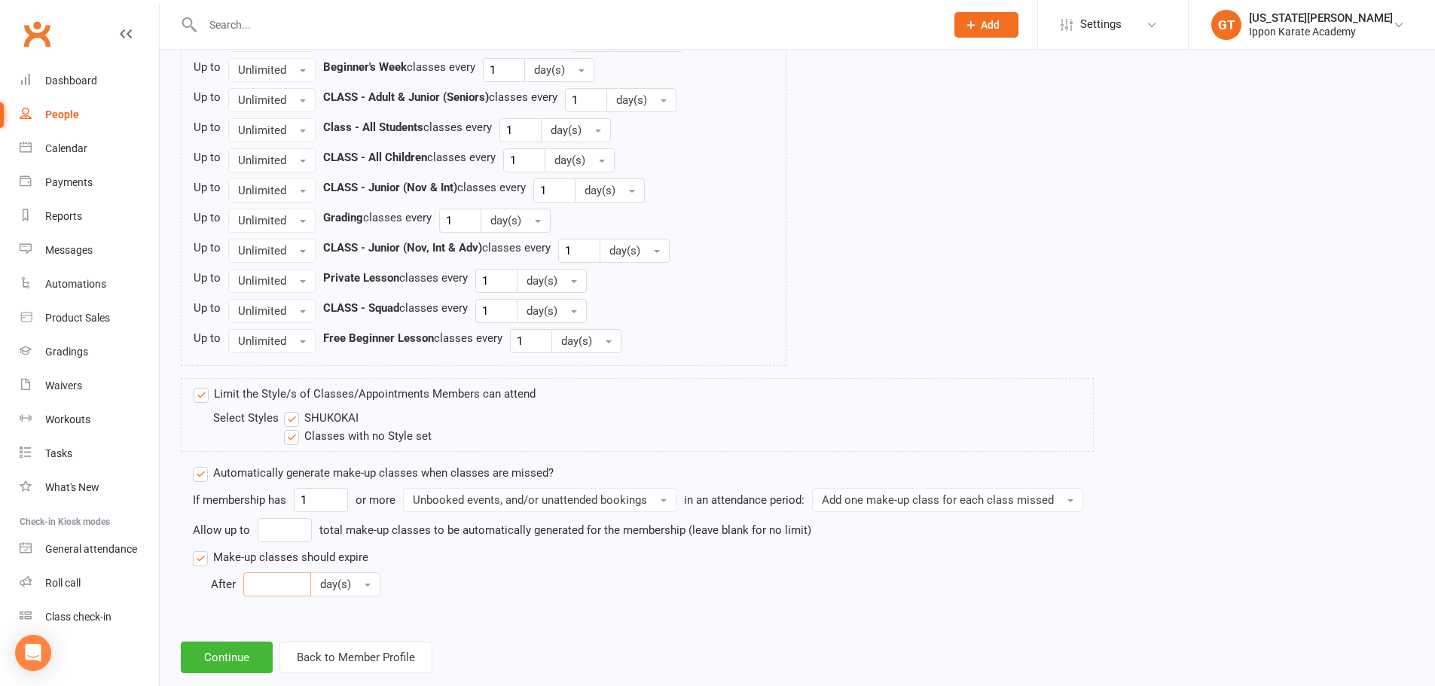
click at [286, 574] on input "number" at bounding box center [277, 584] width 68 height 24
type input "30"
click at [240, 662] on button "Continue" at bounding box center [227, 658] width 92 height 32
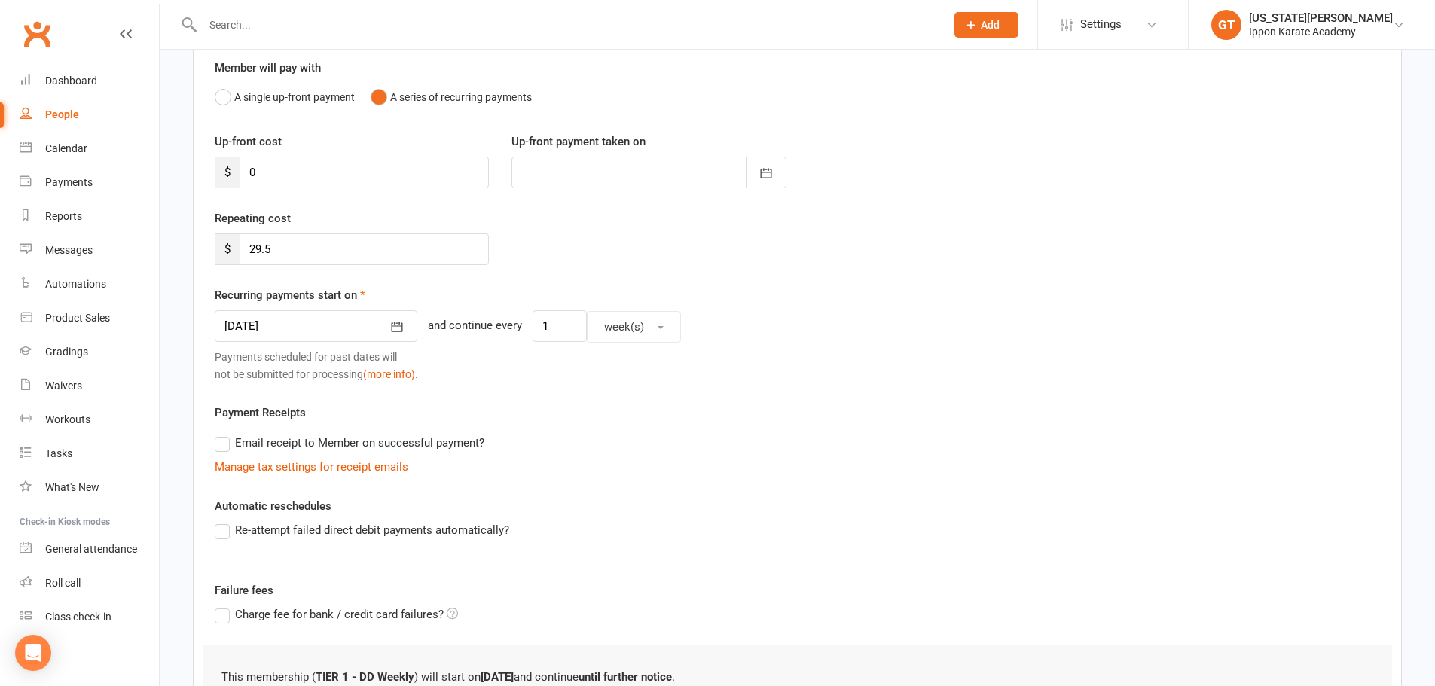
scroll to position [328, 0]
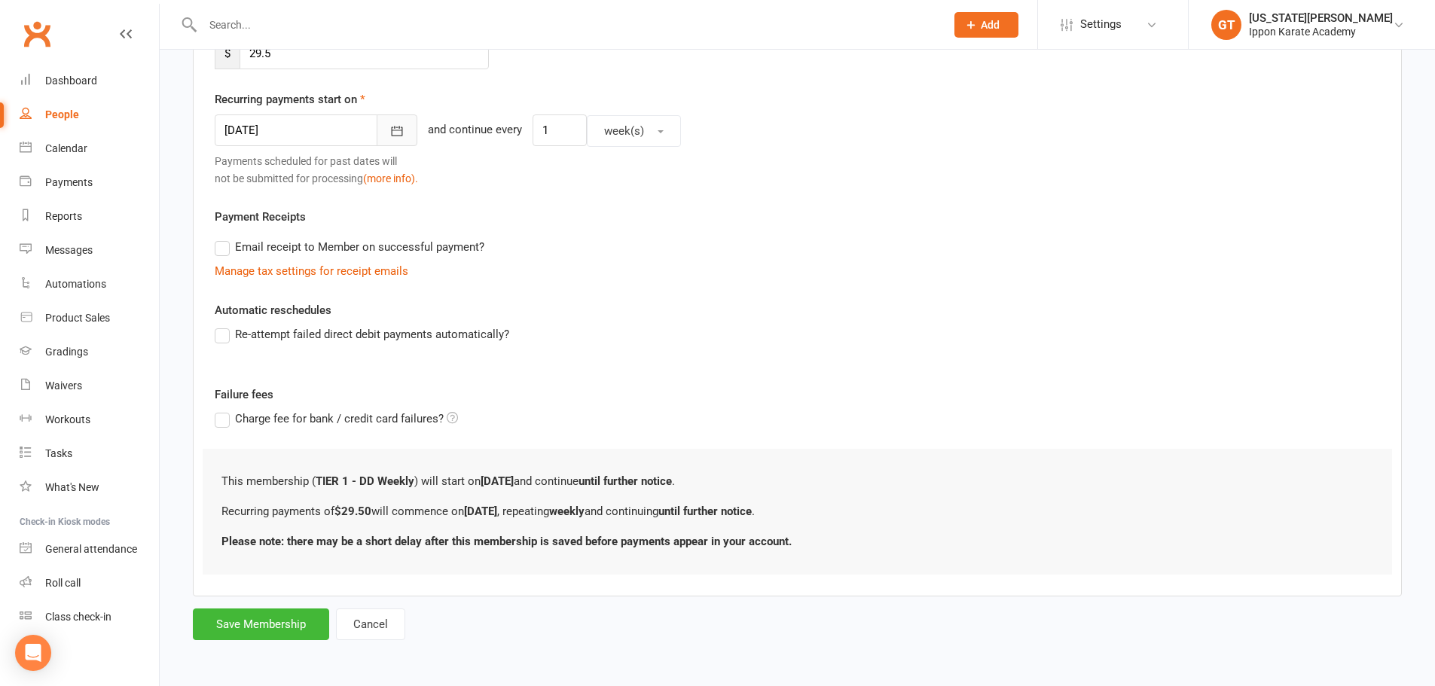
click at [389, 126] on icon "button" at bounding box center [396, 131] width 15 height 15
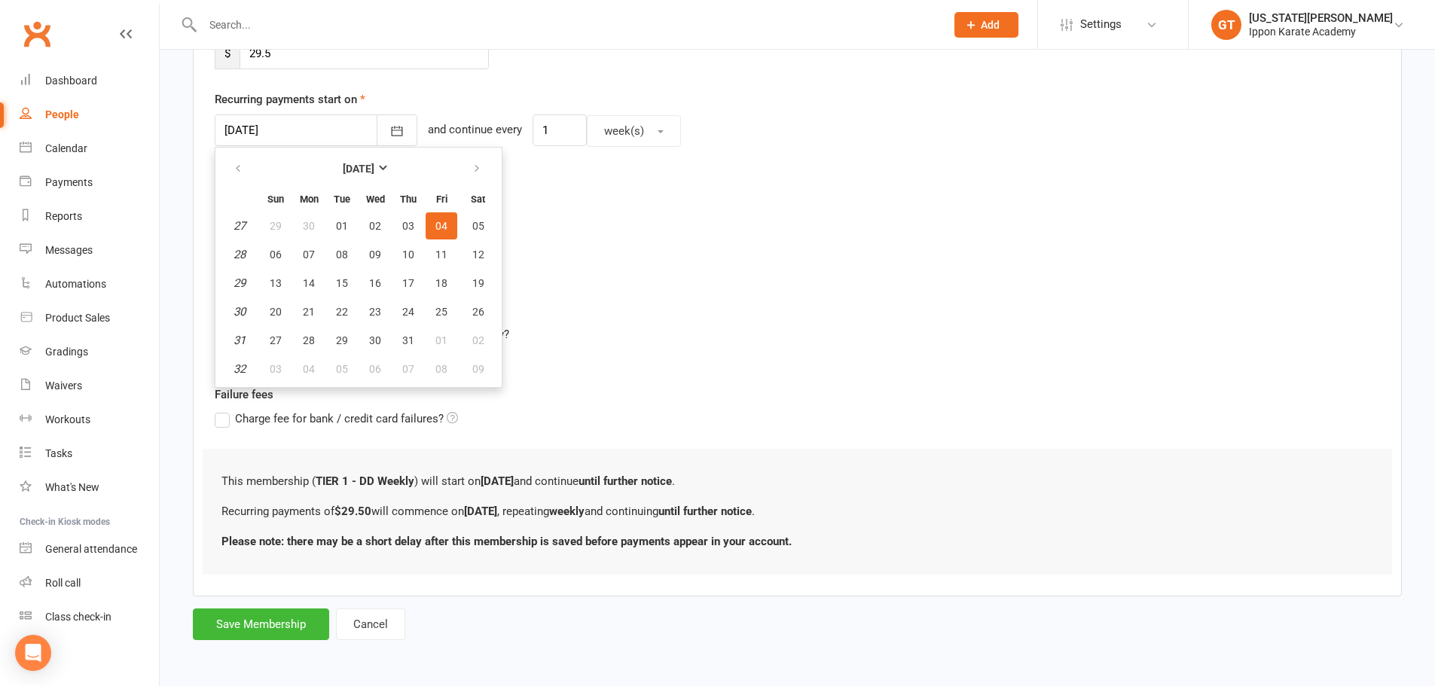
click at [868, 322] on div "Automatic reschedules Re-attempt failed direct debit payments automatically?" at bounding box center [797, 332] width 1165 height 63
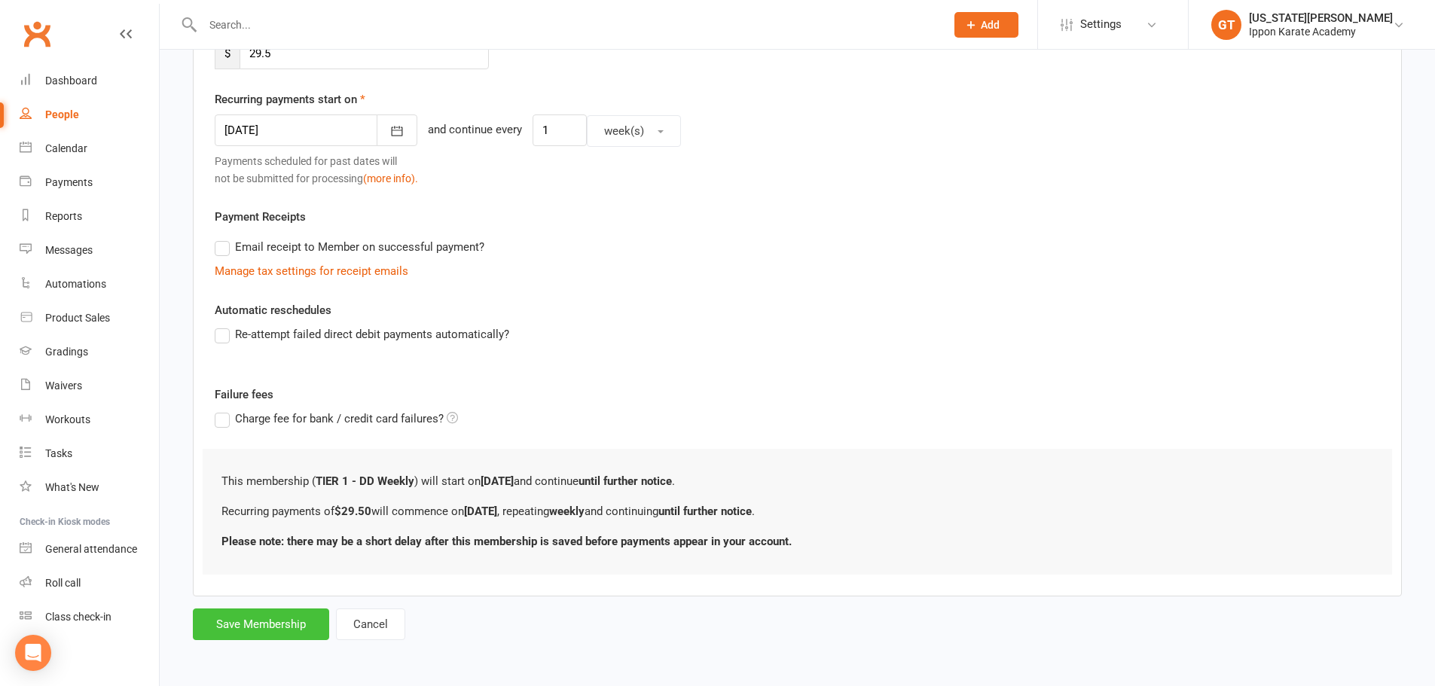
click at [282, 621] on button "Save Membership" at bounding box center [261, 625] width 136 height 32
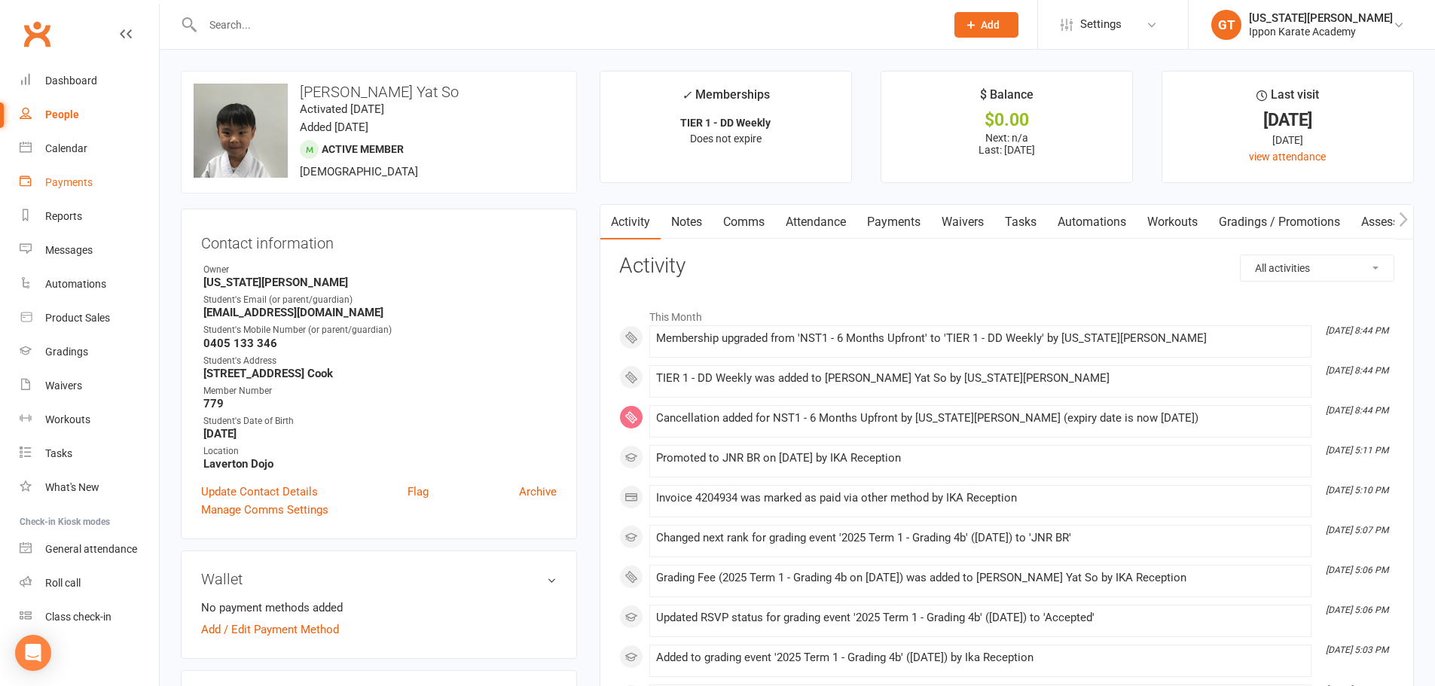
click at [63, 182] on div "Payments" at bounding box center [68, 182] width 47 height 12
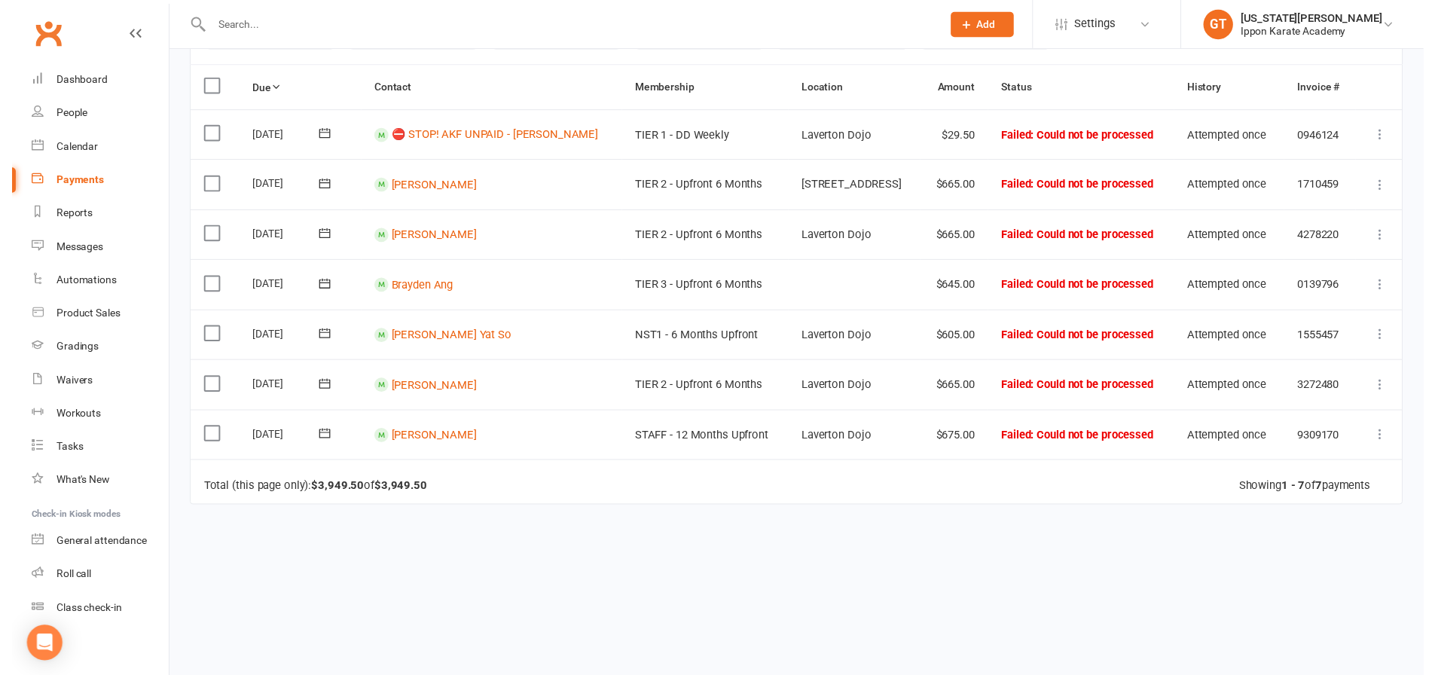
scroll to position [226, 0]
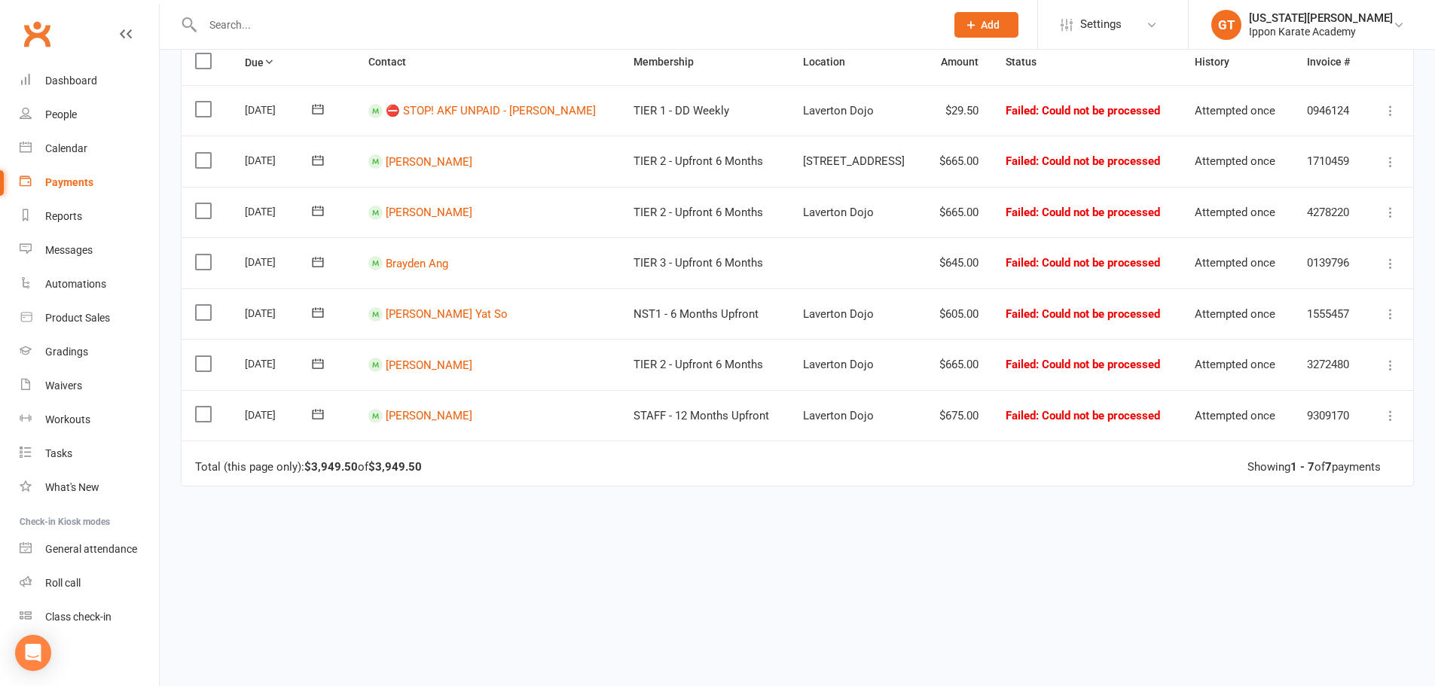
click at [1392, 313] on icon at bounding box center [1390, 314] width 15 height 15
click at [1297, 441] on link "Skip" at bounding box center [1324, 434] width 149 height 30
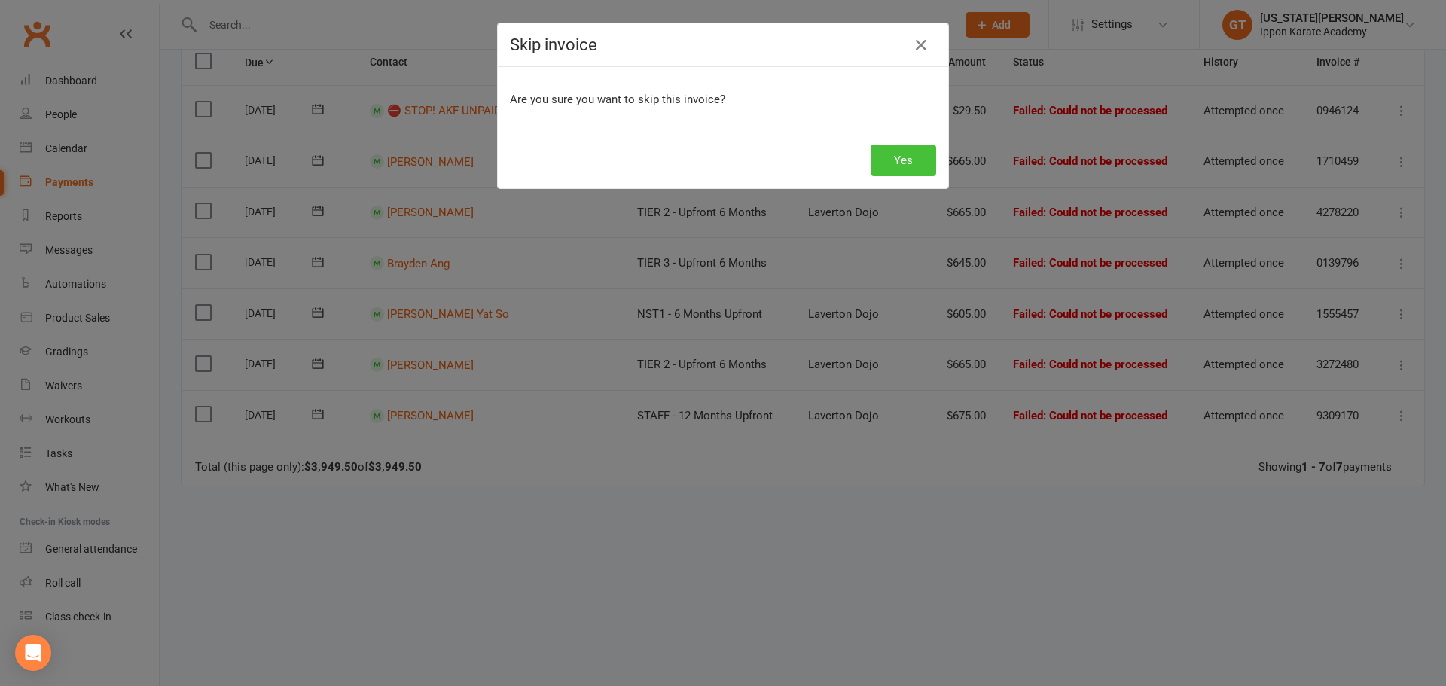
click at [900, 163] on button "Yes" at bounding box center [904, 161] width 66 height 32
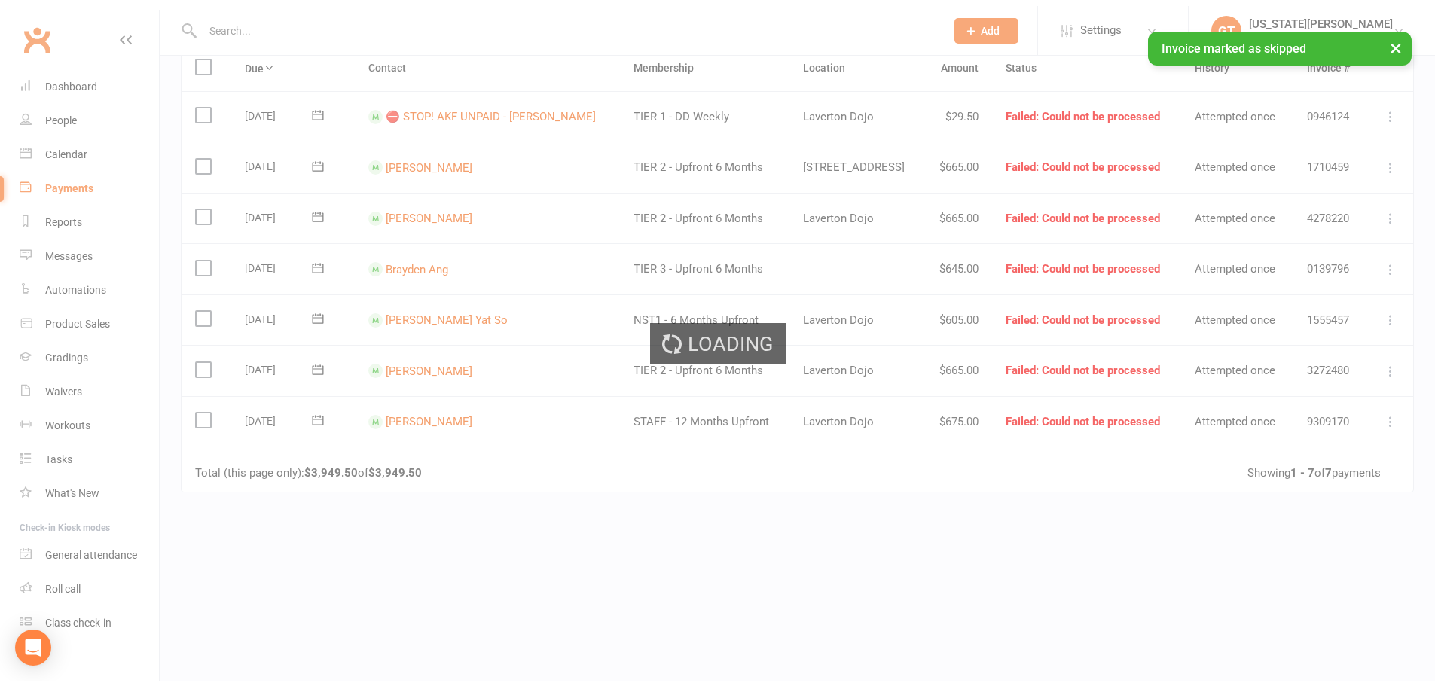
scroll to position [191, 0]
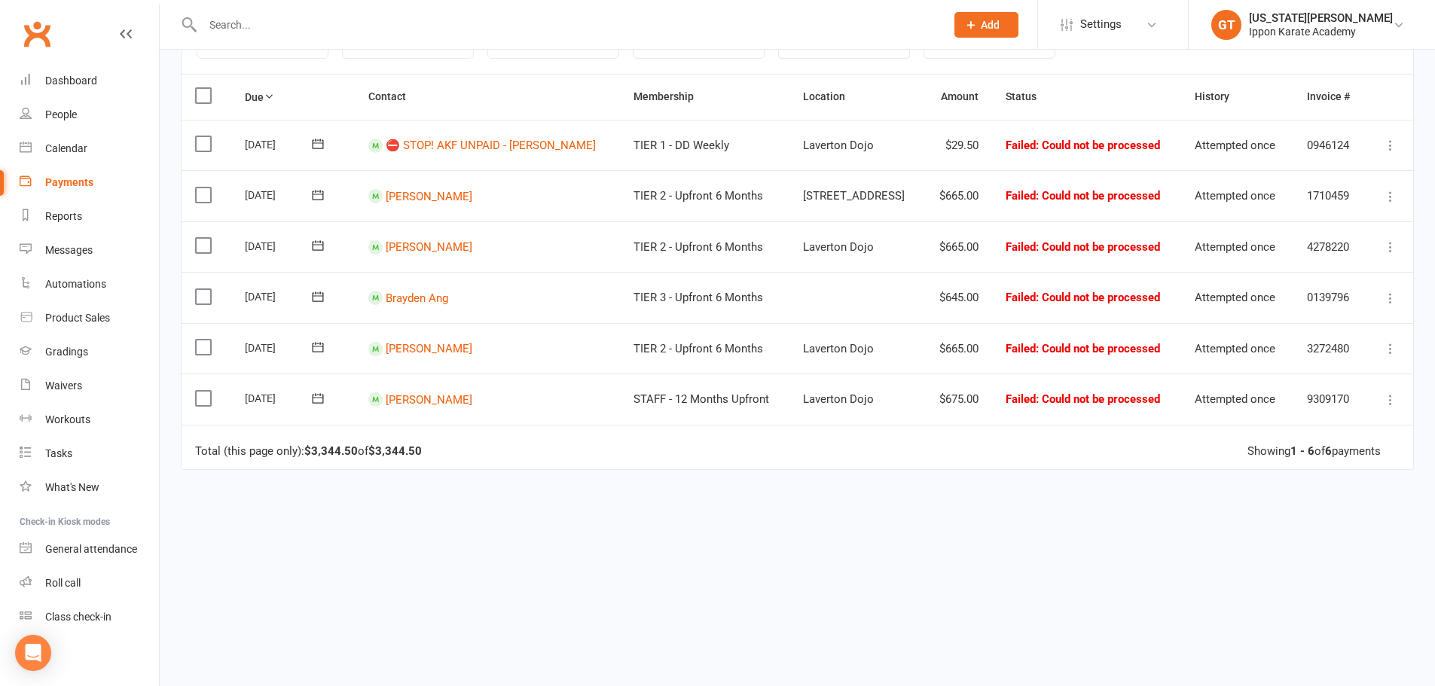
click at [574, 606] on div "Due Contact Membership Location Amount Status History Invoice # Select this [DA…" at bounding box center [797, 369] width 1233 height 591
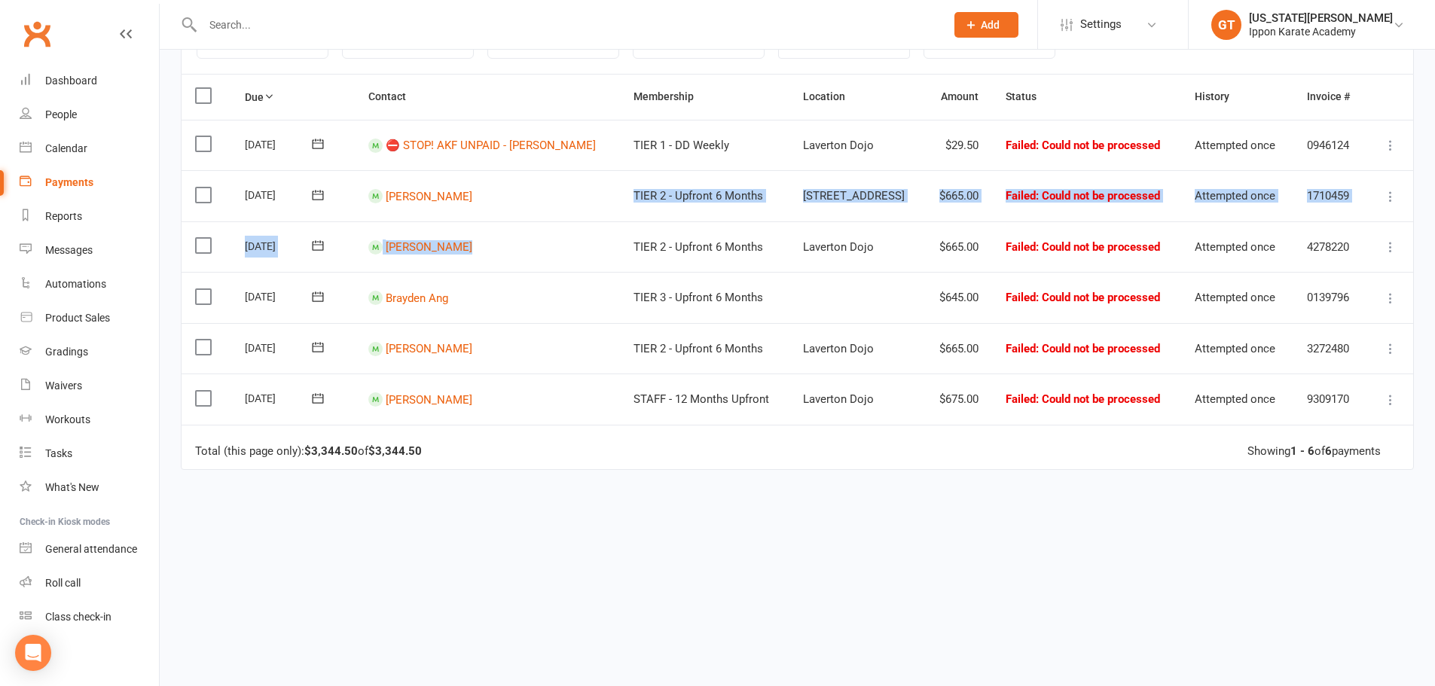
drag, startPoint x: 578, startPoint y: 199, endPoint x: 593, endPoint y: 268, distance: 70.9
click at [593, 268] on table "Due Contact Membership Location Amount Status History Invoice # Select this [DA…" at bounding box center [797, 272] width 1233 height 396
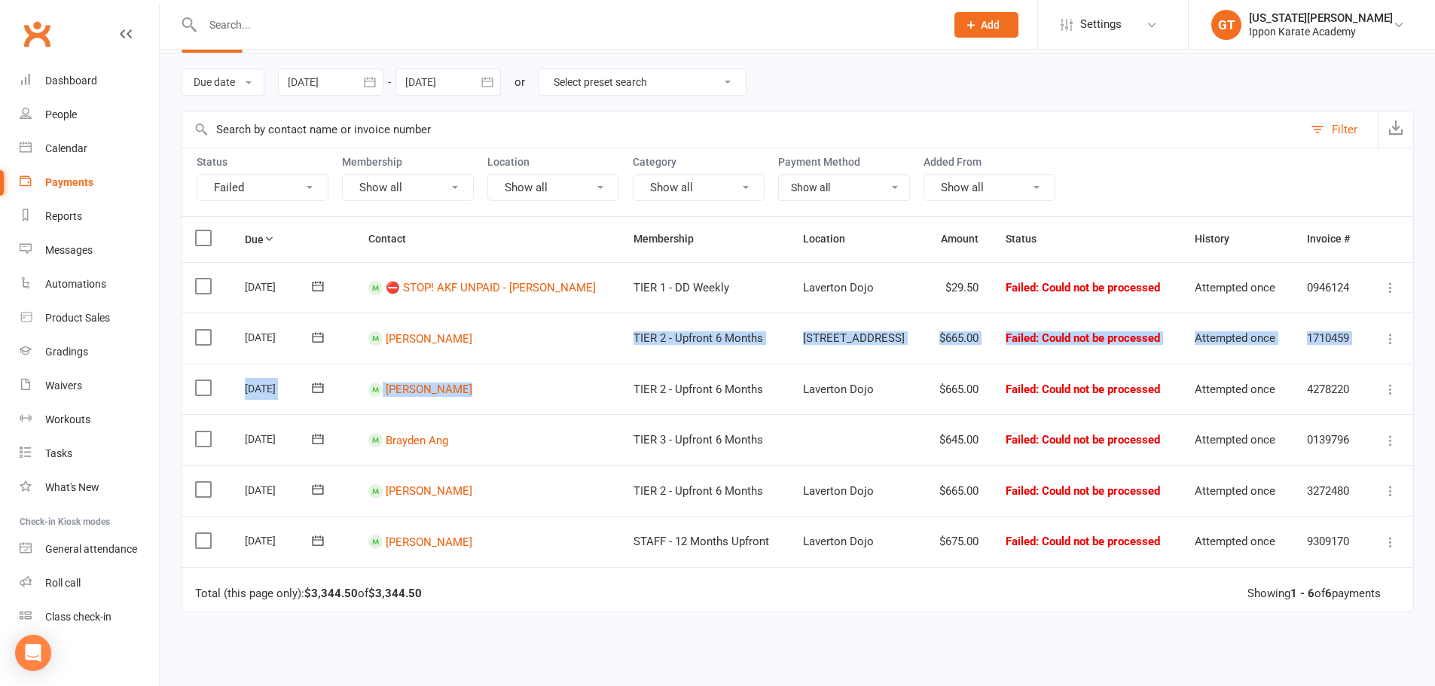
scroll to position [75, 0]
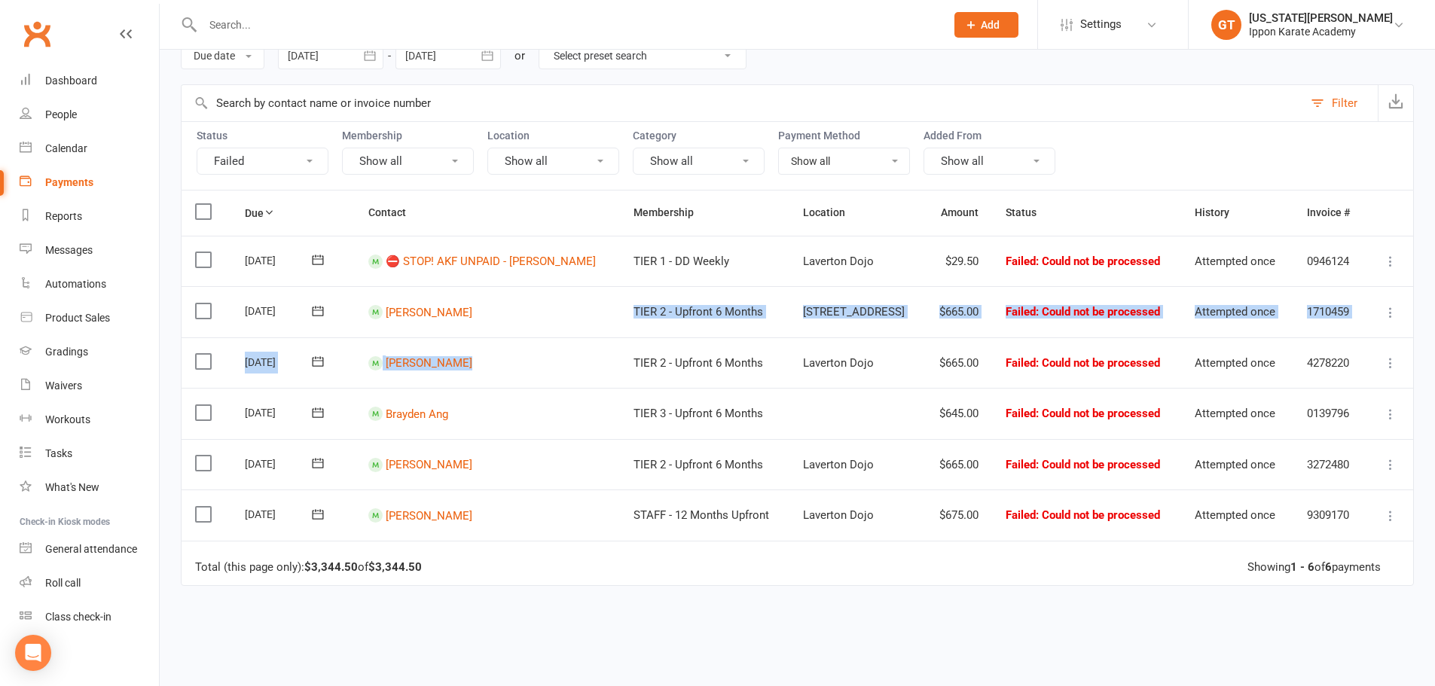
click at [310, 161] on icon at bounding box center [310, 161] width 6 height 3
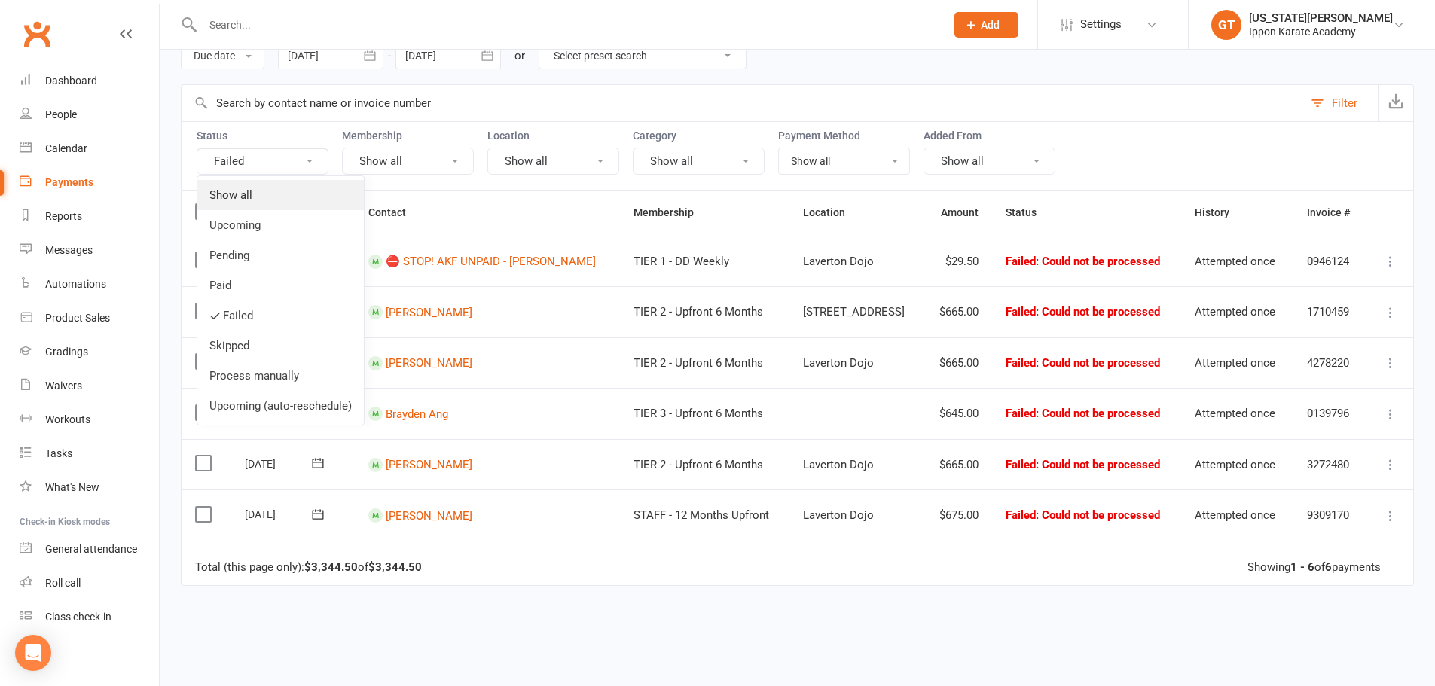
click at [247, 197] on link "Show all" at bounding box center [280, 195] width 166 height 30
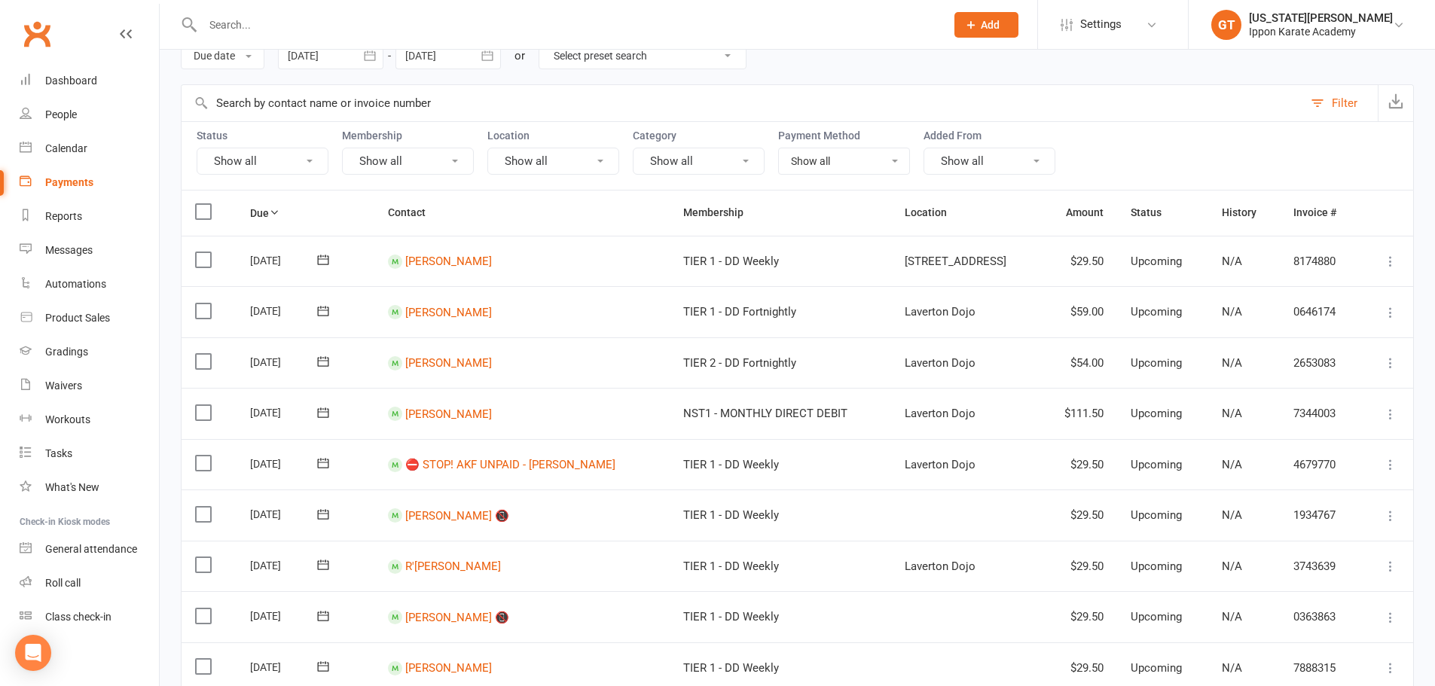
scroll to position [0, 0]
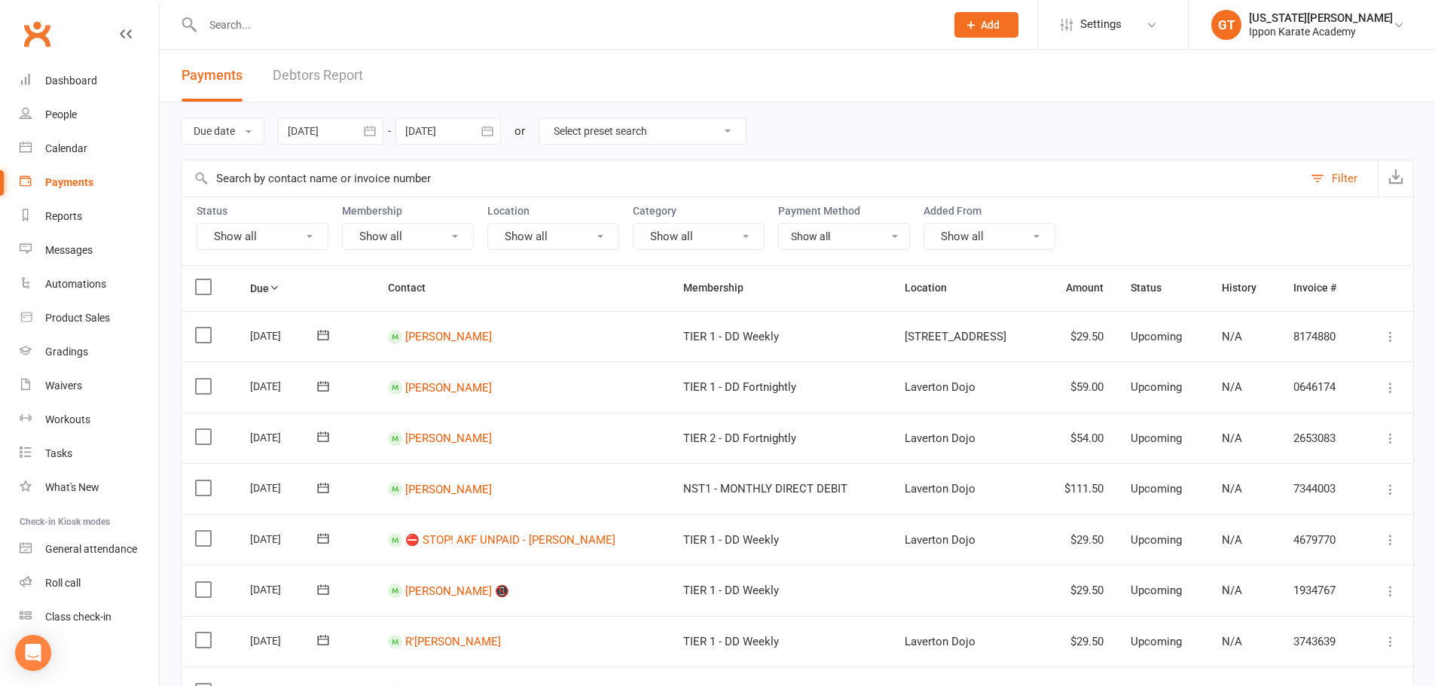
click at [488, 127] on icon "button" at bounding box center [486, 131] width 11 height 10
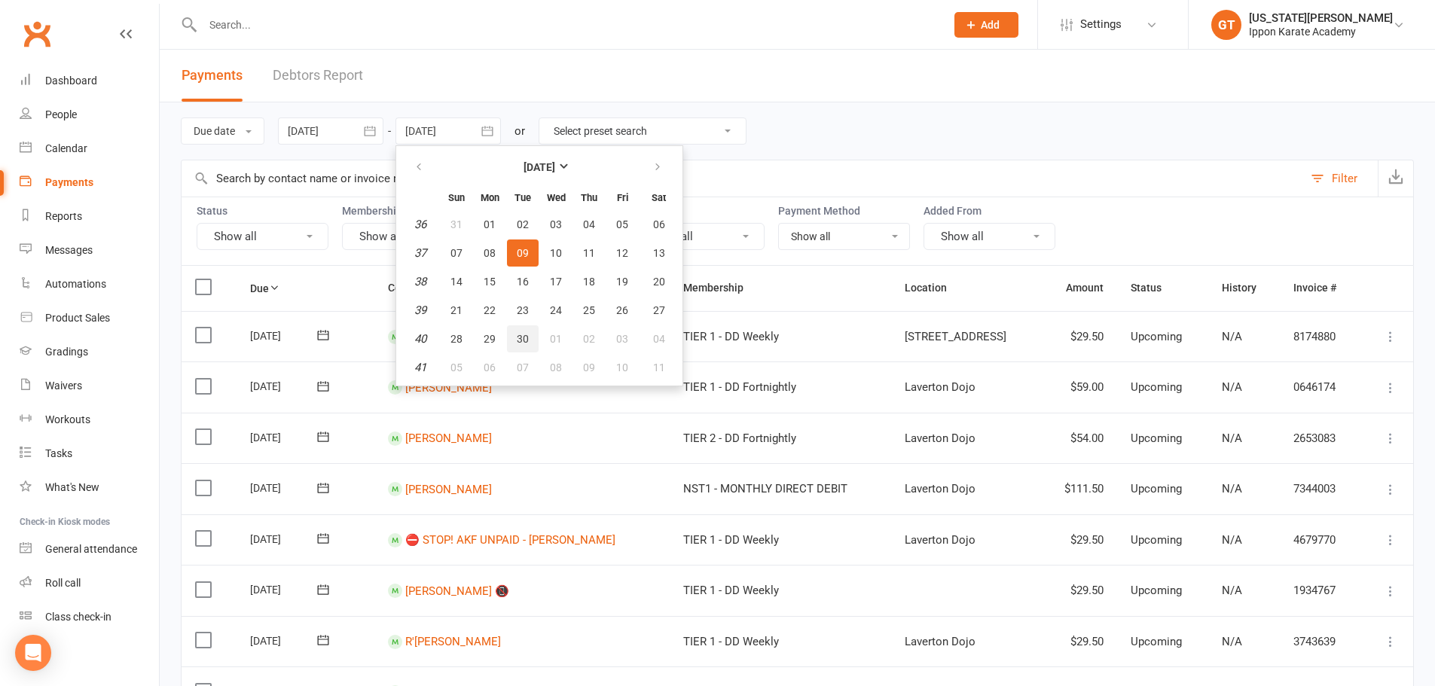
click at [533, 343] on button "30" at bounding box center [523, 338] width 32 height 27
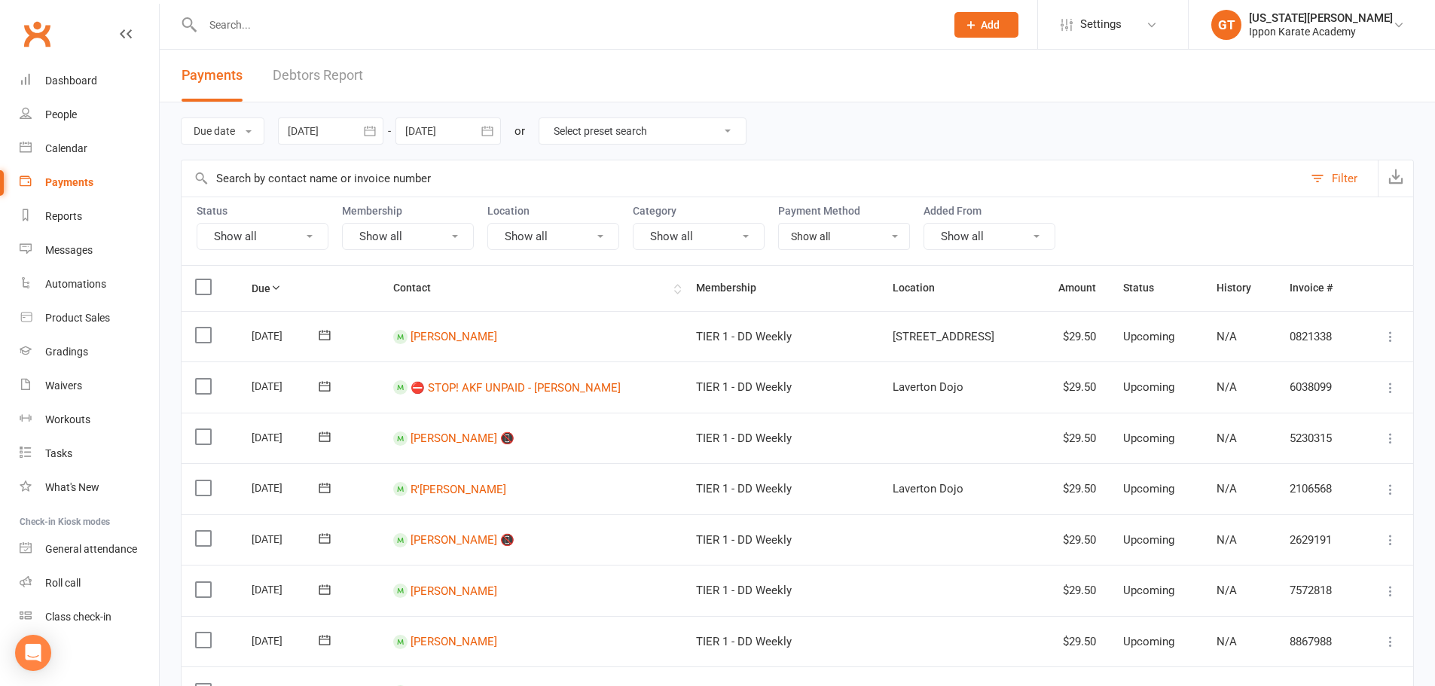
click at [390, 283] on th "Contact" at bounding box center [531, 288] width 303 height 44
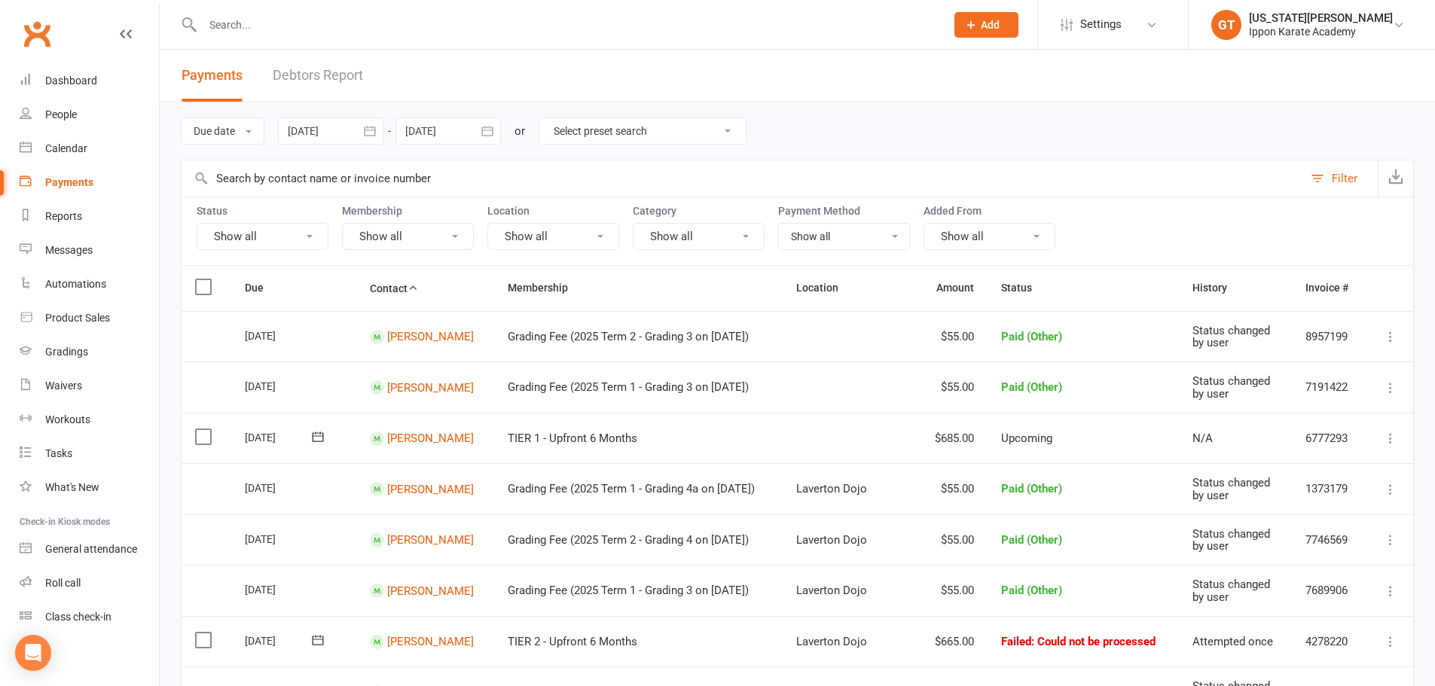
click at [224, 229] on button "Show all" at bounding box center [263, 236] width 132 height 27
click at [214, 296] on link "Upcoming" at bounding box center [280, 300] width 166 height 30
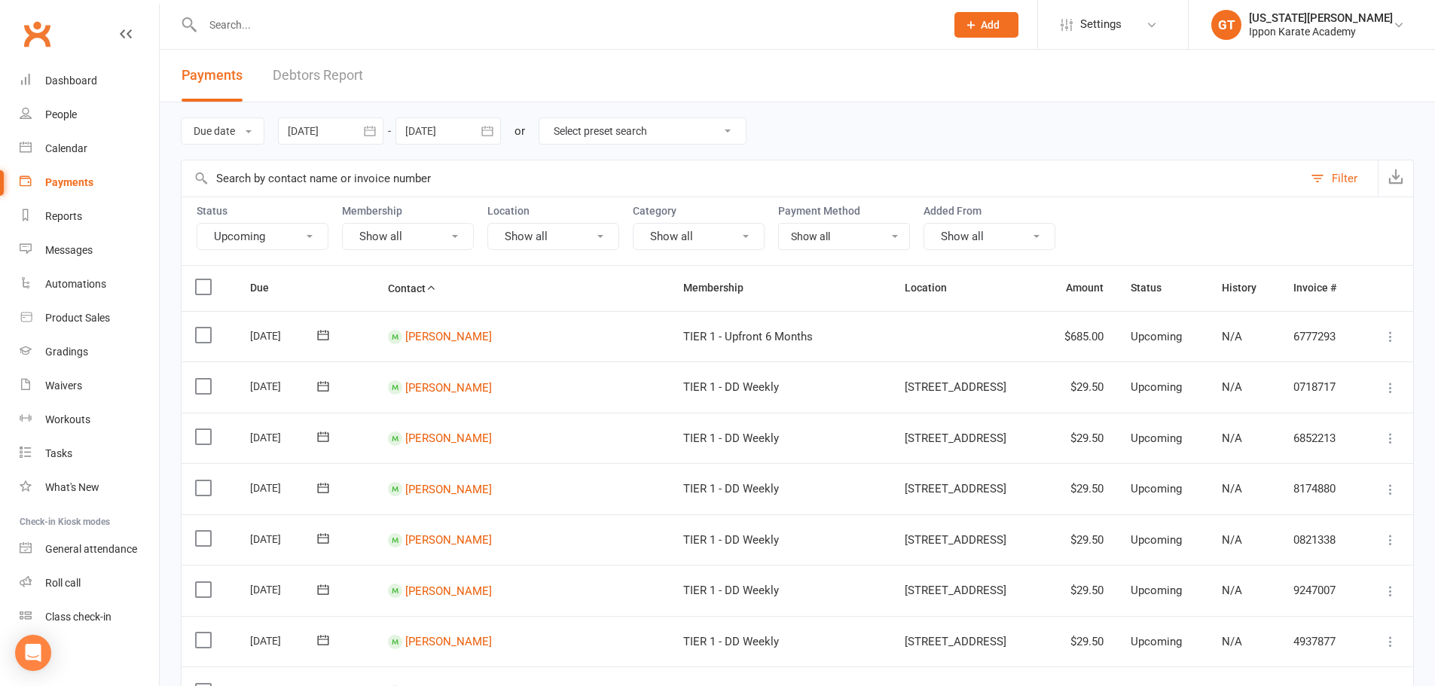
click at [220, 232] on button "Upcoming" at bounding box center [263, 236] width 132 height 27
click at [640, 411] on td "[PERSON_NAME]" at bounding box center [521, 387] width 295 height 51
click at [498, 136] on button "button" at bounding box center [487, 131] width 27 height 27
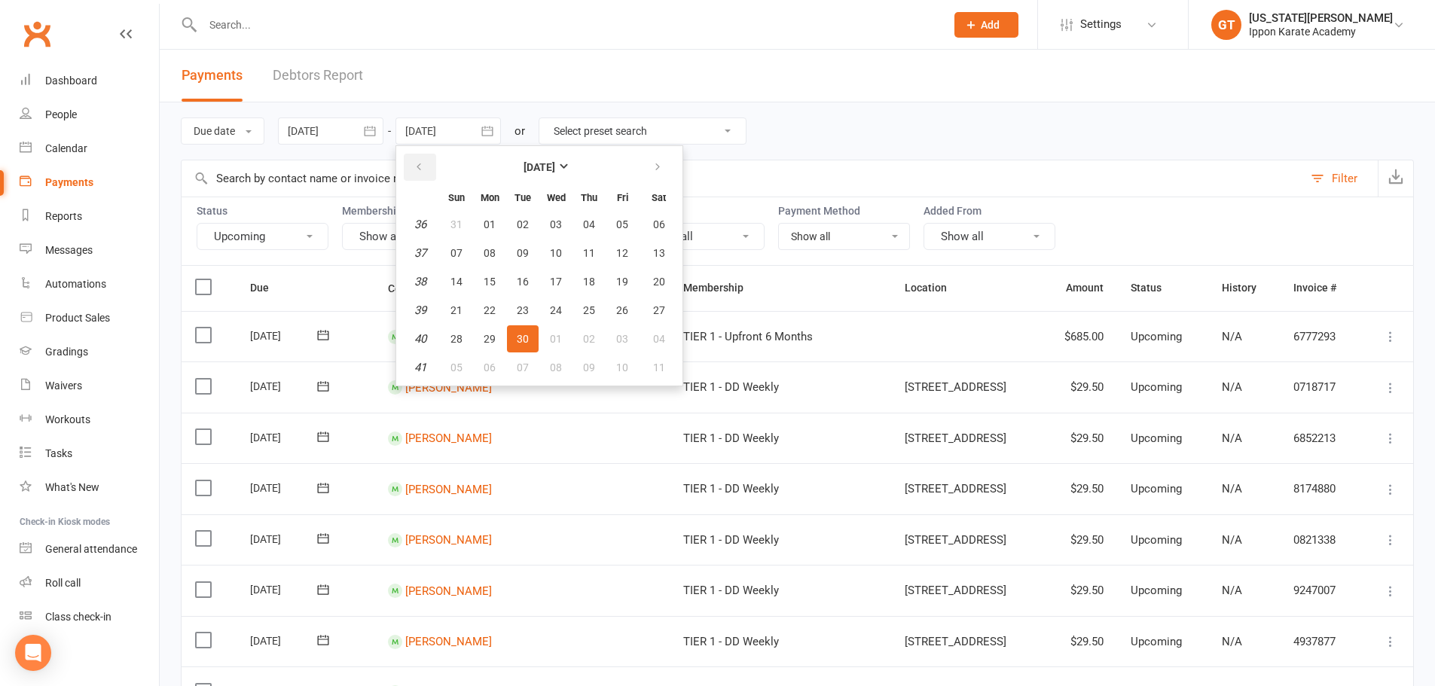
click at [424, 171] on icon "button" at bounding box center [419, 167] width 11 height 12
click at [453, 373] on span "31" at bounding box center [456, 368] width 12 height 12
type input "[DATE]"
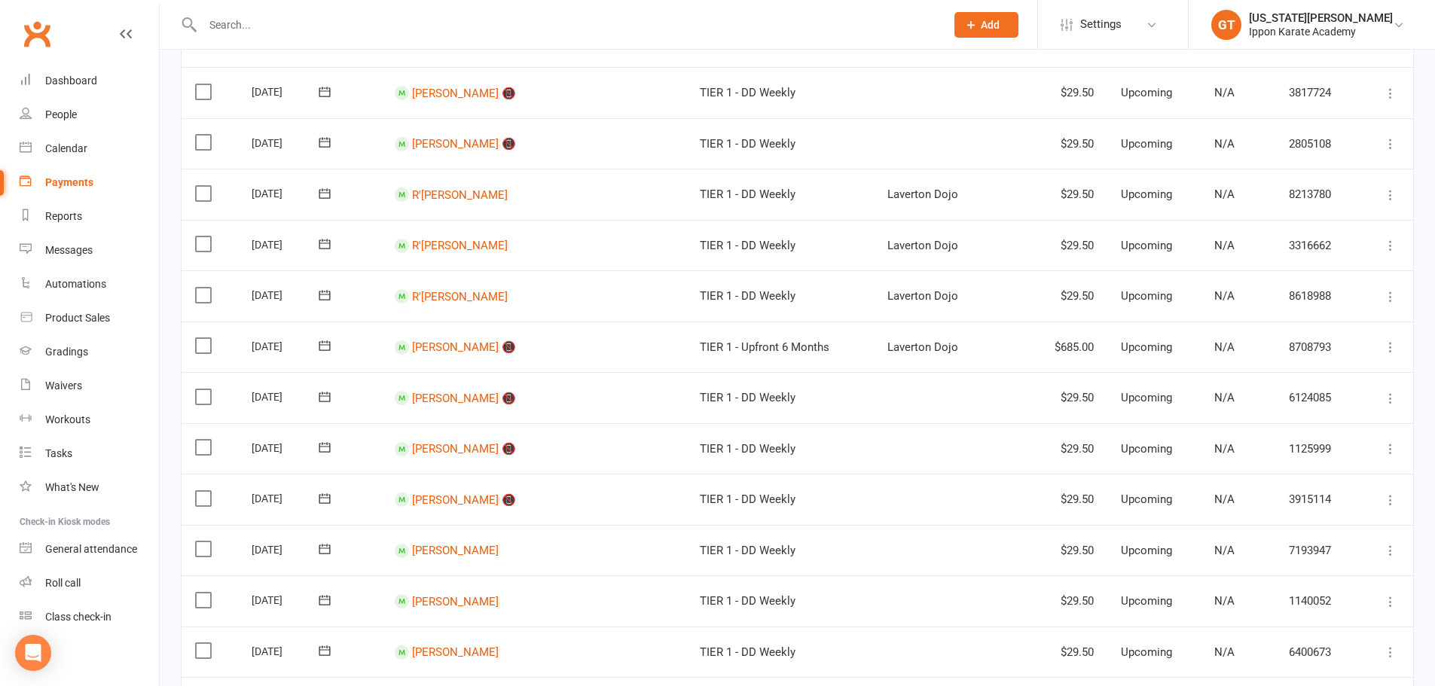
scroll to position [753, 0]
drag, startPoint x: 618, startPoint y: 292, endPoint x: 851, endPoint y: 306, distance: 233.1
click at [851, 306] on tr "Select this [DATE] [PERSON_NAME] 📵 TIER 1 - Upfront 6 Months Laverton Dojo $685…" at bounding box center [798, 295] width 1232 height 51
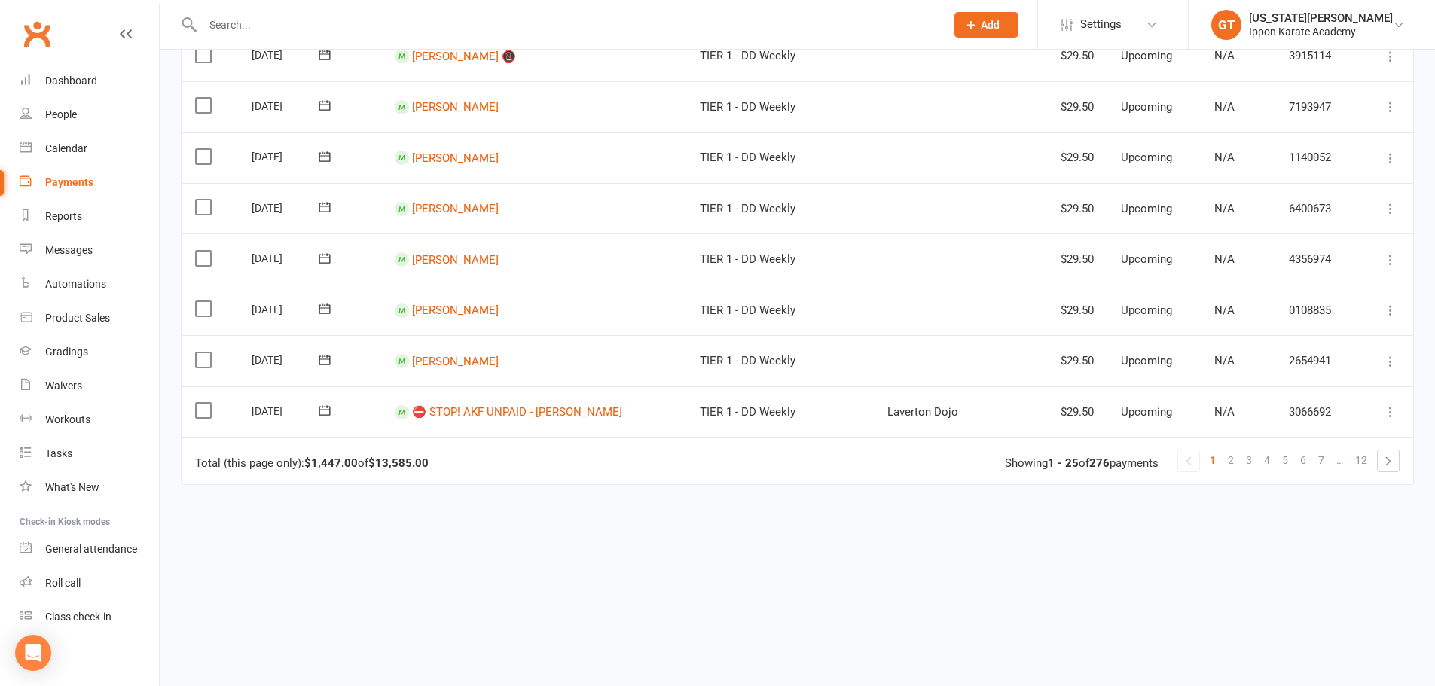
scroll to position [1160, 0]
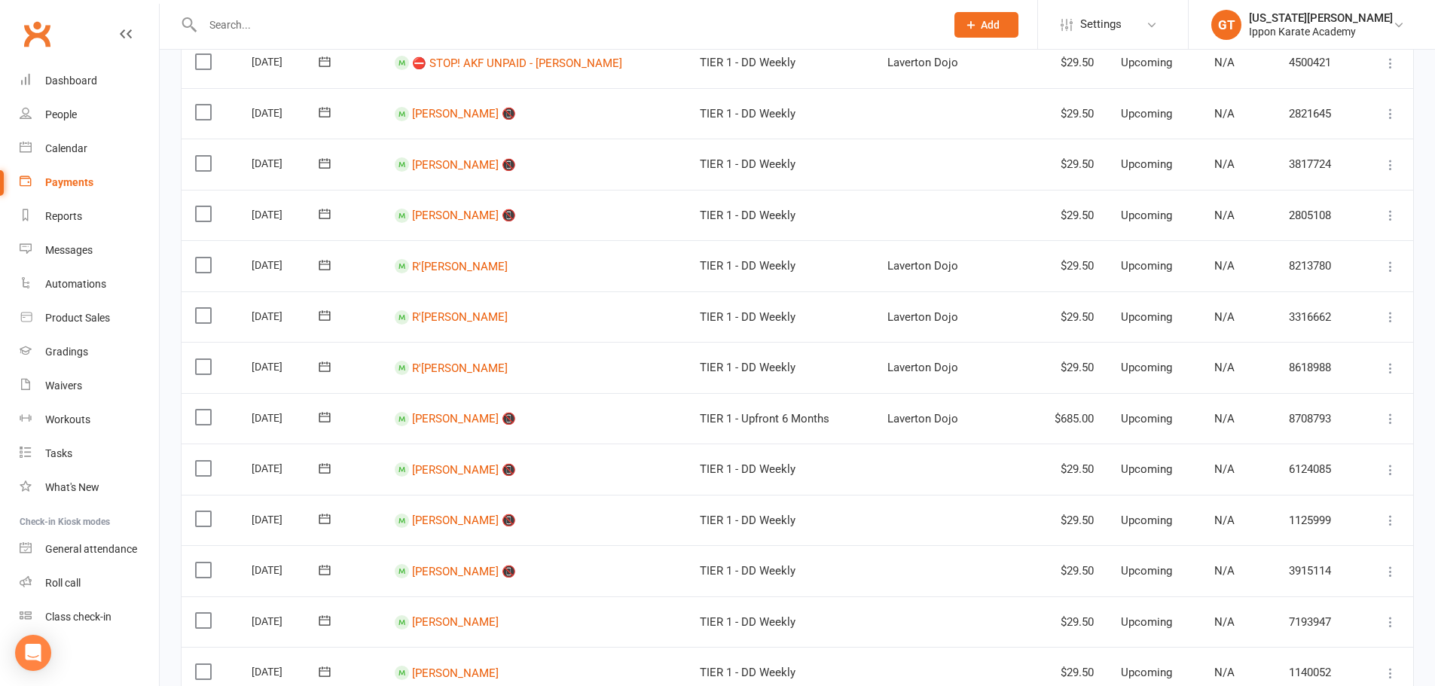
scroll to position [30, 0]
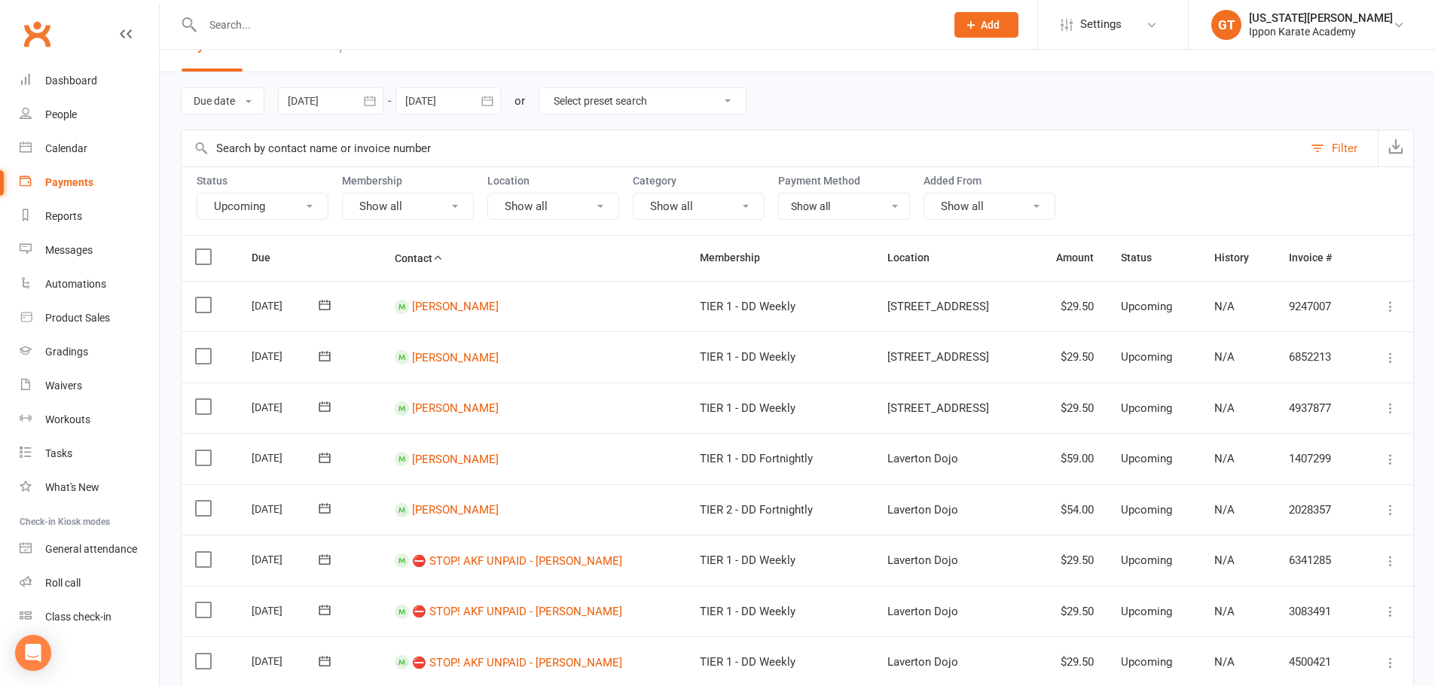
click at [658, 99] on select "Select preset search All failures All skipped payments All pending payments Suc…" at bounding box center [642, 101] width 206 height 26
